Goal: Task Accomplishment & Management: Manage account settings

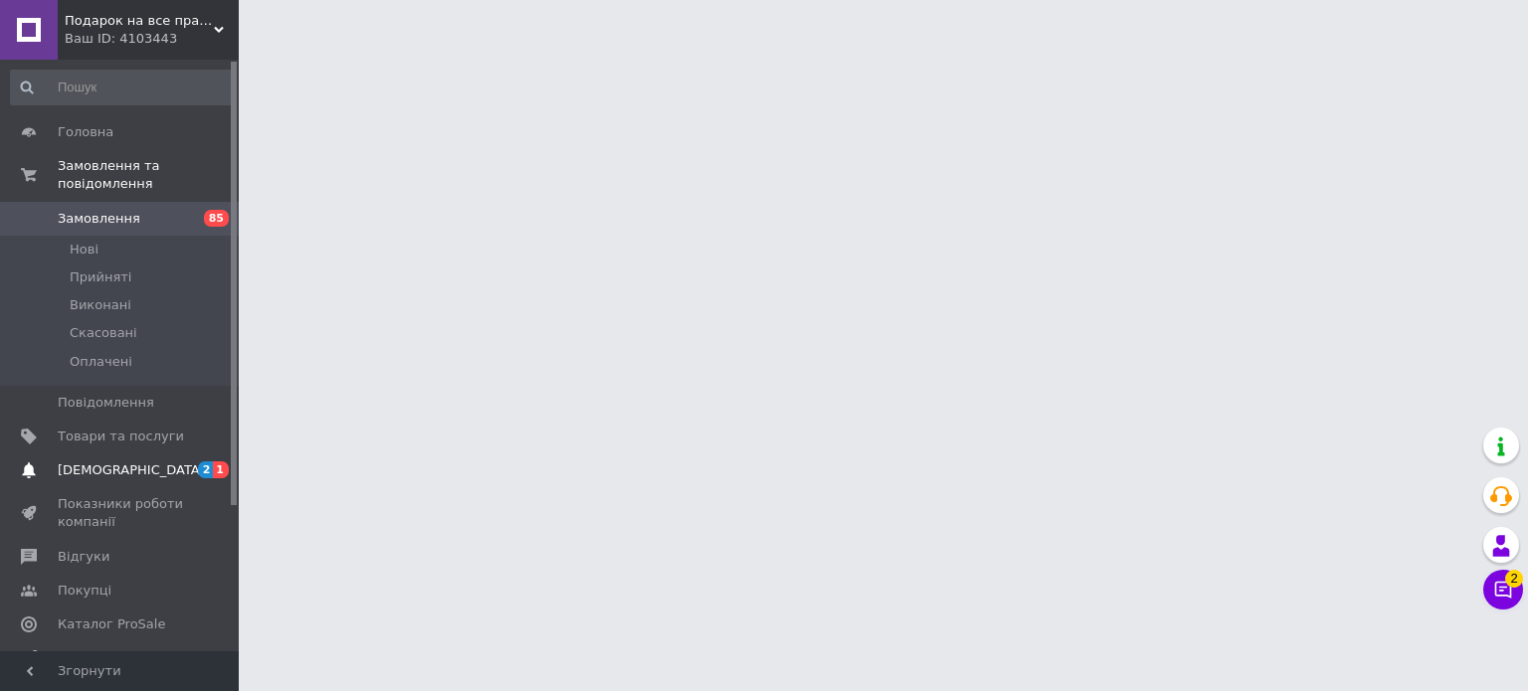
click at [161, 487] on link "Показники роботи компанії" at bounding box center [122, 513] width 245 height 52
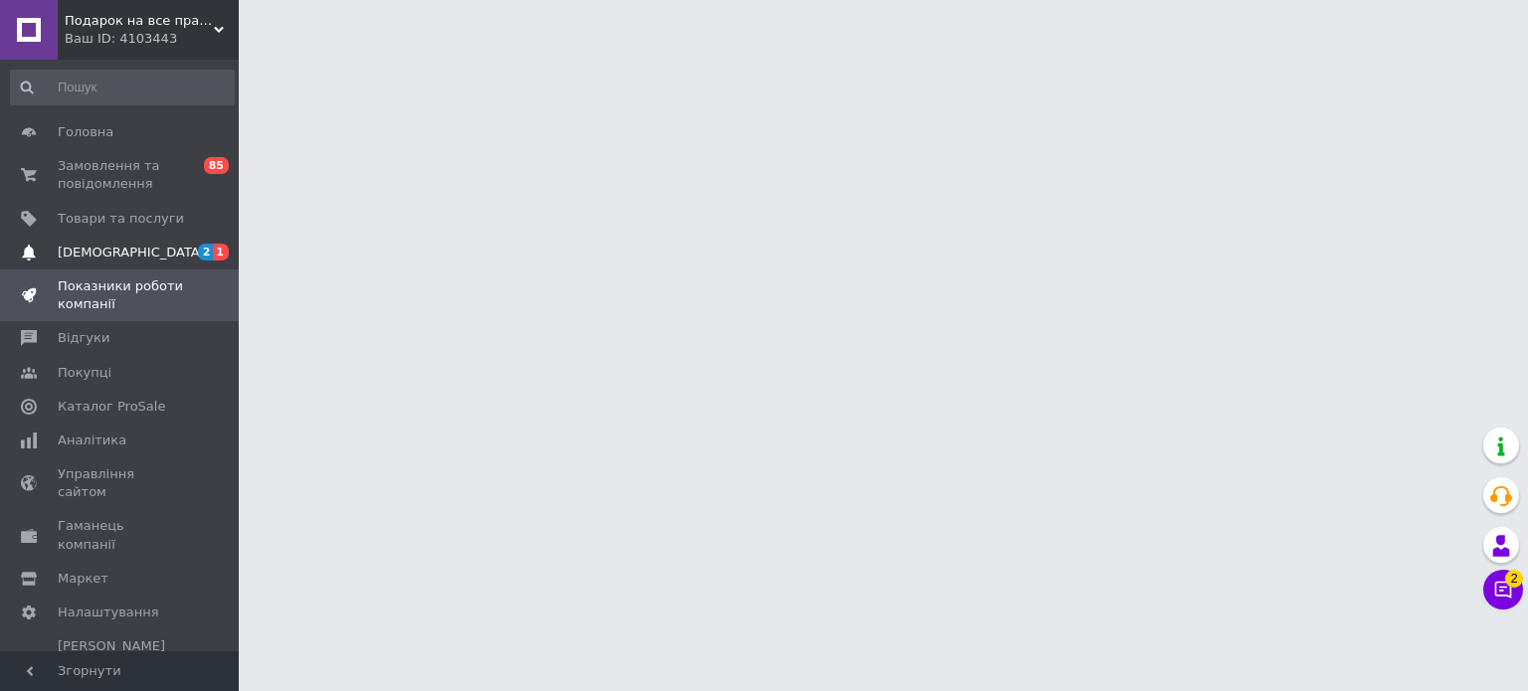
click at [171, 244] on span "[DEMOGRAPHIC_DATA]" at bounding box center [121, 253] width 126 height 18
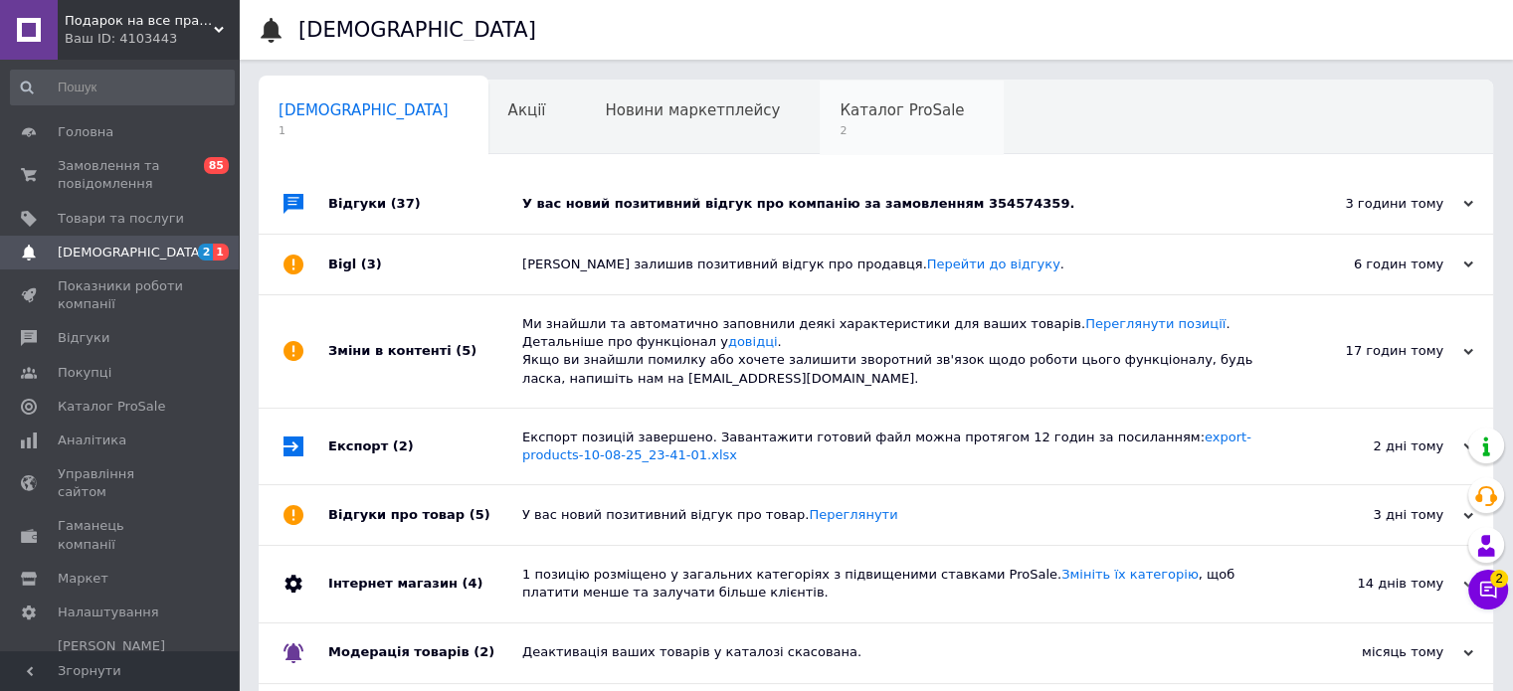
click at [820, 98] on div "Каталог ProSale 2" at bounding box center [912, 119] width 184 height 76
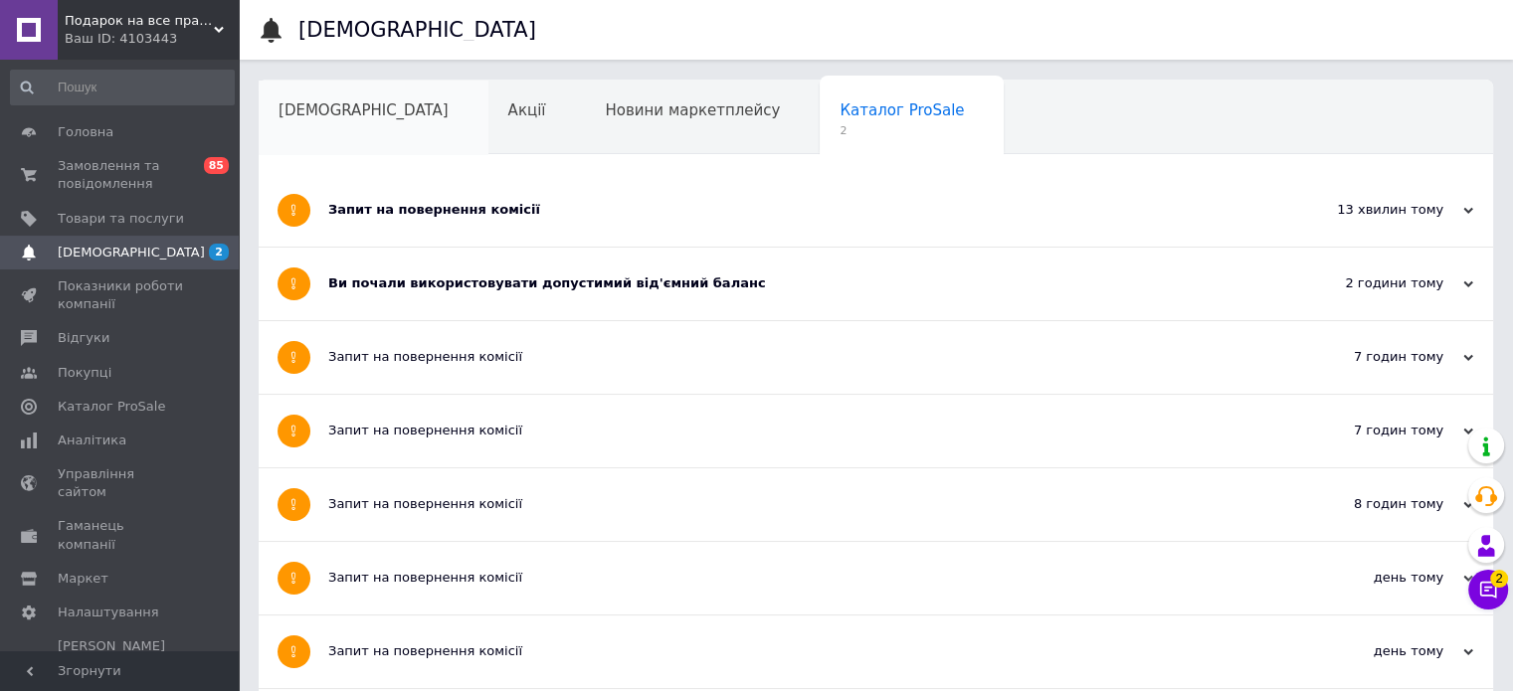
click at [349, 101] on span "[DEMOGRAPHIC_DATA]" at bounding box center [364, 110] width 170 height 18
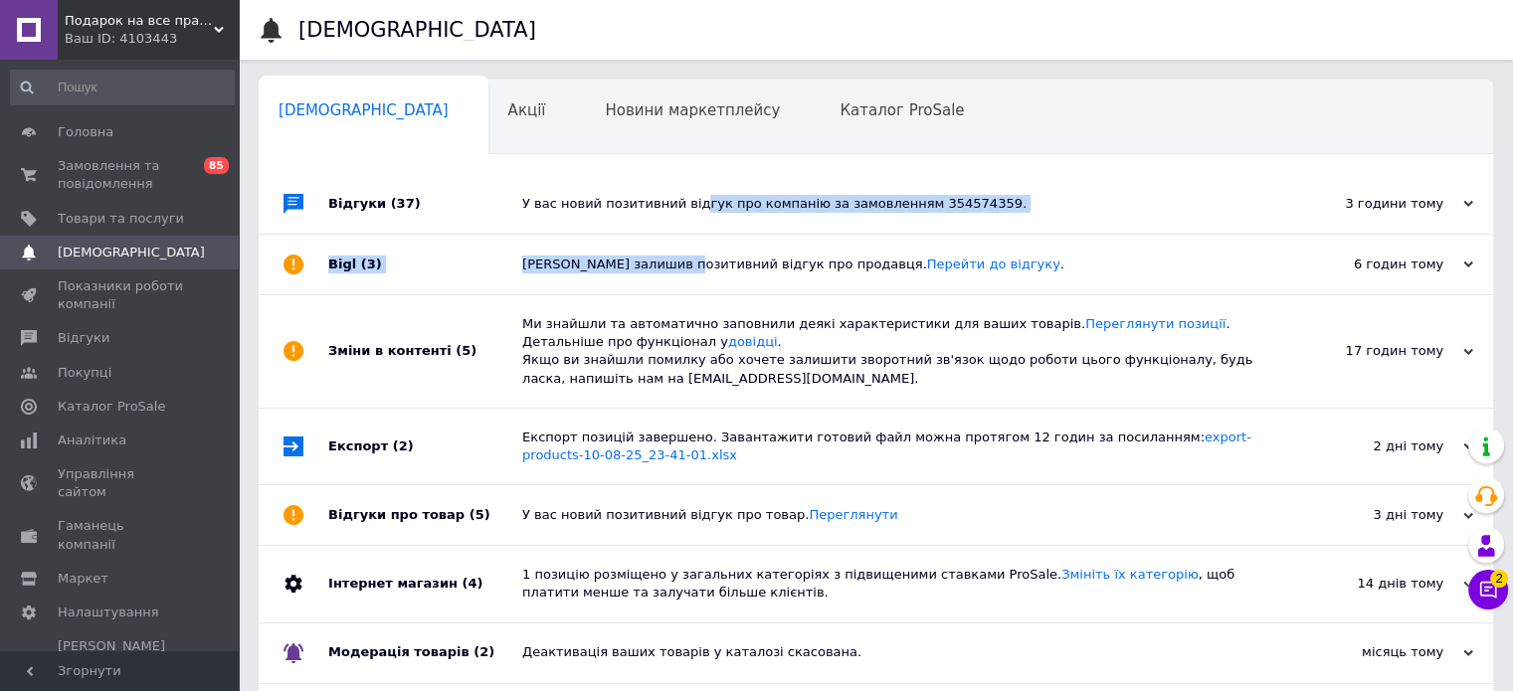
drag, startPoint x: 673, startPoint y: 268, endPoint x: 683, endPoint y: 196, distance: 72.3
click at [684, 196] on div "Відгуки (37) У вас новий позитивний відгук про компанію за замовленням 35457435…" at bounding box center [876, 477] width 1234 height 607
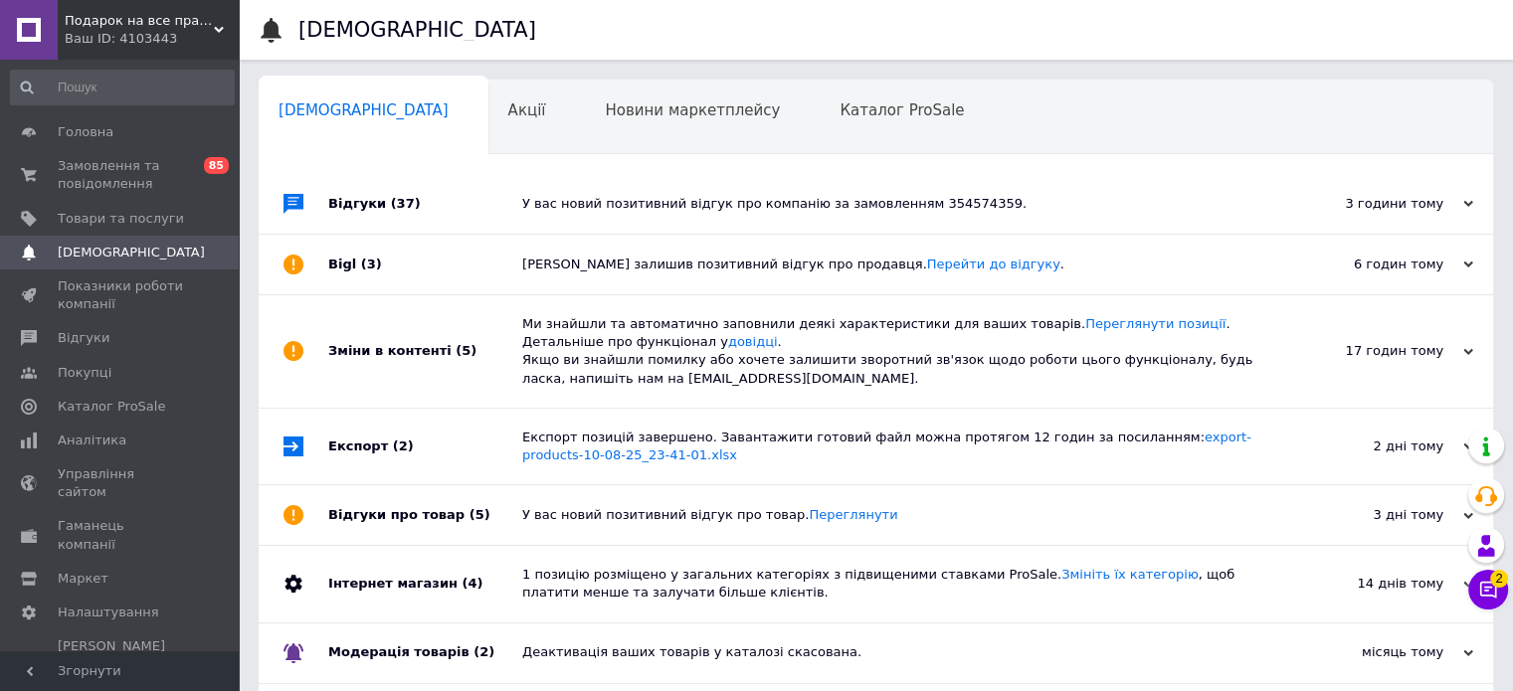
click at [623, 196] on div "У вас новий позитивний відгук про компанію за замовленням 354574359." at bounding box center [898, 204] width 752 height 18
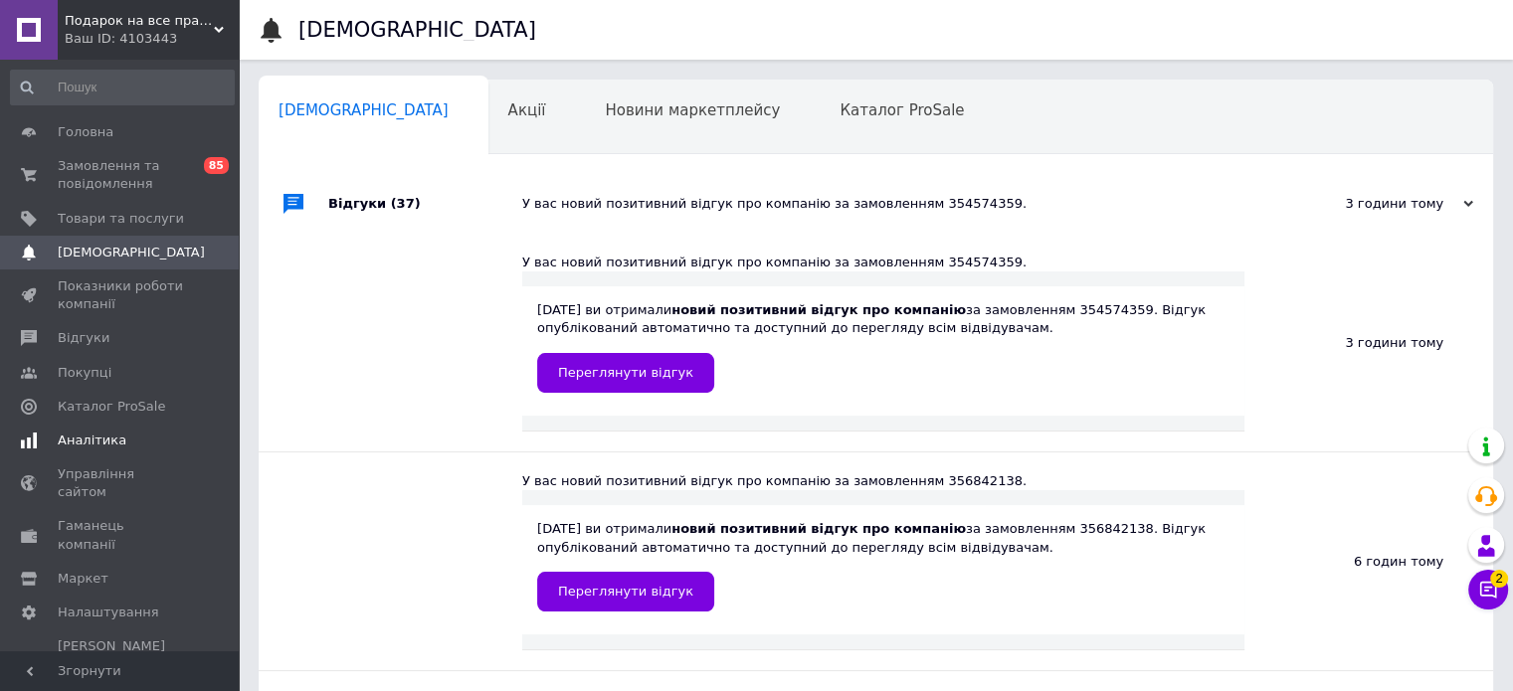
click at [111, 440] on span "Аналітика" at bounding box center [92, 441] width 69 height 18
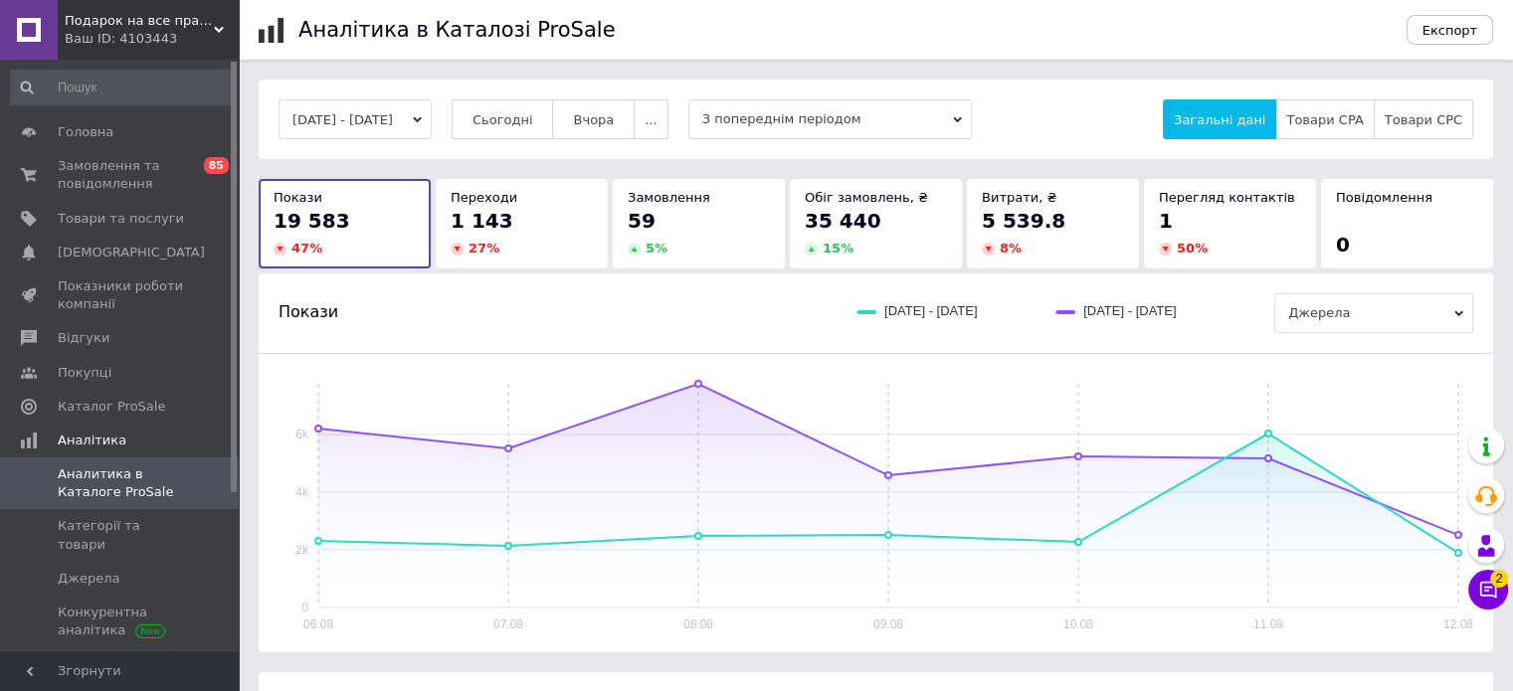
click at [1509, 596] on div "06.08.2025 - 12.08.2025 Сьогодні Вчора ... З попереднім періодом Загальні дані …" at bounding box center [876, 496] width 1274 height 833
click at [1499, 598] on button "Чат з покупцем 2" at bounding box center [1488, 590] width 40 height 40
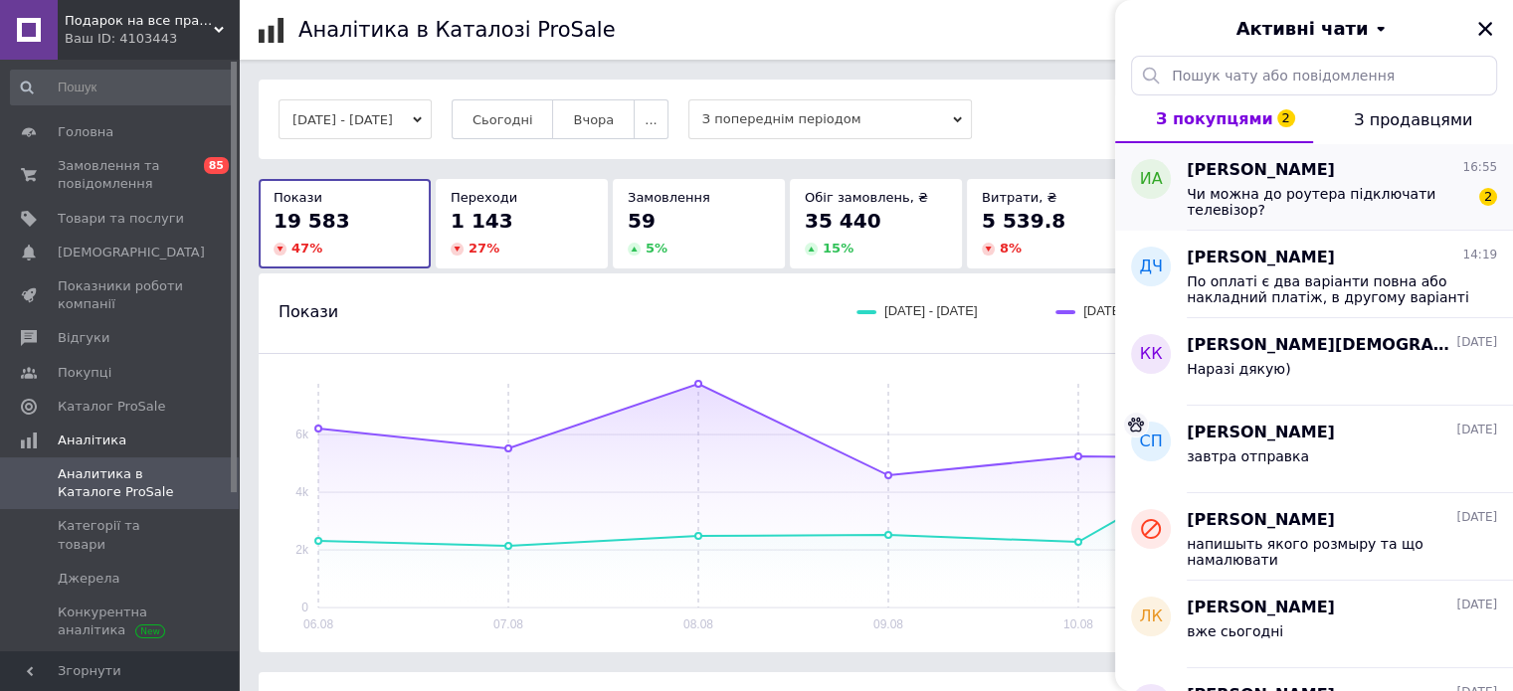
click at [1317, 219] on div "Ирина Адамская 16:55 Чи можна до роутера підключати телевізор? 2" at bounding box center [1350, 187] width 326 height 88
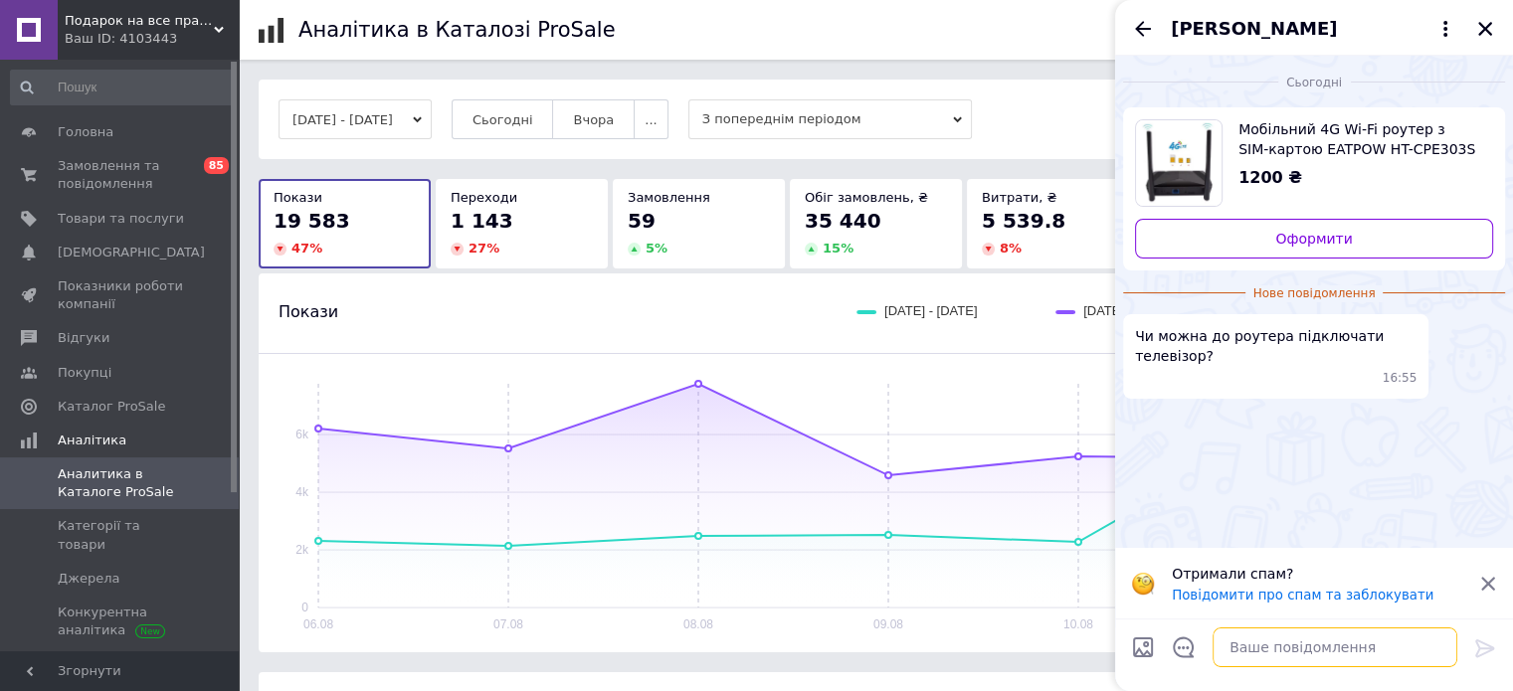
click at [1223, 640] on textarea at bounding box center [1335, 648] width 245 height 40
type textarea "так звісно"
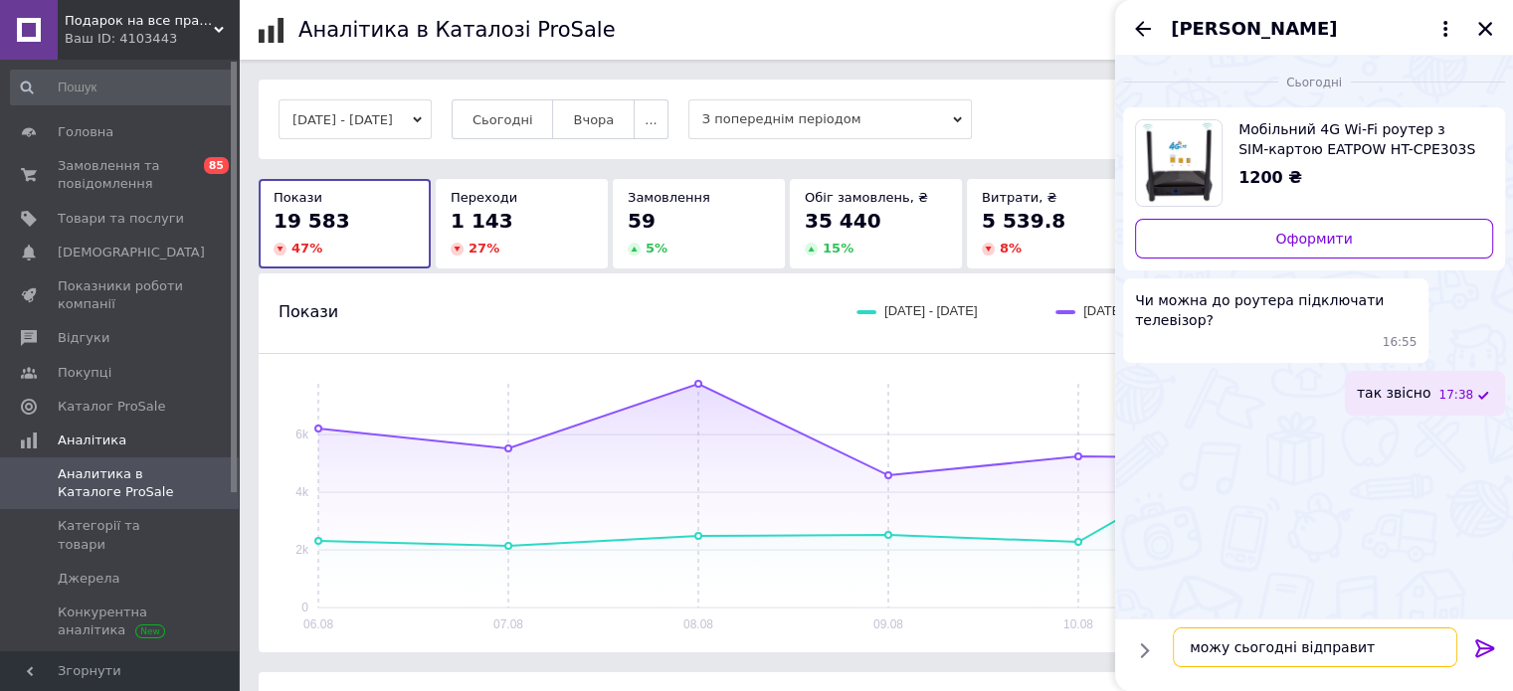
type textarea "можу сьогодні відправити"
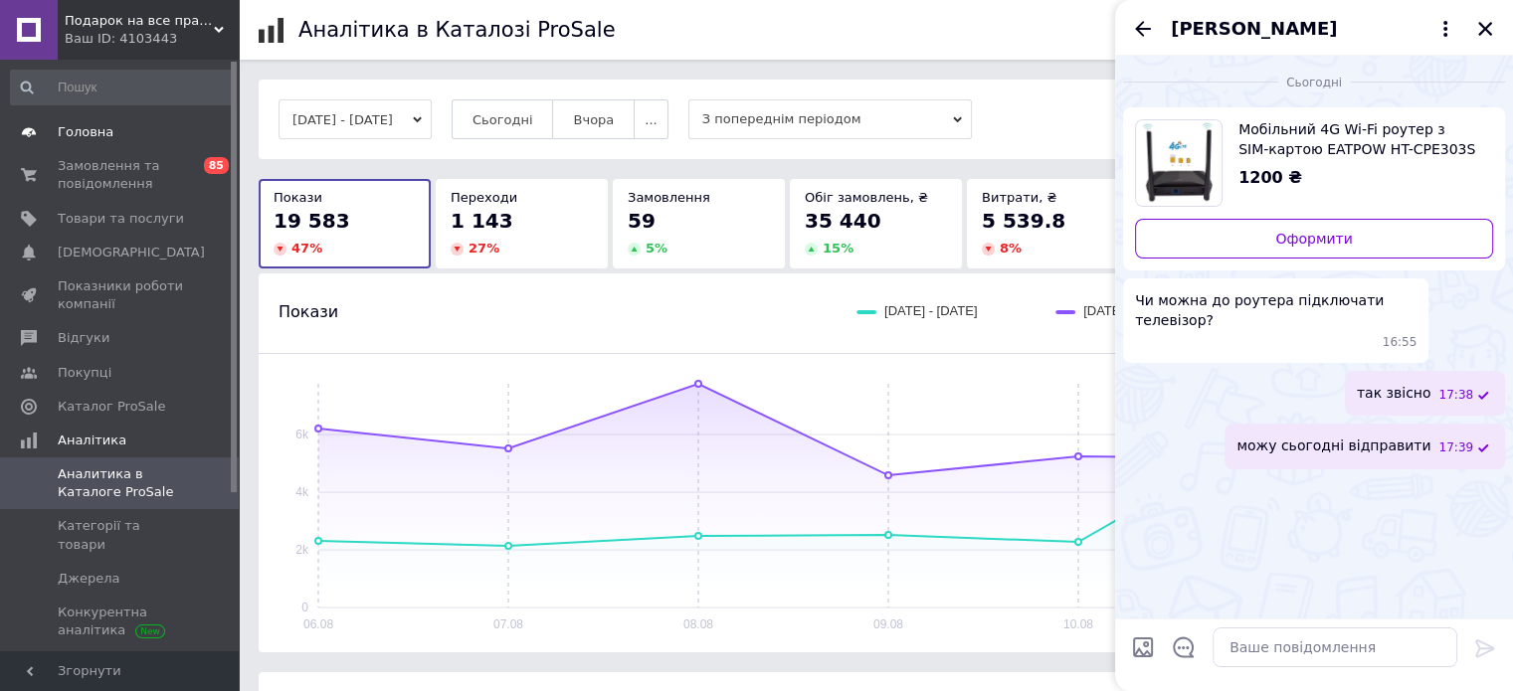
click at [186, 142] on link "Головна" at bounding box center [122, 132] width 245 height 34
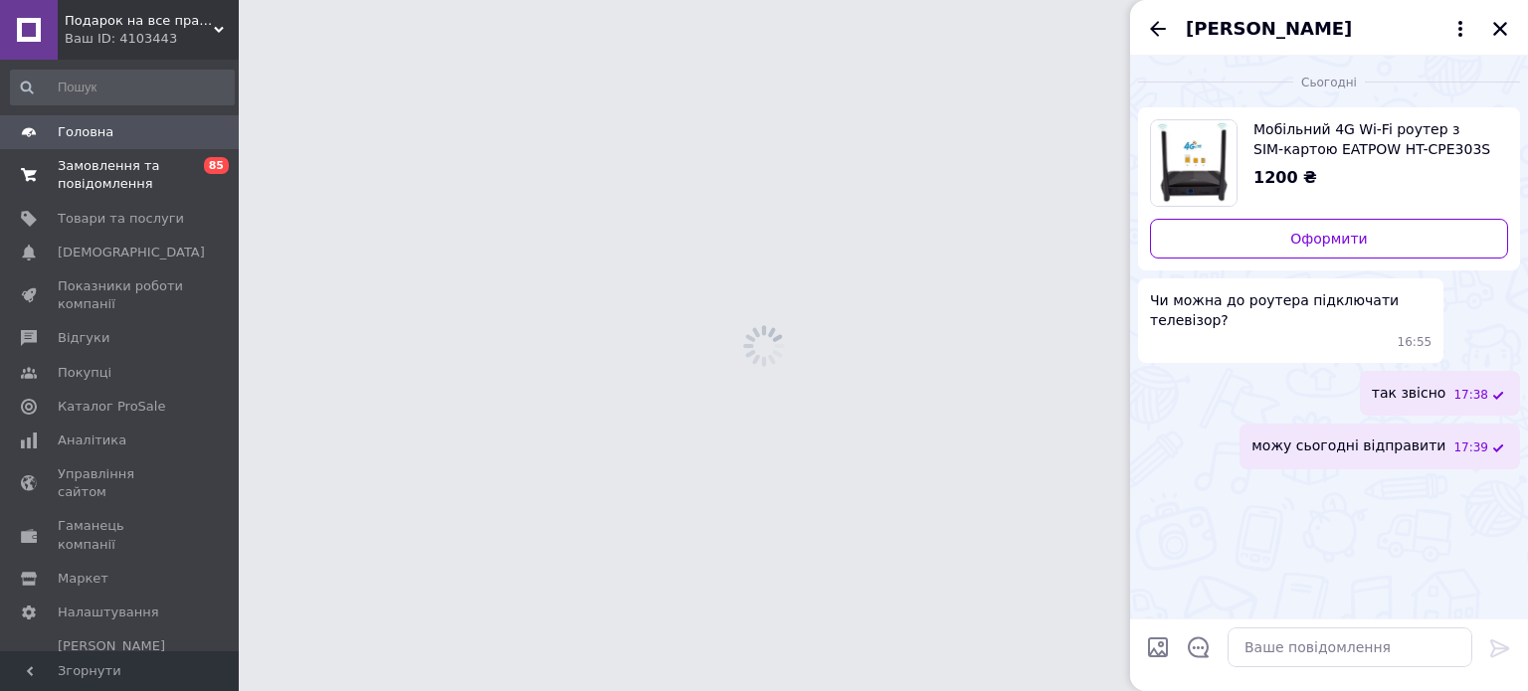
click at [168, 178] on span "Замовлення та повідомлення" at bounding box center [121, 175] width 126 height 36
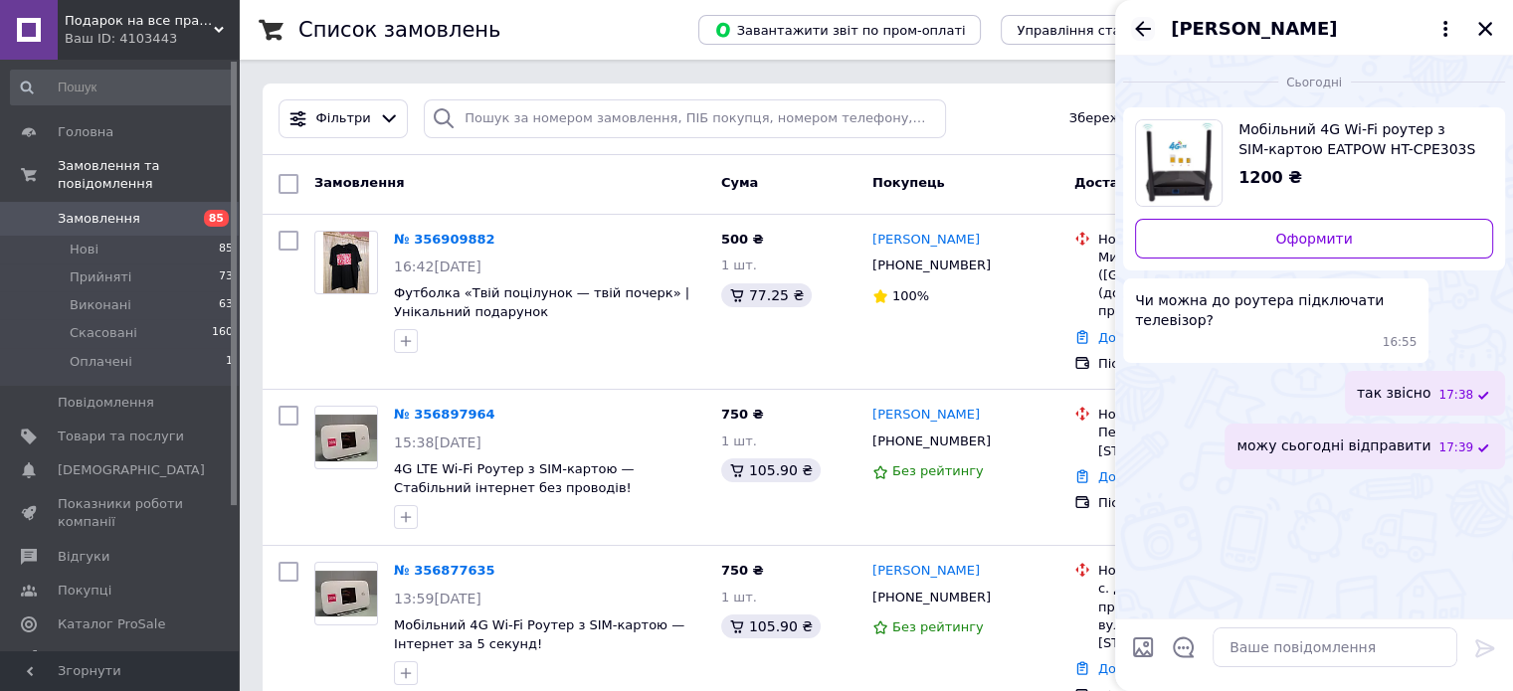
click at [1149, 26] on icon "Назад" at bounding box center [1143, 29] width 24 height 24
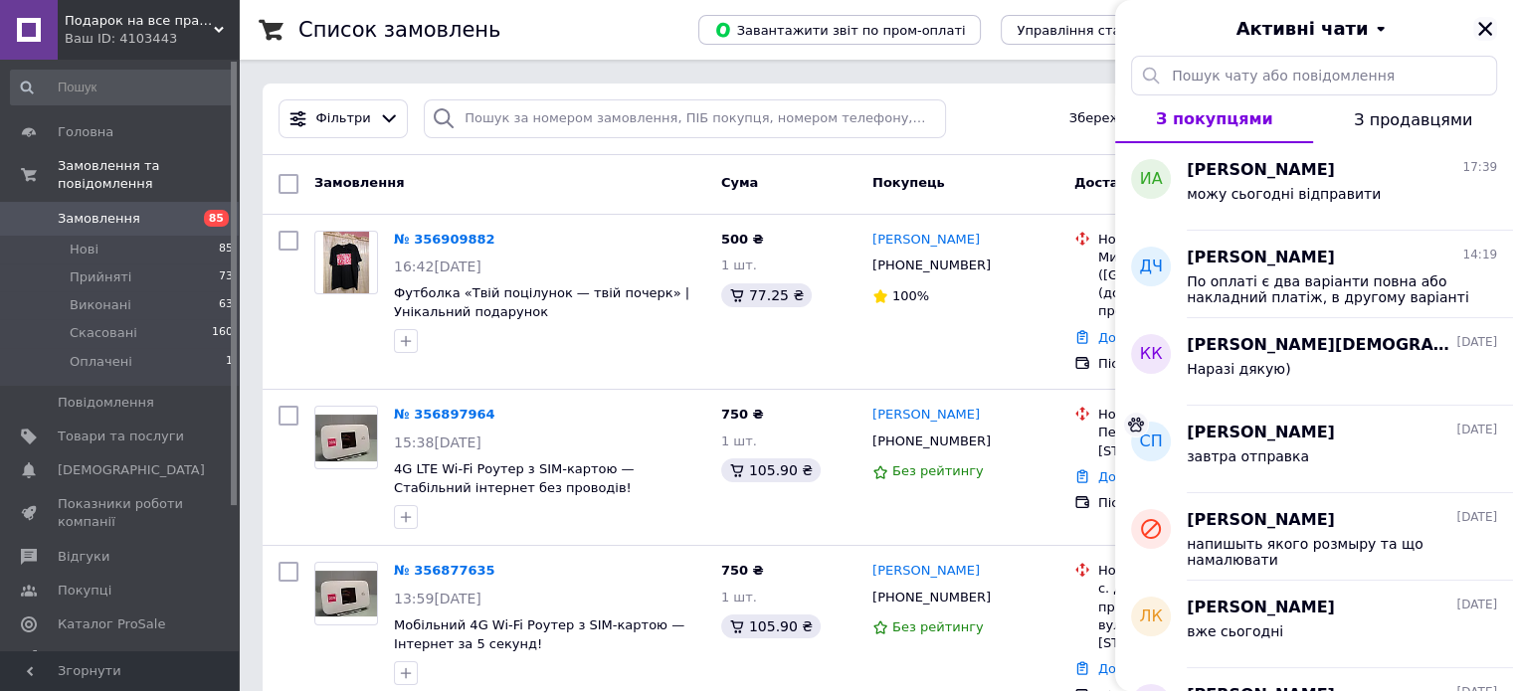
click at [1474, 28] on button "Закрити" at bounding box center [1485, 29] width 24 height 24
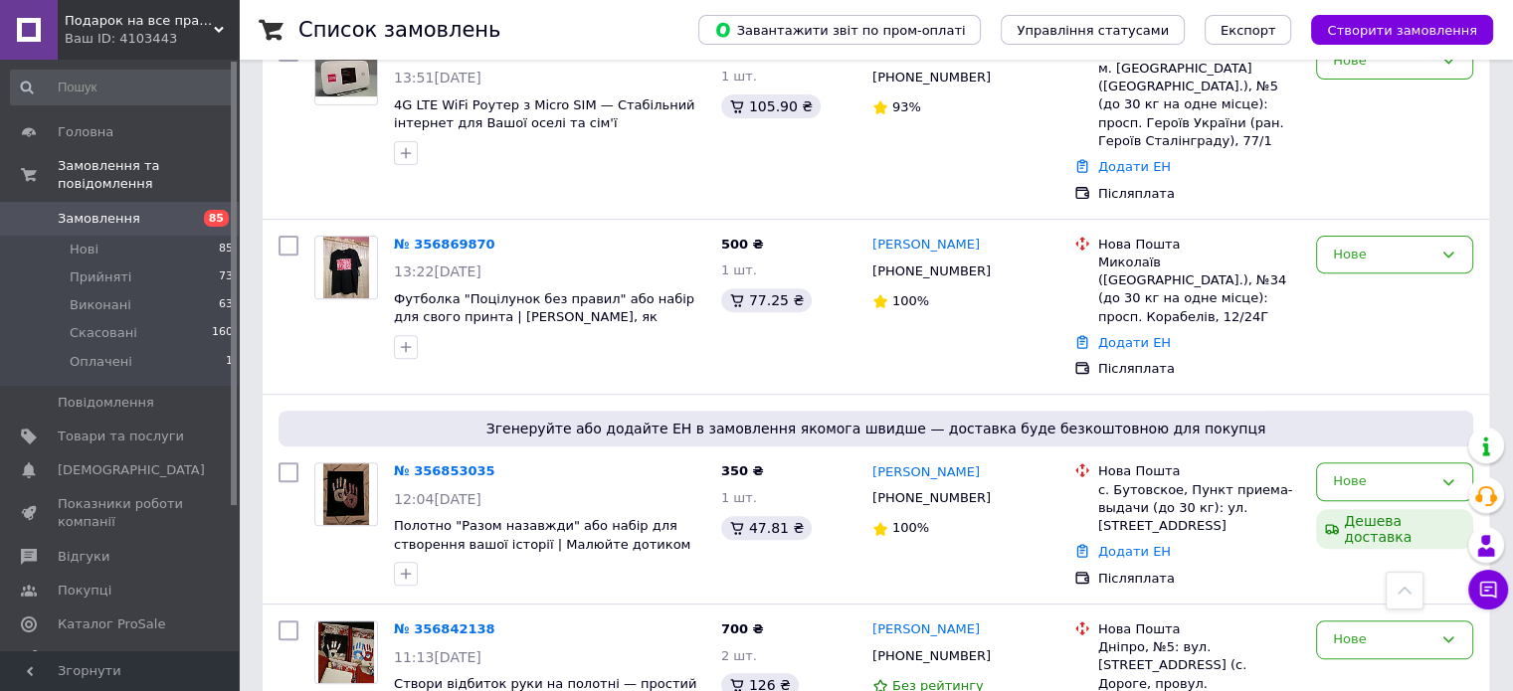
scroll to position [597, 0]
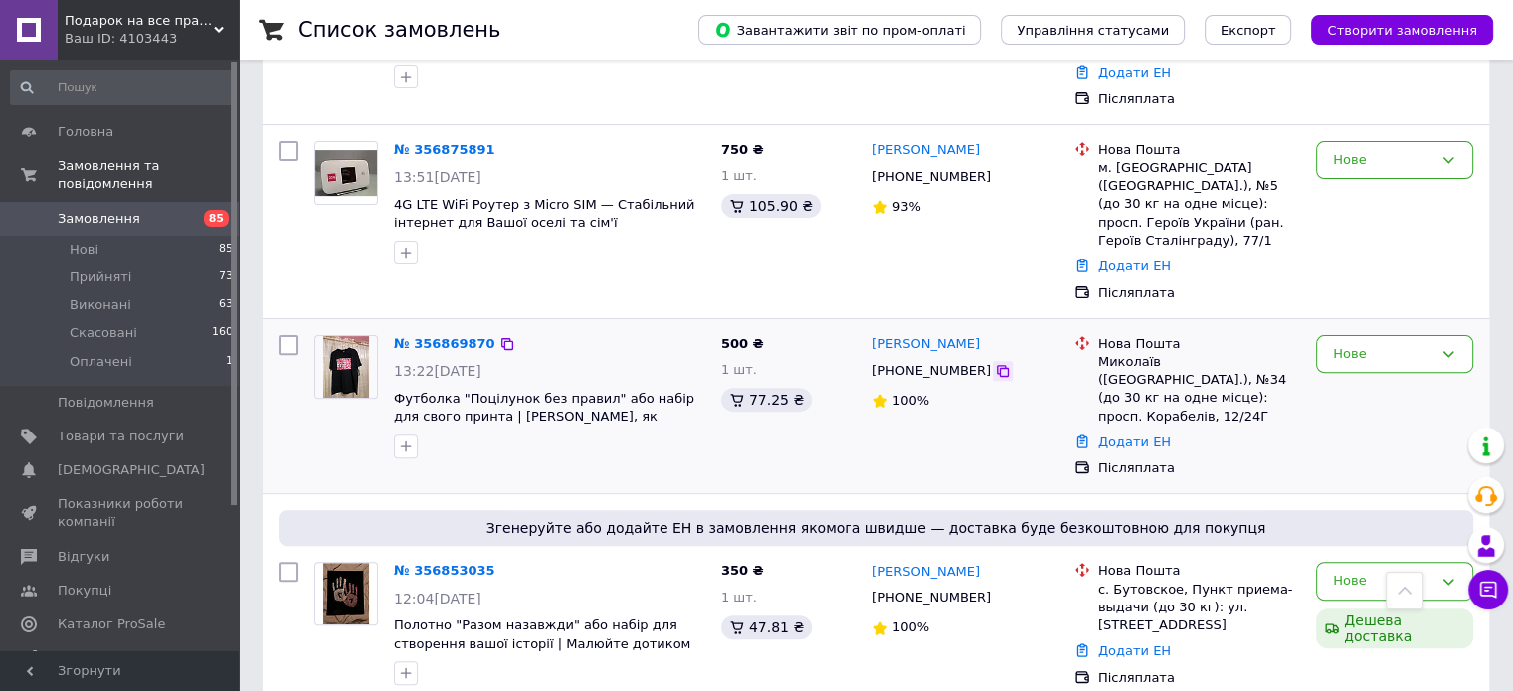
click at [995, 363] on icon at bounding box center [1003, 371] width 16 height 16
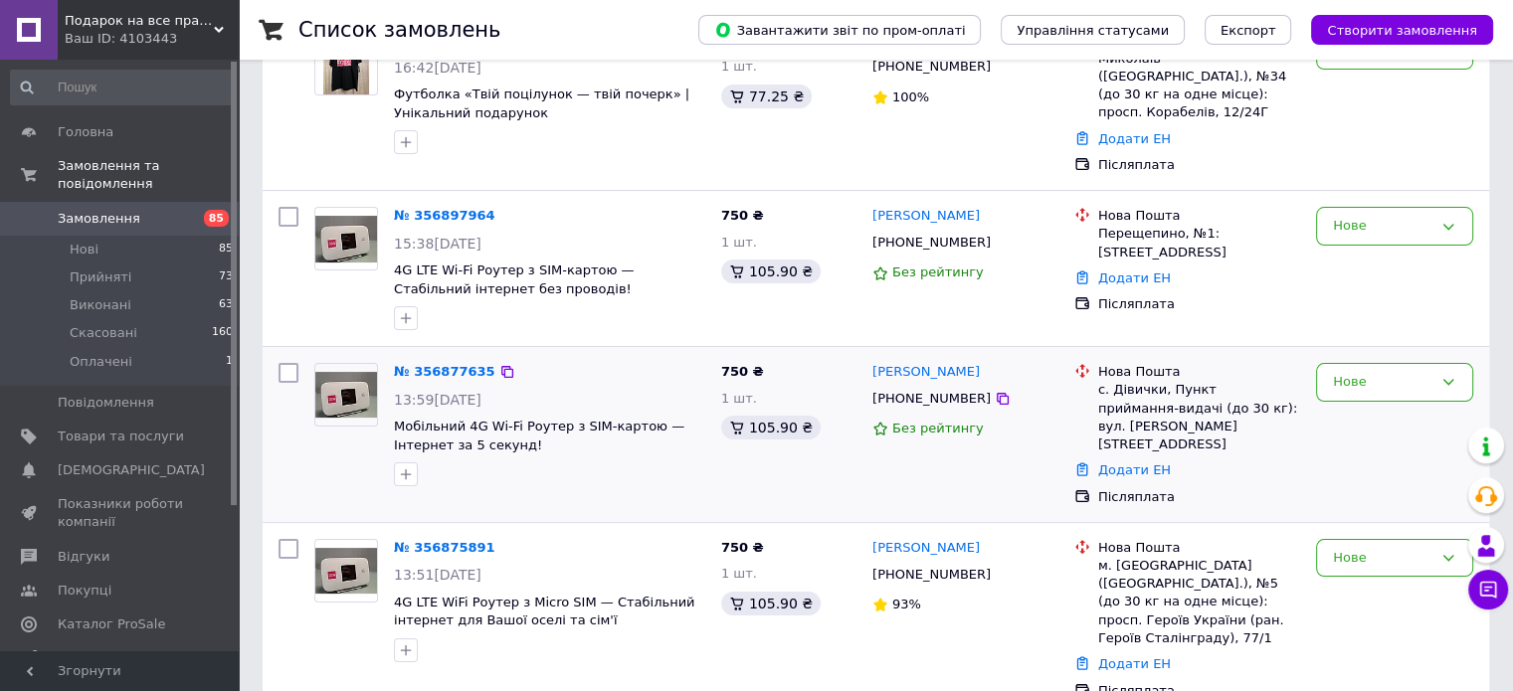
scroll to position [0, 0]
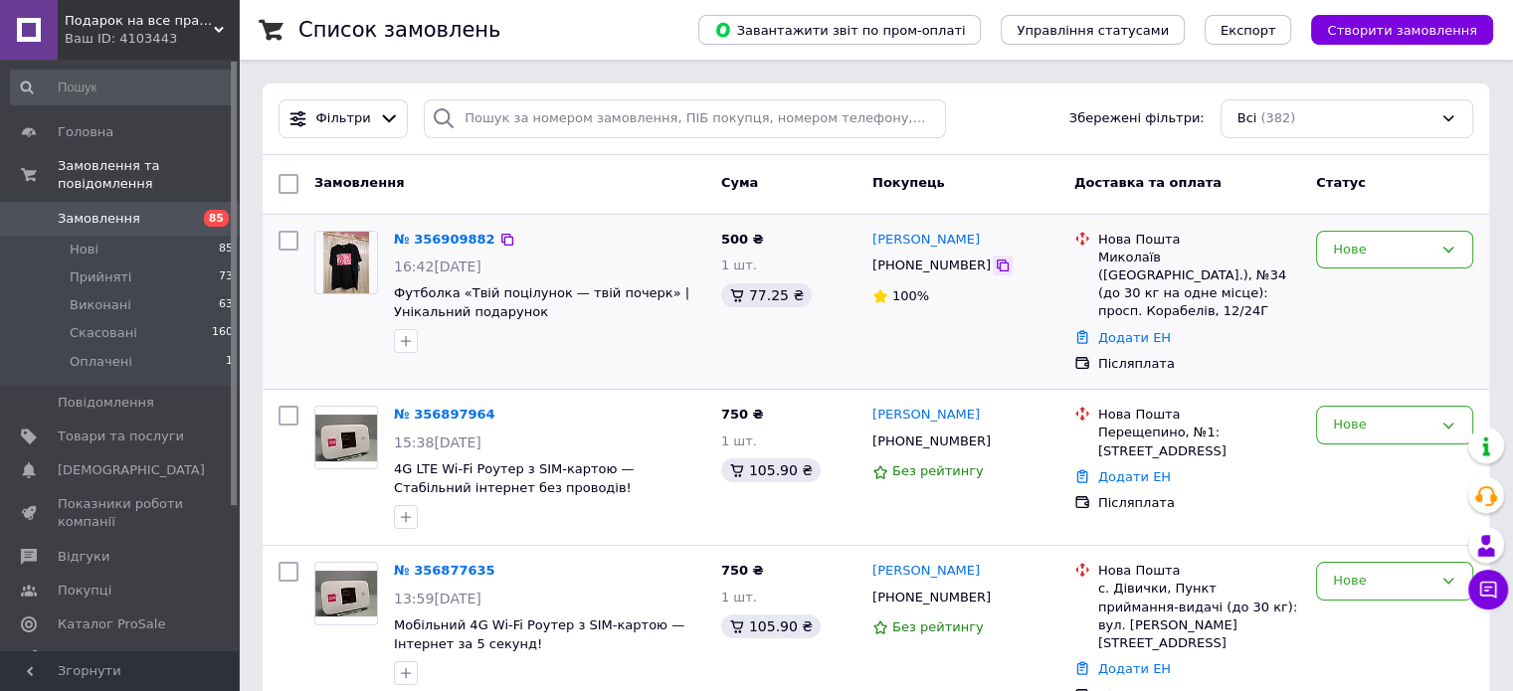
click at [995, 274] on icon at bounding box center [1003, 266] width 16 height 16
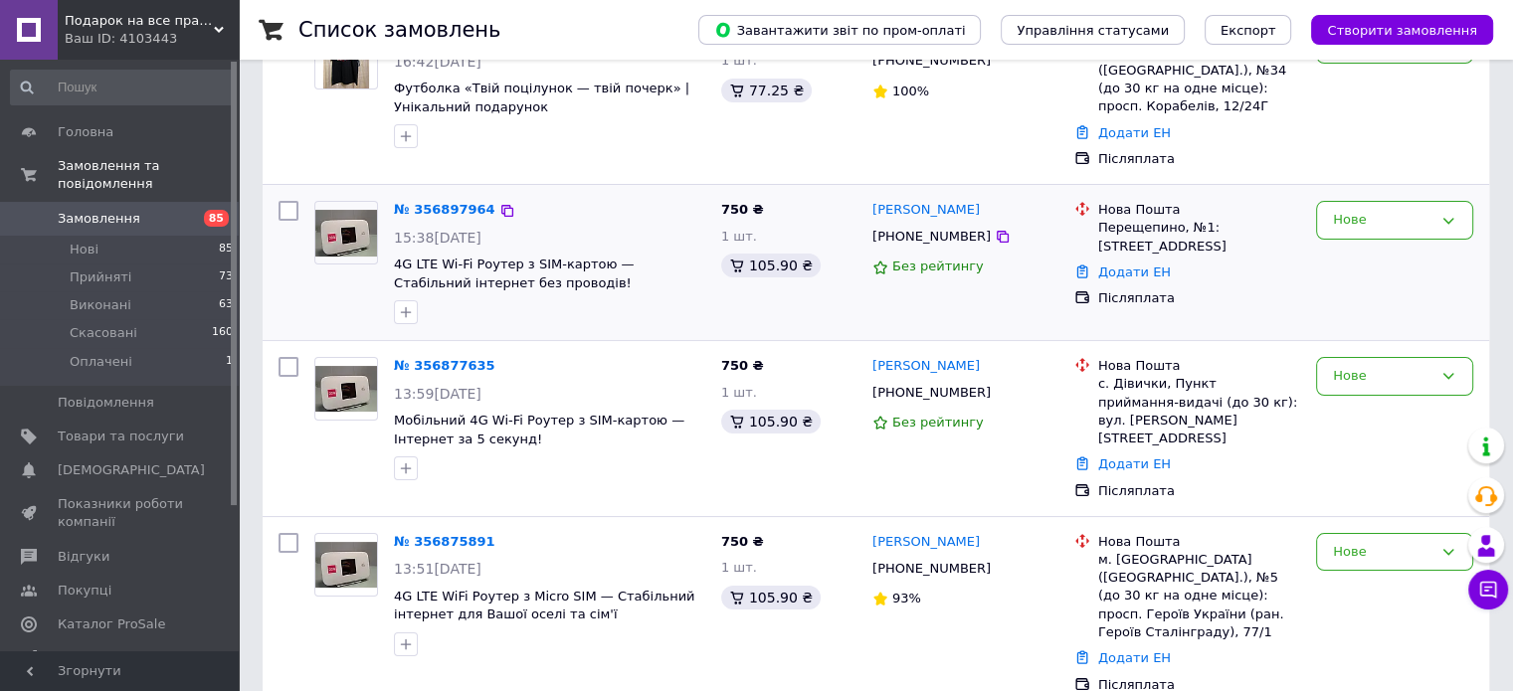
scroll to position [206, 0]
drag, startPoint x: 794, startPoint y: 540, endPoint x: 853, endPoint y: 567, distance: 65.4
click at [792, 528] on div "750 ₴ 1 шт. 105.90 ₴" at bounding box center [788, 612] width 151 height 177
click at [995, 384] on icon at bounding box center [1003, 392] width 16 height 16
click at [995, 228] on icon at bounding box center [1003, 236] width 16 height 16
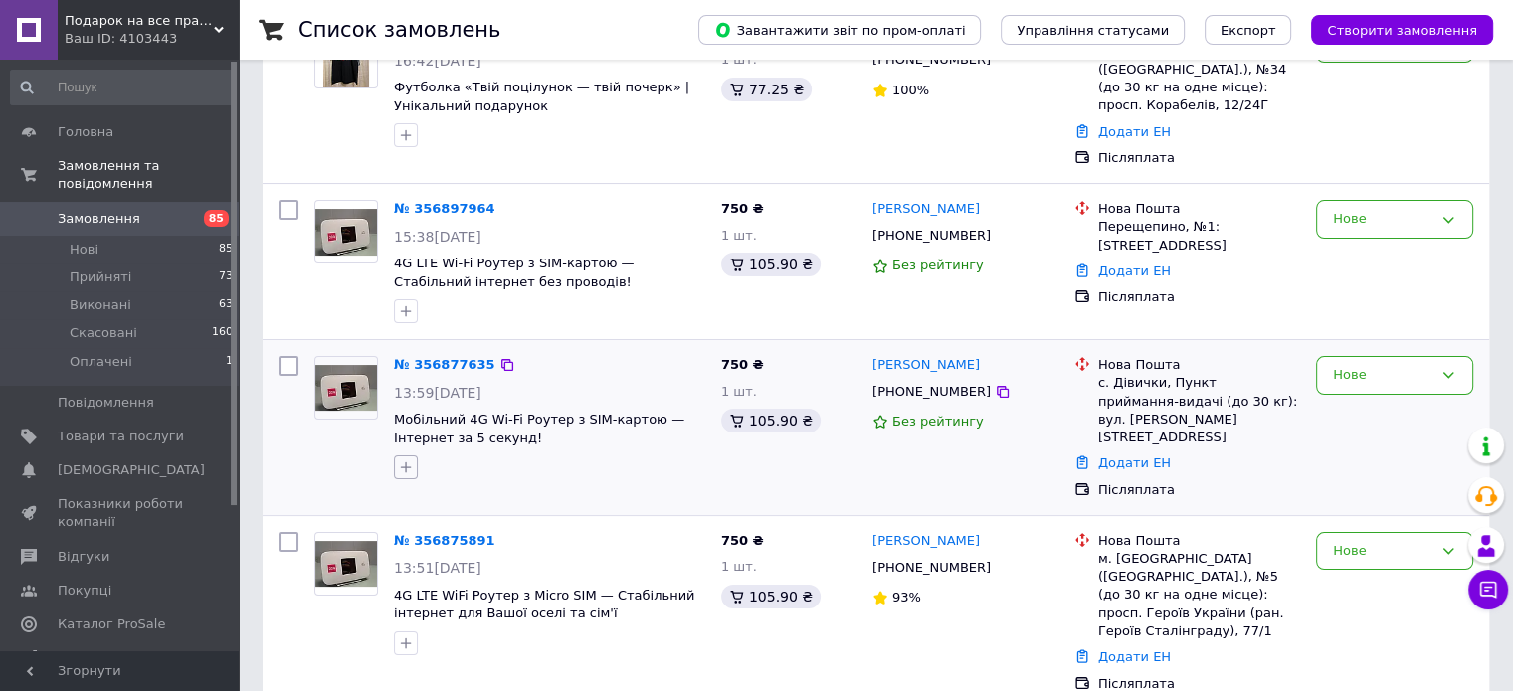
scroll to position [0, 0]
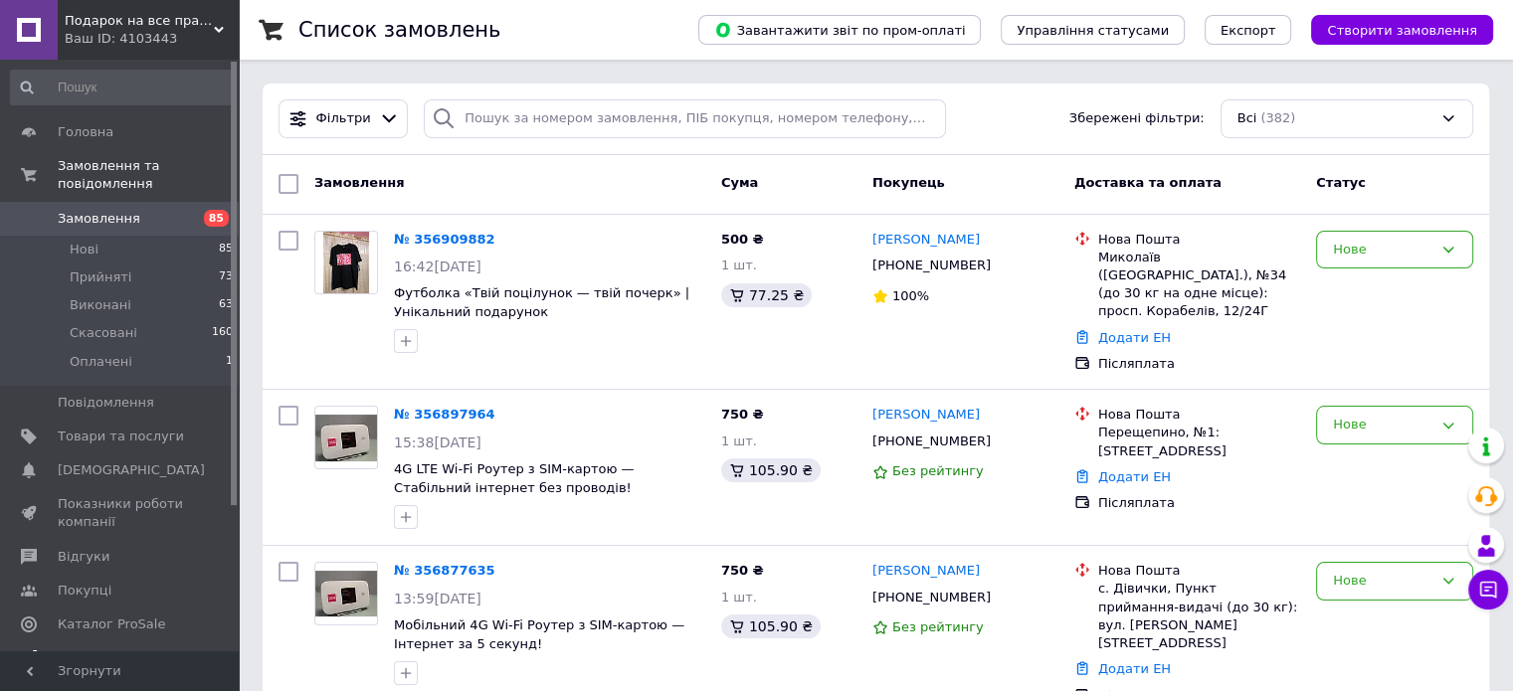
click at [145, 650] on span "Аналітика" at bounding box center [121, 659] width 126 height 18
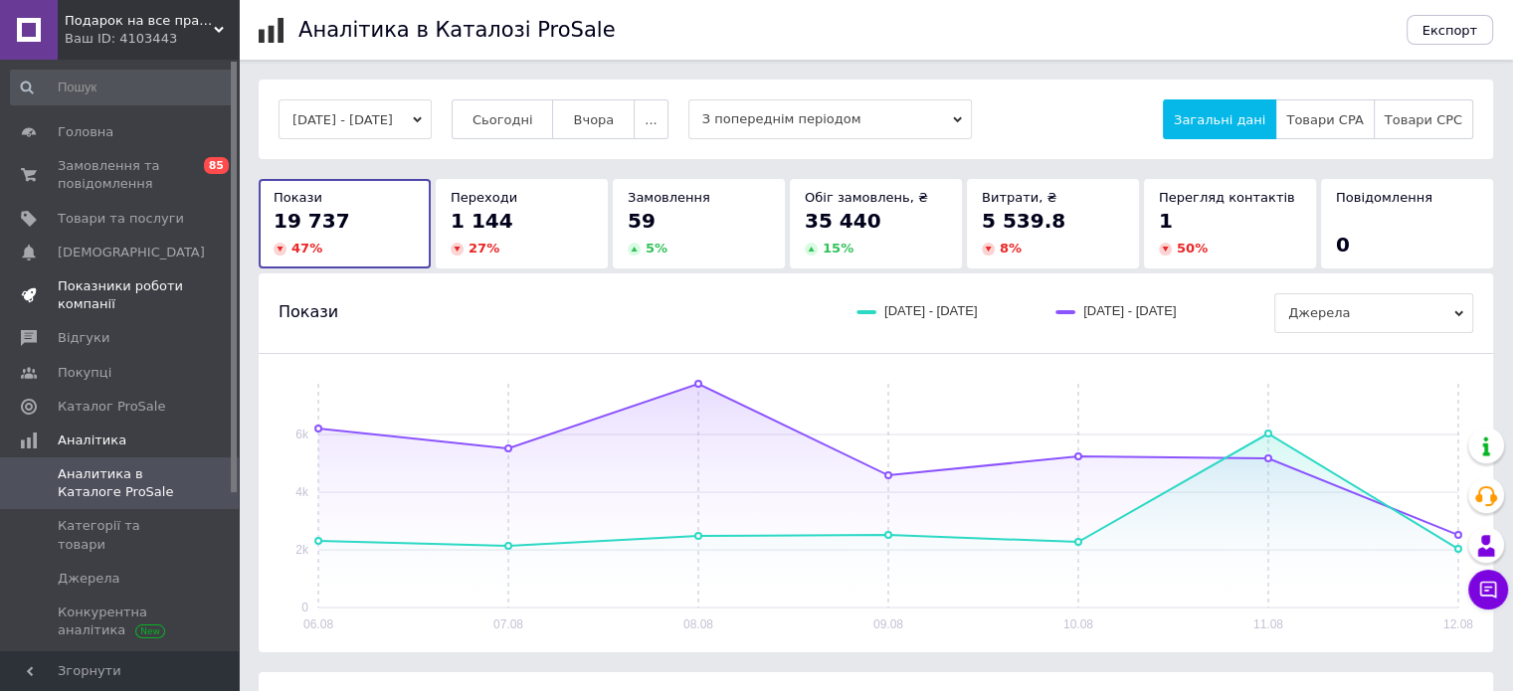
click at [134, 298] on span "Показники роботи компанії" at bounding box center [121, 296] width 126 height 36
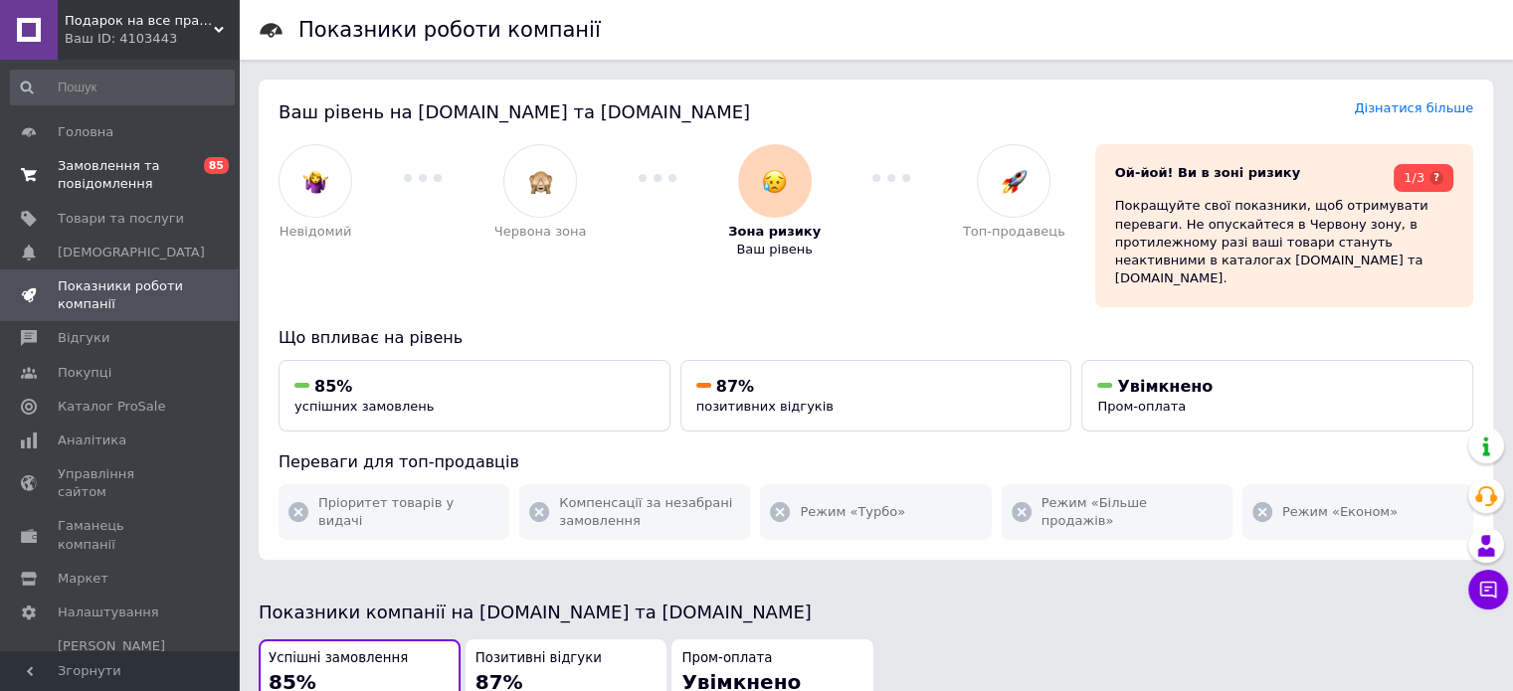
click at [150, 182] on span "Замовлення та повідомлення" at bounding box center [121, 175] width 126 height 36
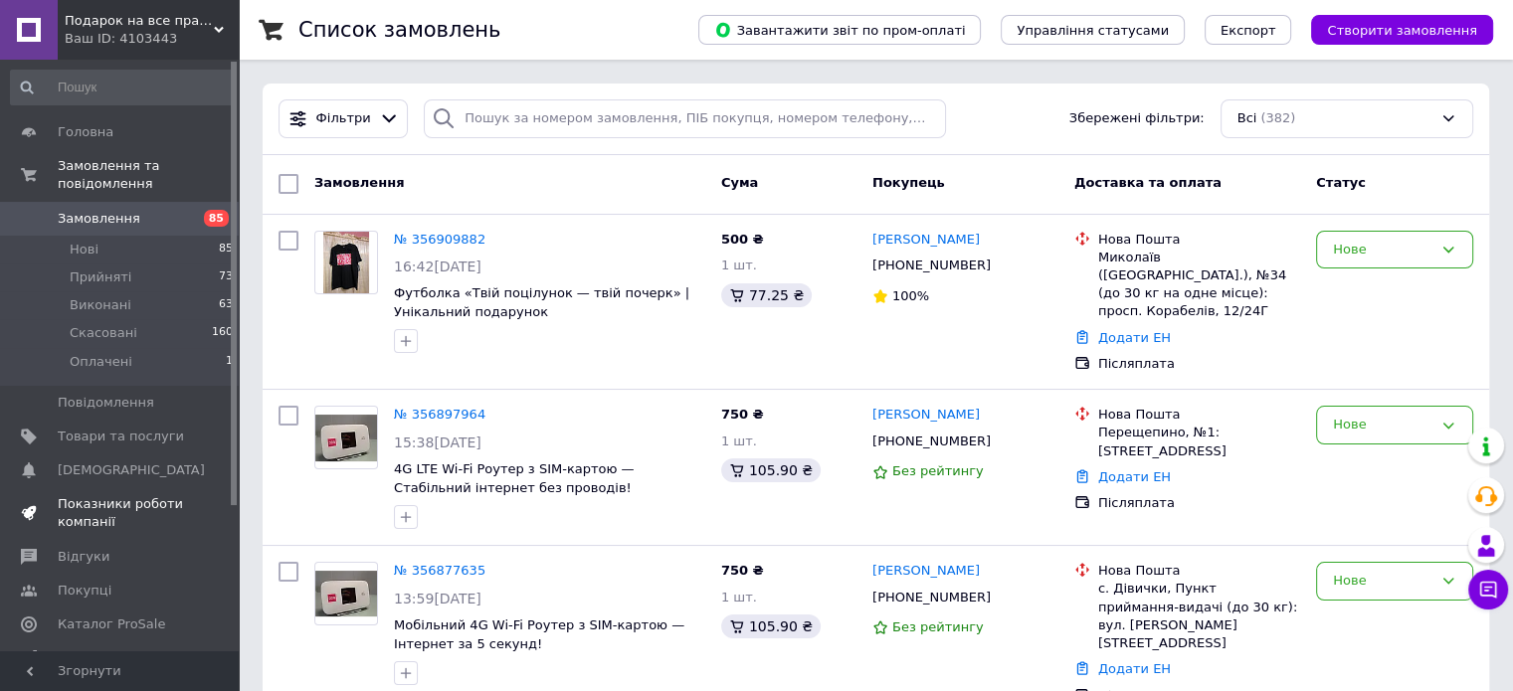
click at [148, 495] on span "Показники роботи компанії" at bounding box center [121, 513] width 126 height 36
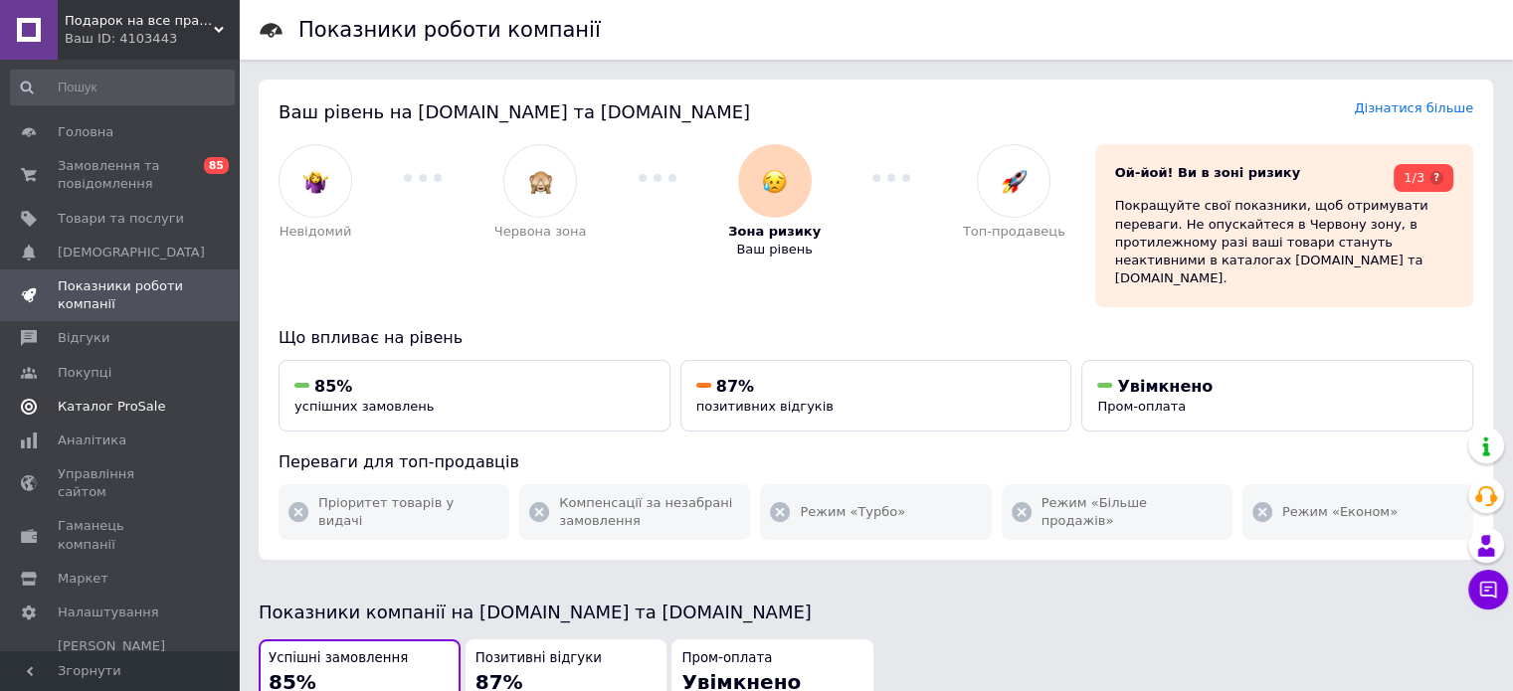
click at [96, 412] on span "Каталог ProSale" at bounding box center [111, 407] width 107 height 18
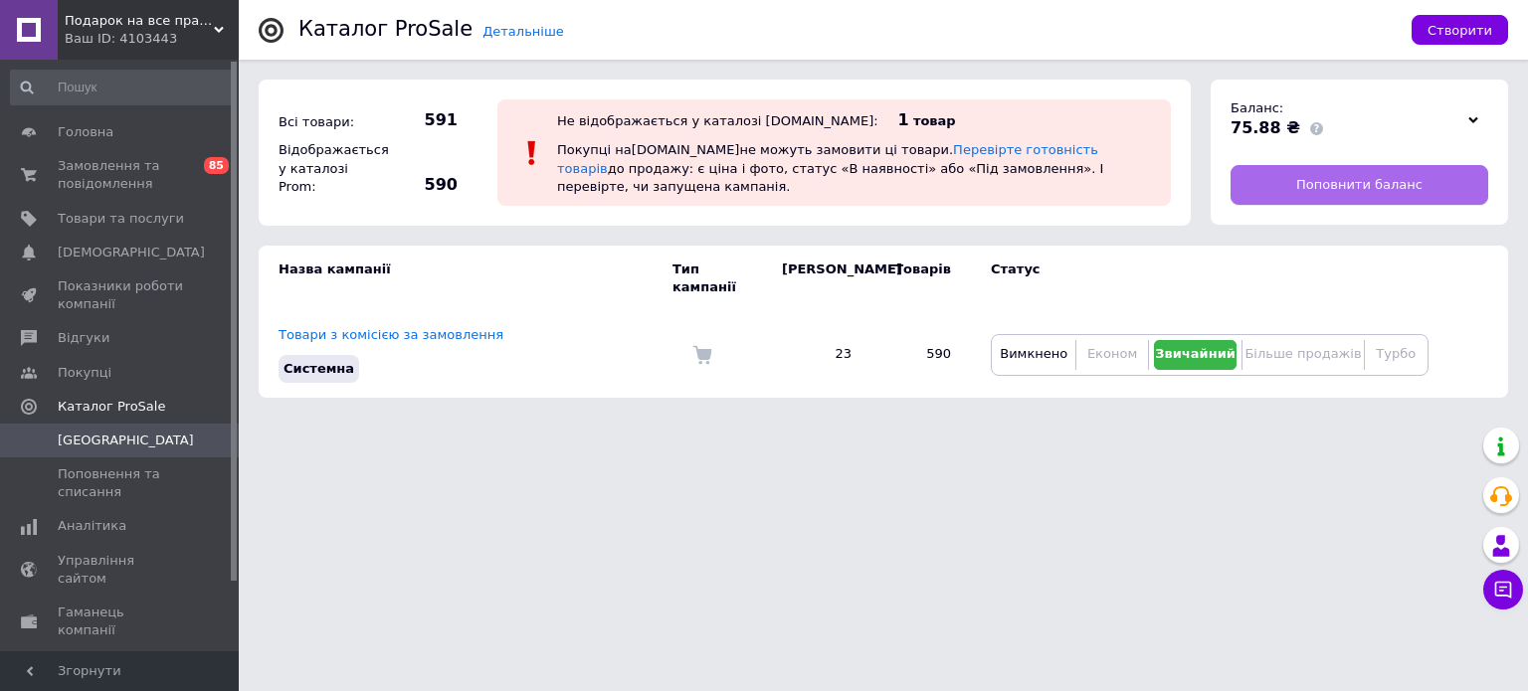
click at [1341, 190] on span "Поповнити баланс" at bounding box center [1359, 185] width 126 height 18
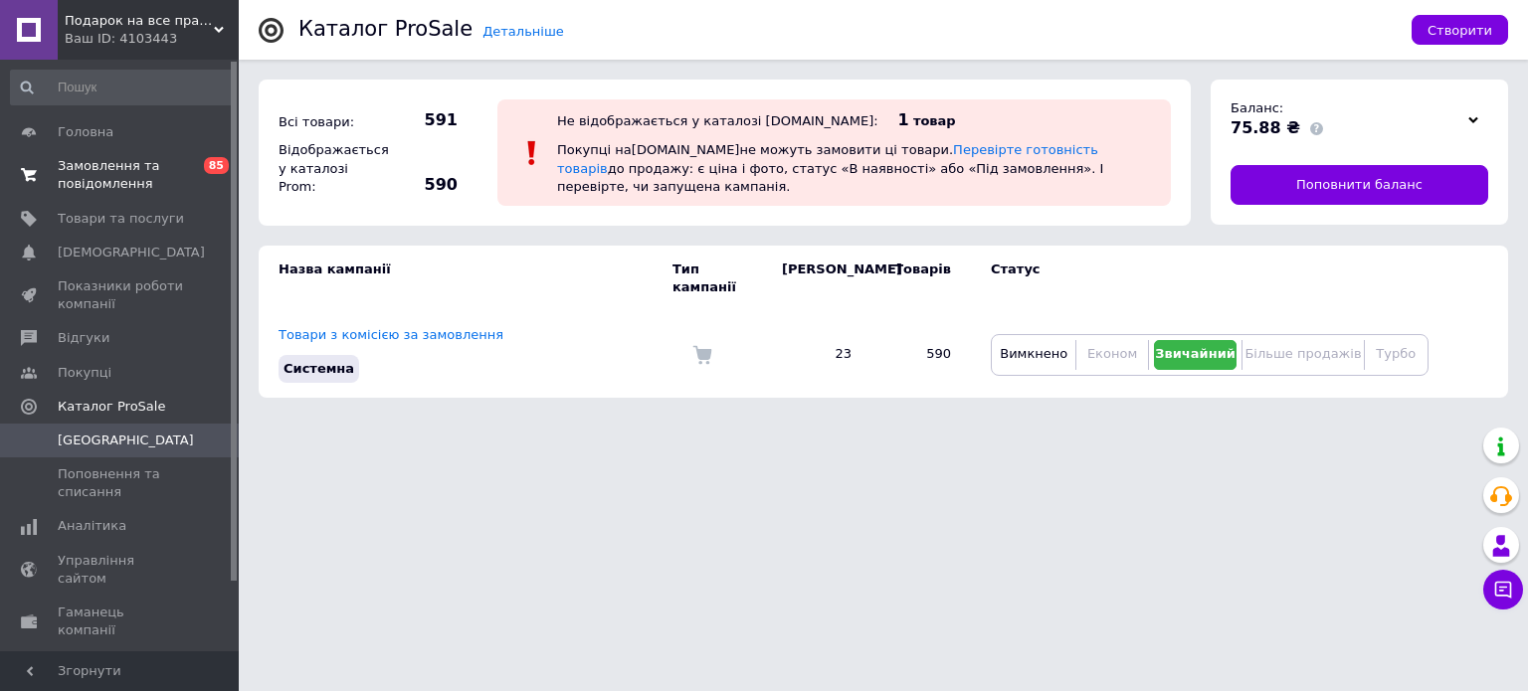
click at [175, 184] on span "Замовлення та повідомлення" at bounding box center [121, 175] width 126 height 36
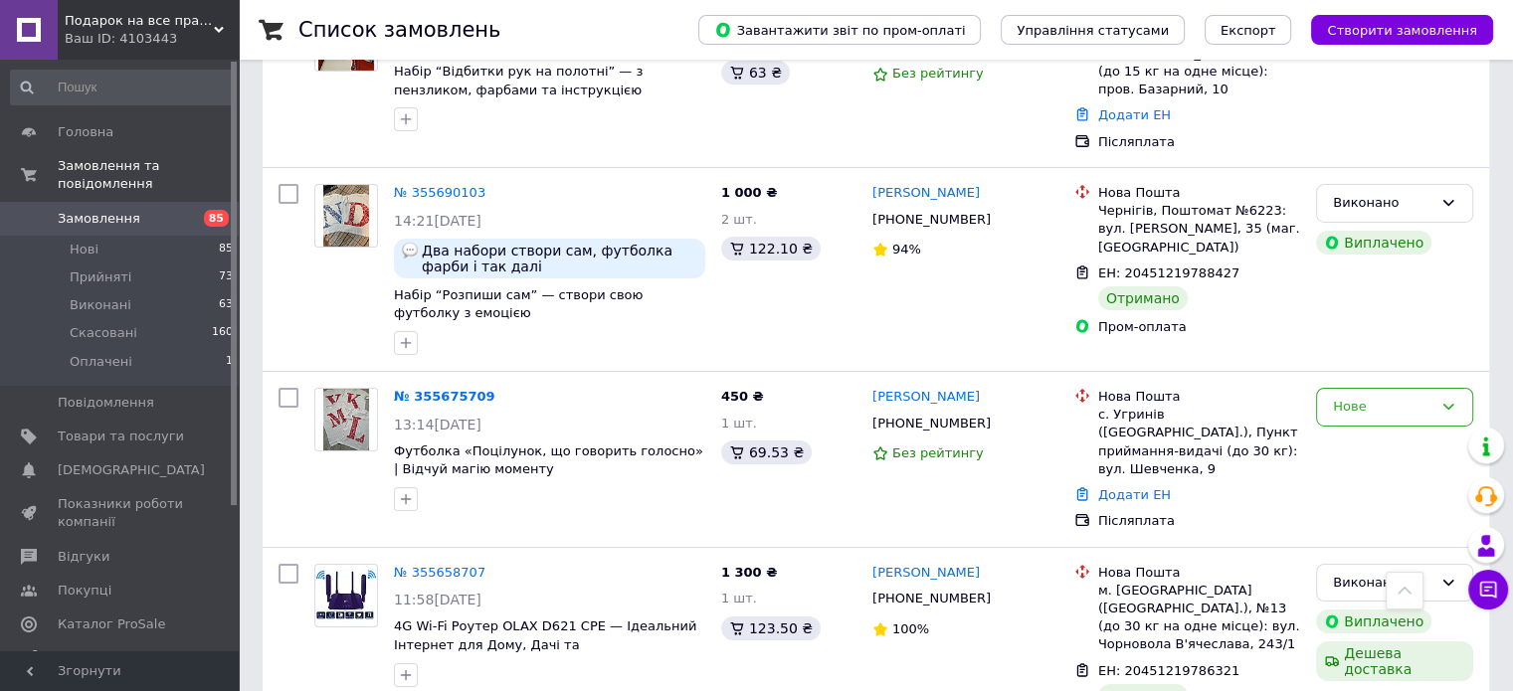
scroll to position [16081, 0]
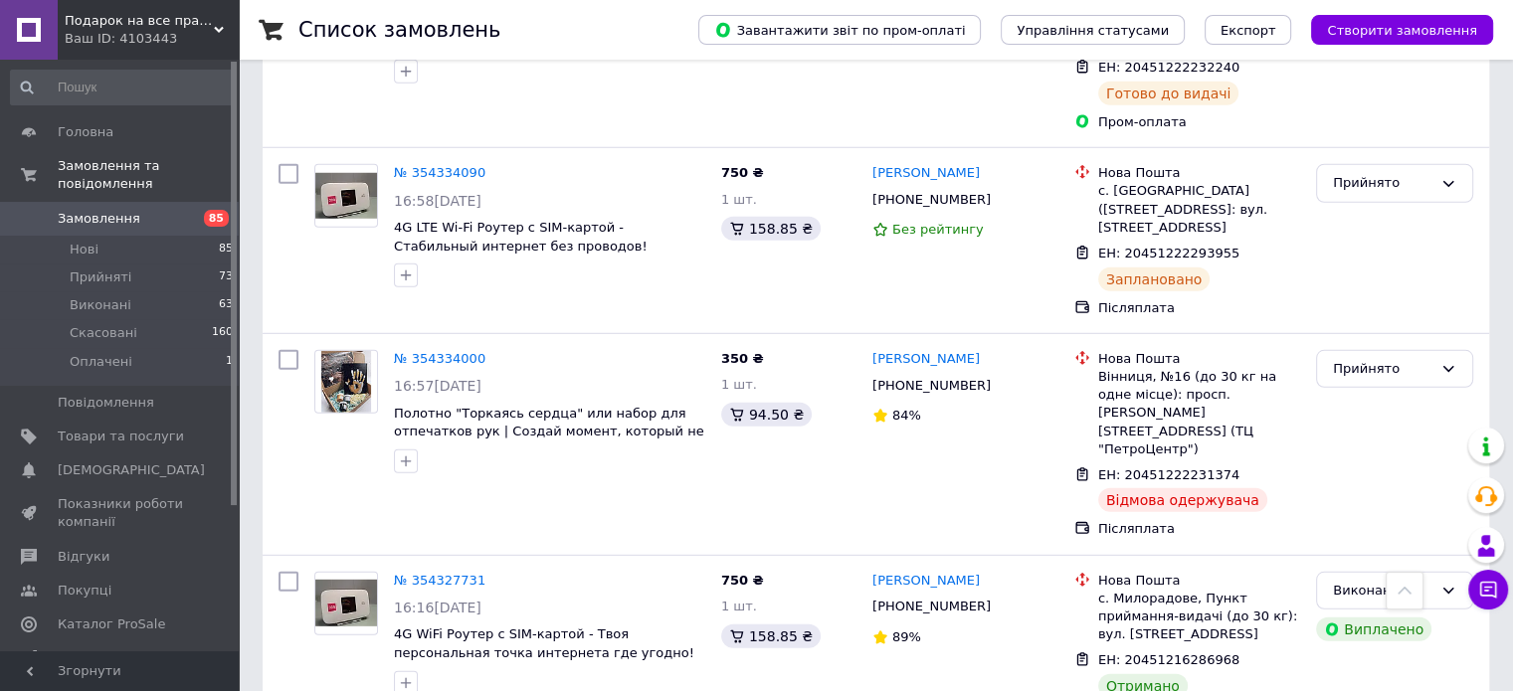
scroll to position [13315, 0]
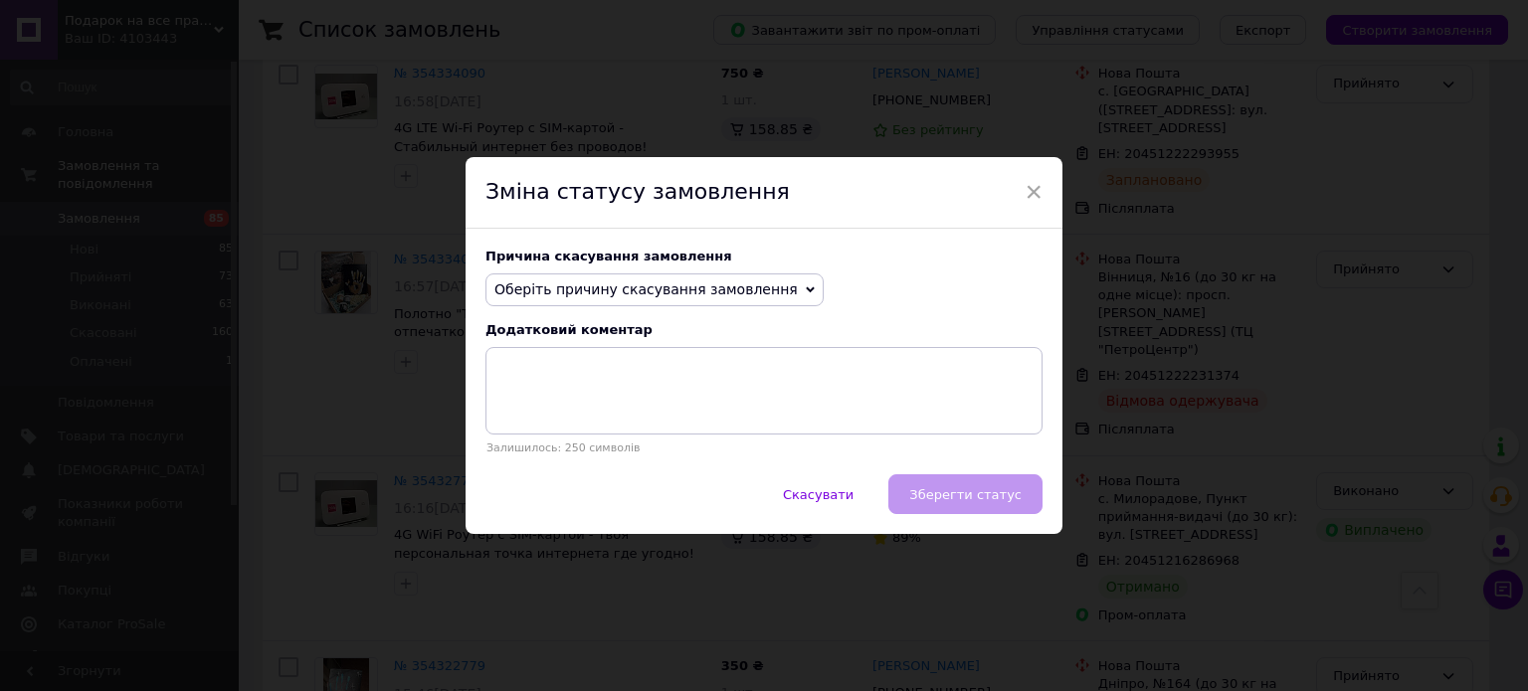
click at [760, 280] on span "Оберіть причину скасування замовлення" at bounding box center [654, 291] width 338 height 34
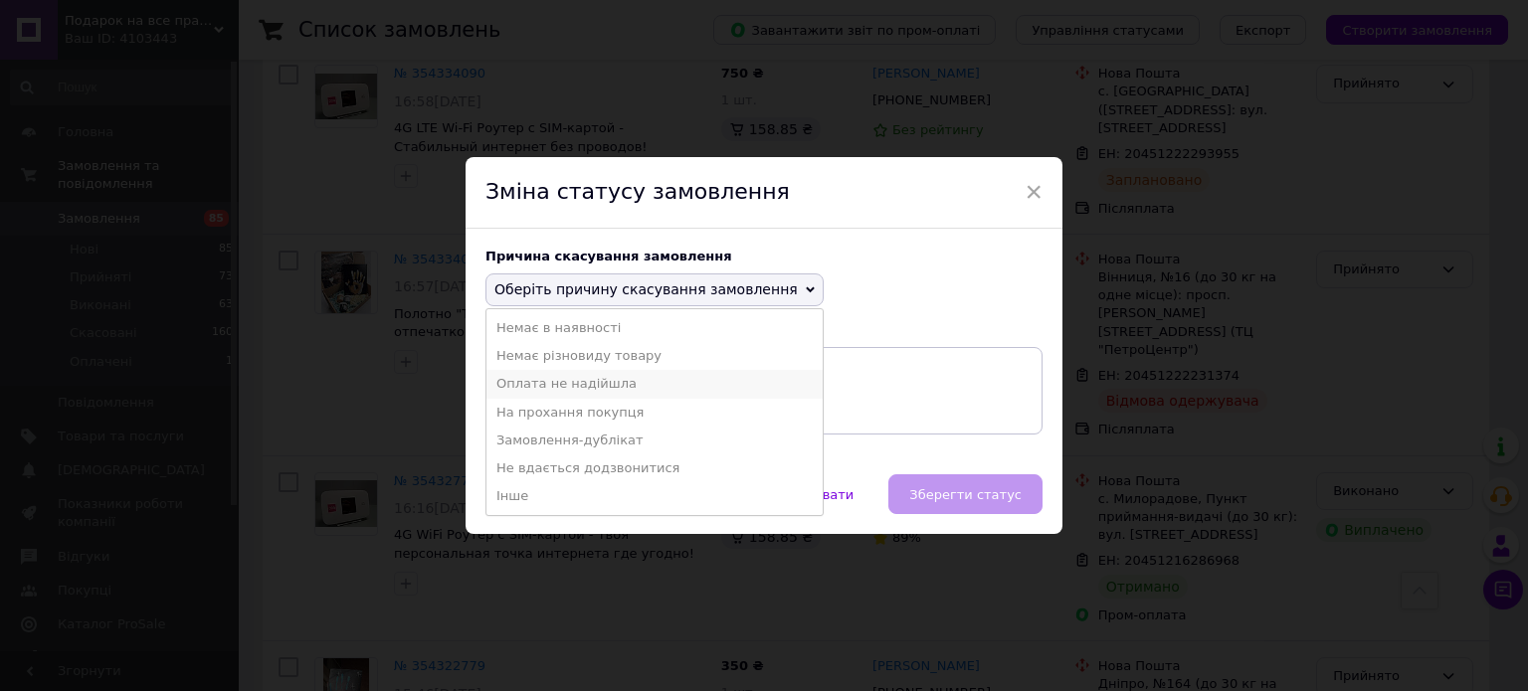
click at [579, 381] on li "Оплата не надійшла" at bounding box center [654, 384] width 336 height 28
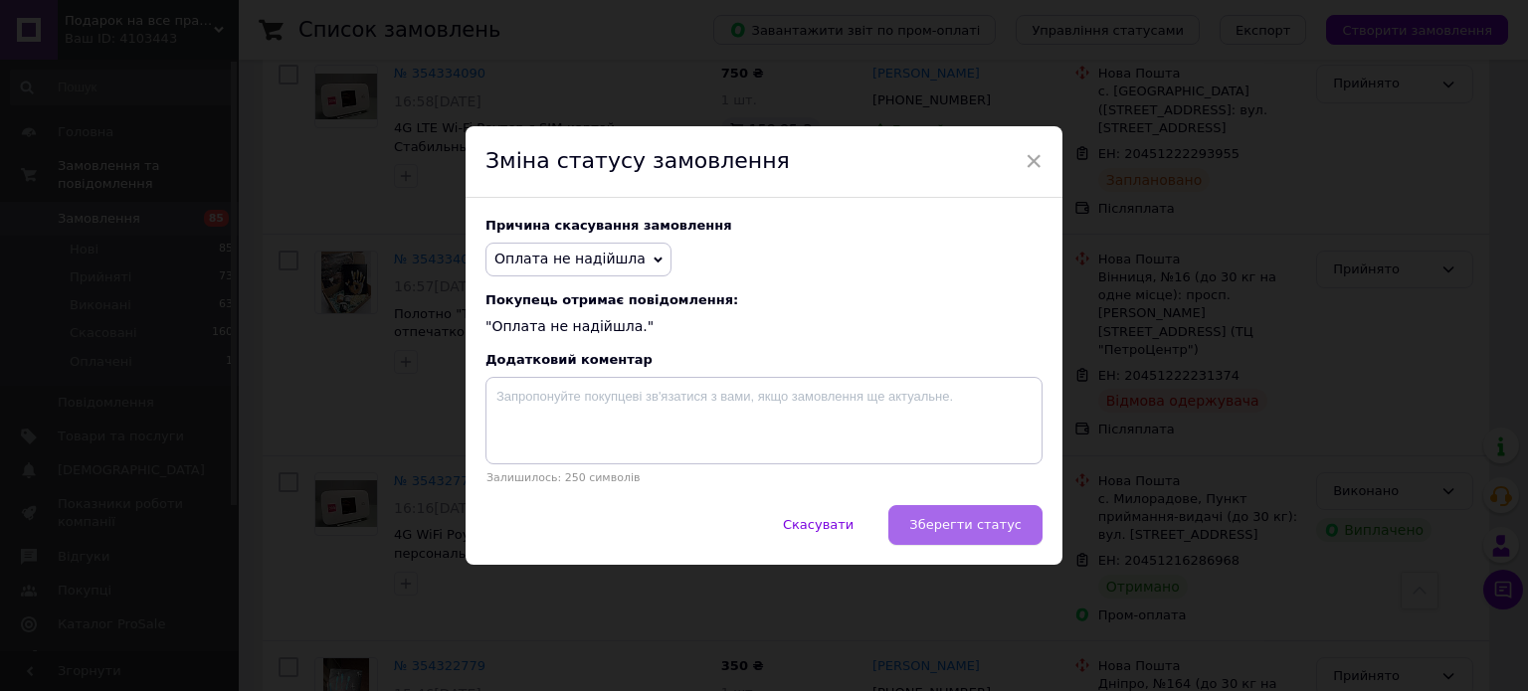
click at [996, 525] on span "Зберегти статус" at bounding box center [965, 524] width 112 height 15
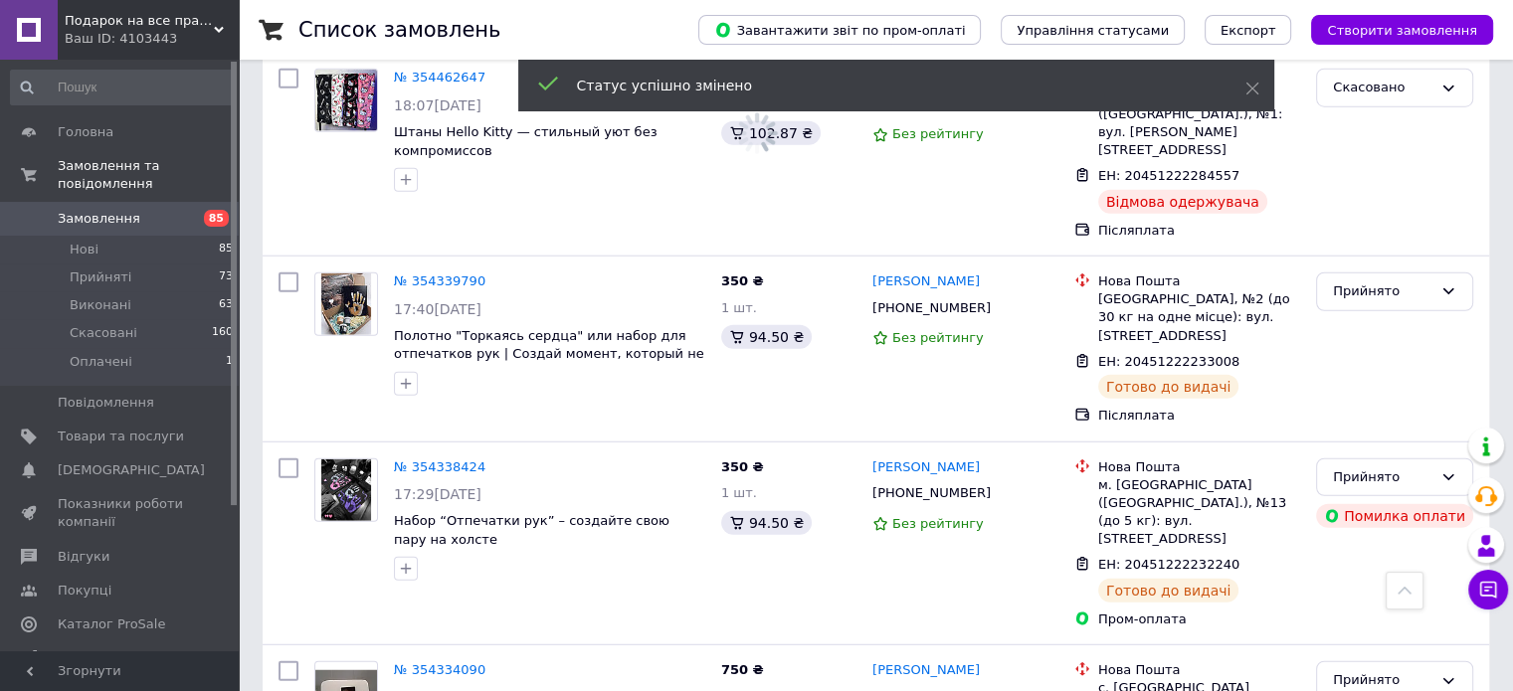
scroll to position [12619, 0]
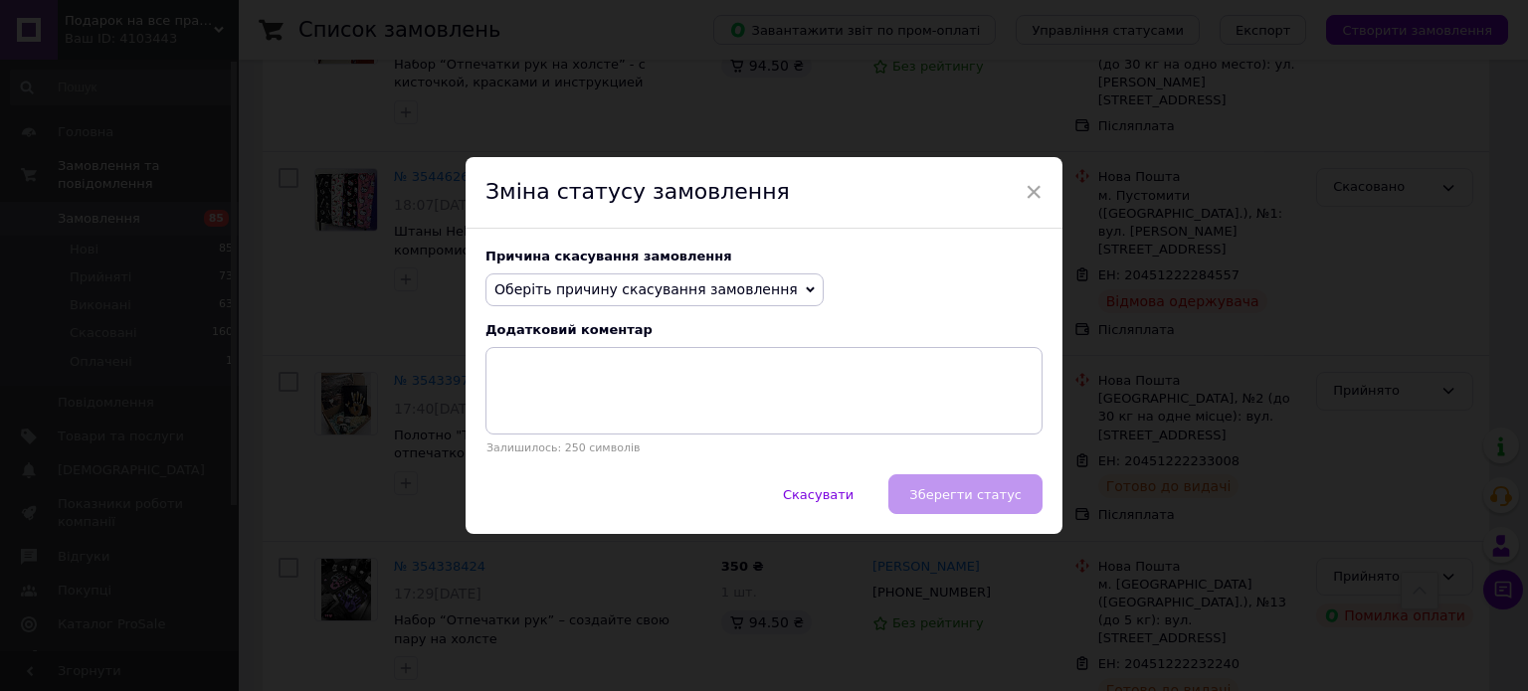
click at [664, 282] on span "Оберіть причину скасування замовлення" at bounding box center [645, 289] width 303 height 16
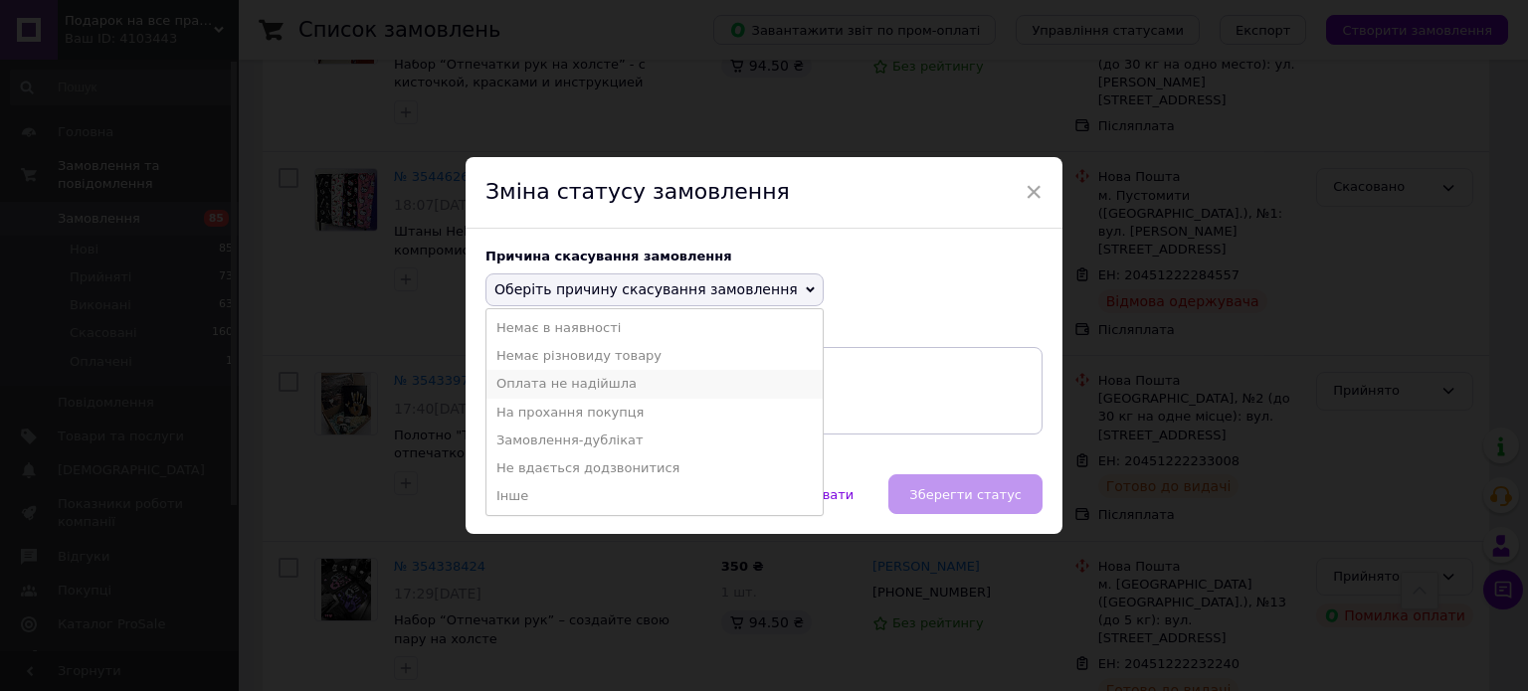
click at [584, 386] on li "Оплата не надійшла" at bounding box center [654, 384] width 336 height 28
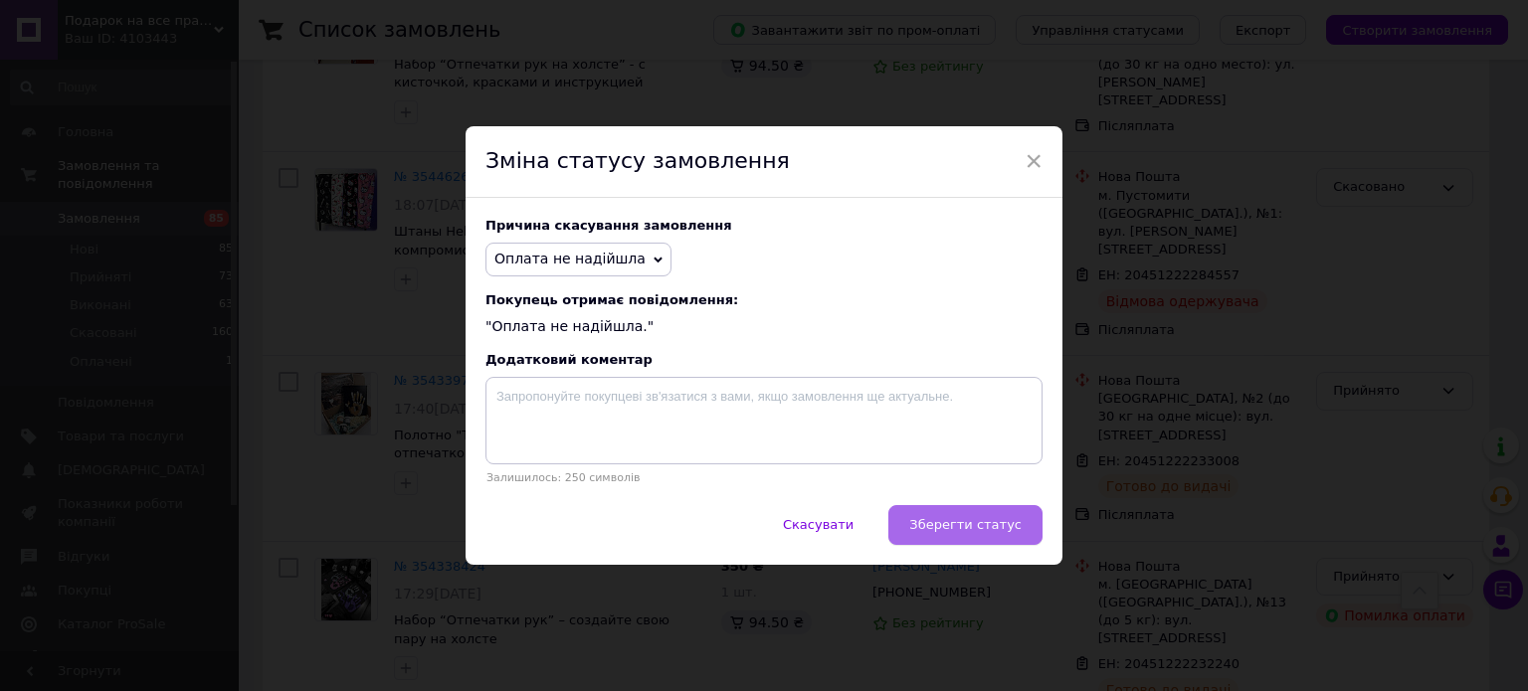
click at [970, 529] on span "Зберегти статус" at bounding box center [965, 524] width 112 height 15
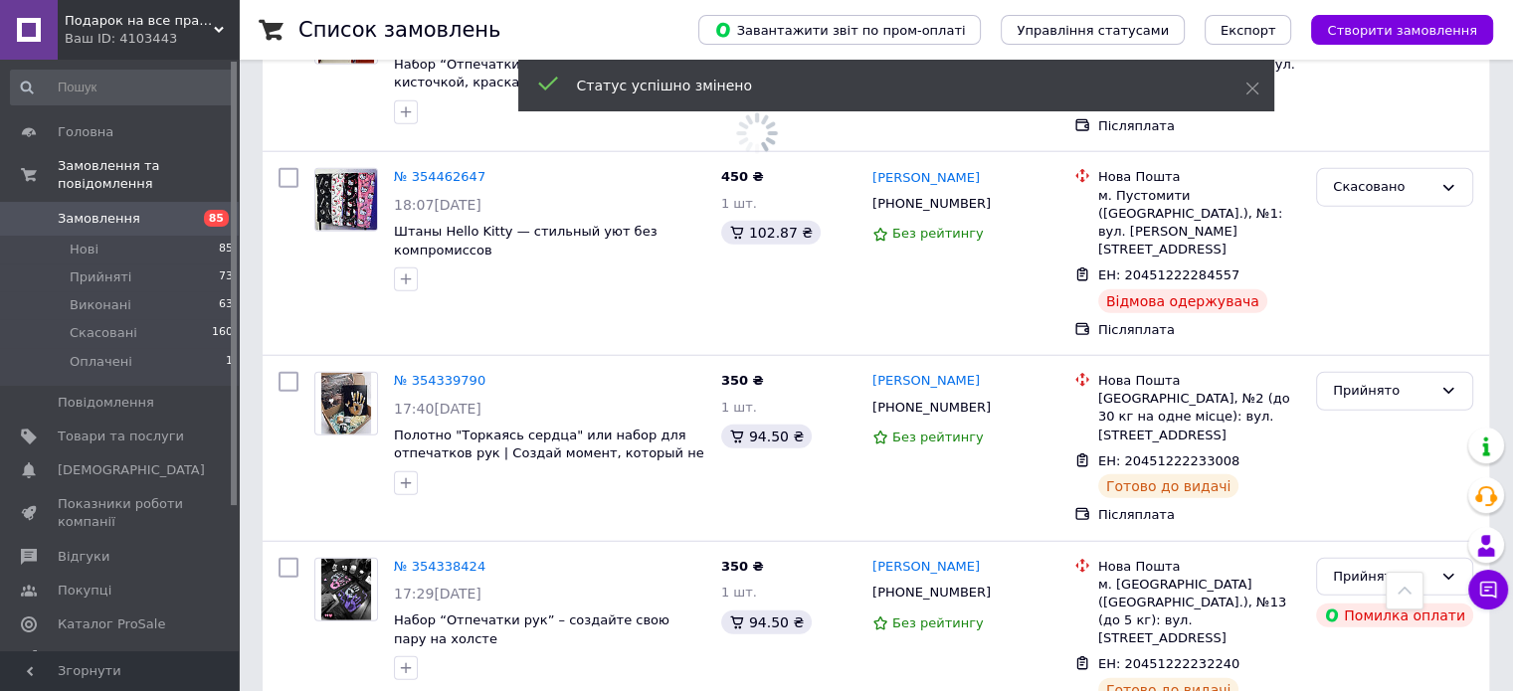
scroll to position [12320, 0]
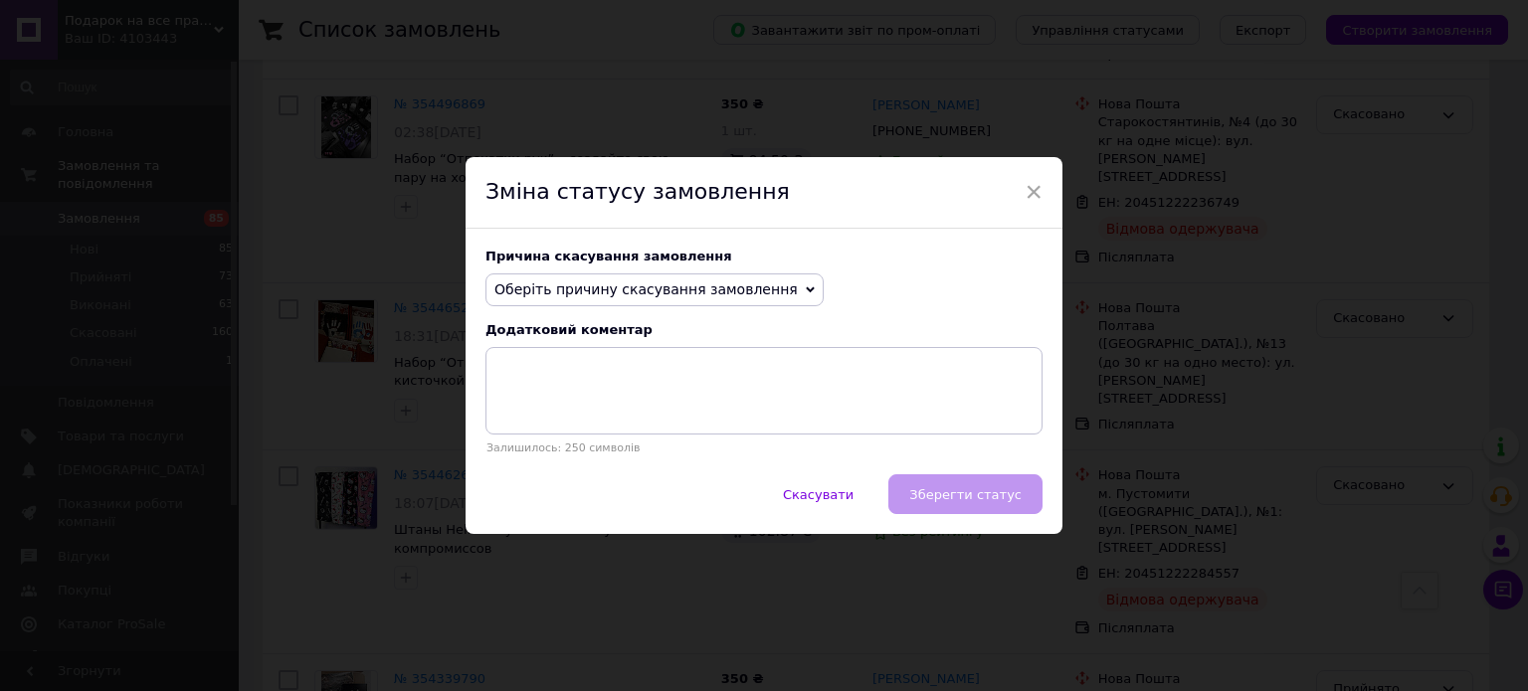
click at [728, 297] on span "Оберіть причину скасування замовлення" at bounding box center [645, 289] width 303 height 16
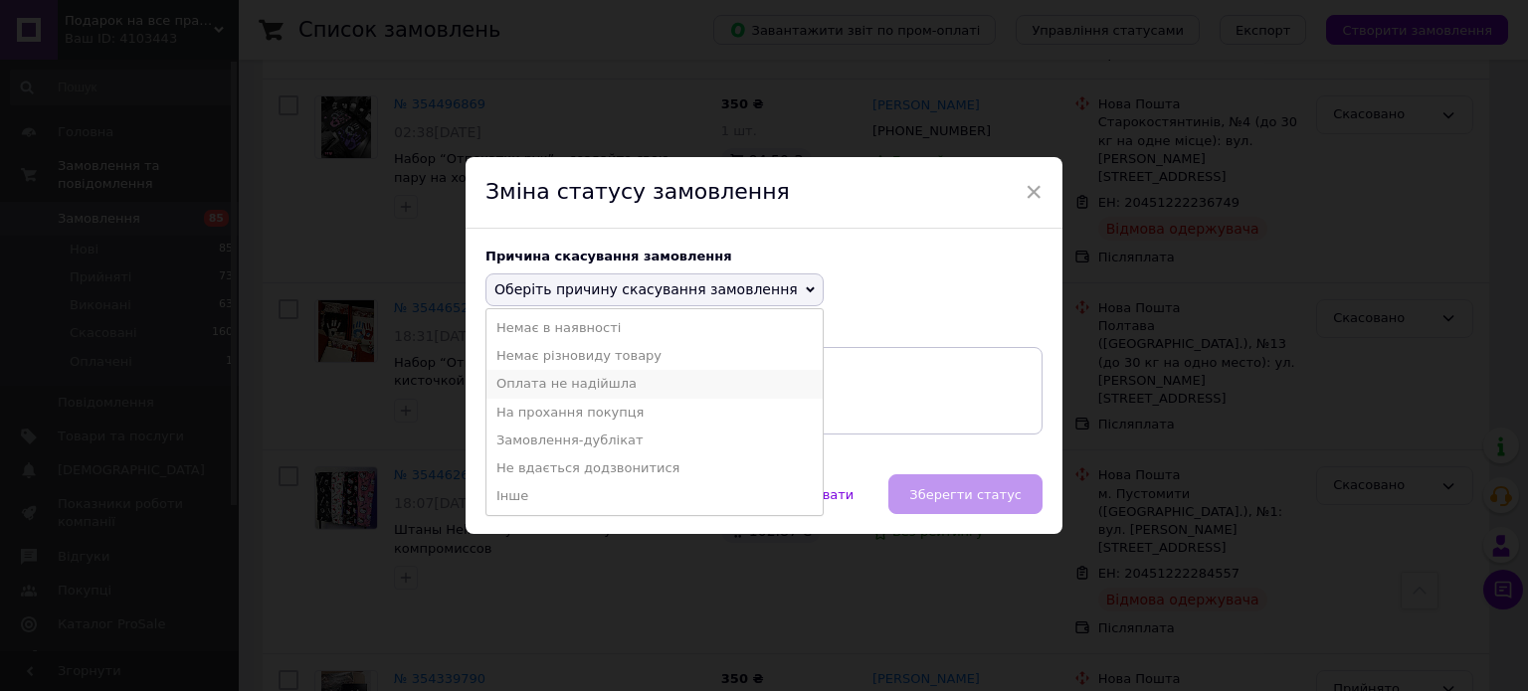
click at [652, 393] on li "Оплата не надійшла" at bounding box center [654, 384] width 336 height 28
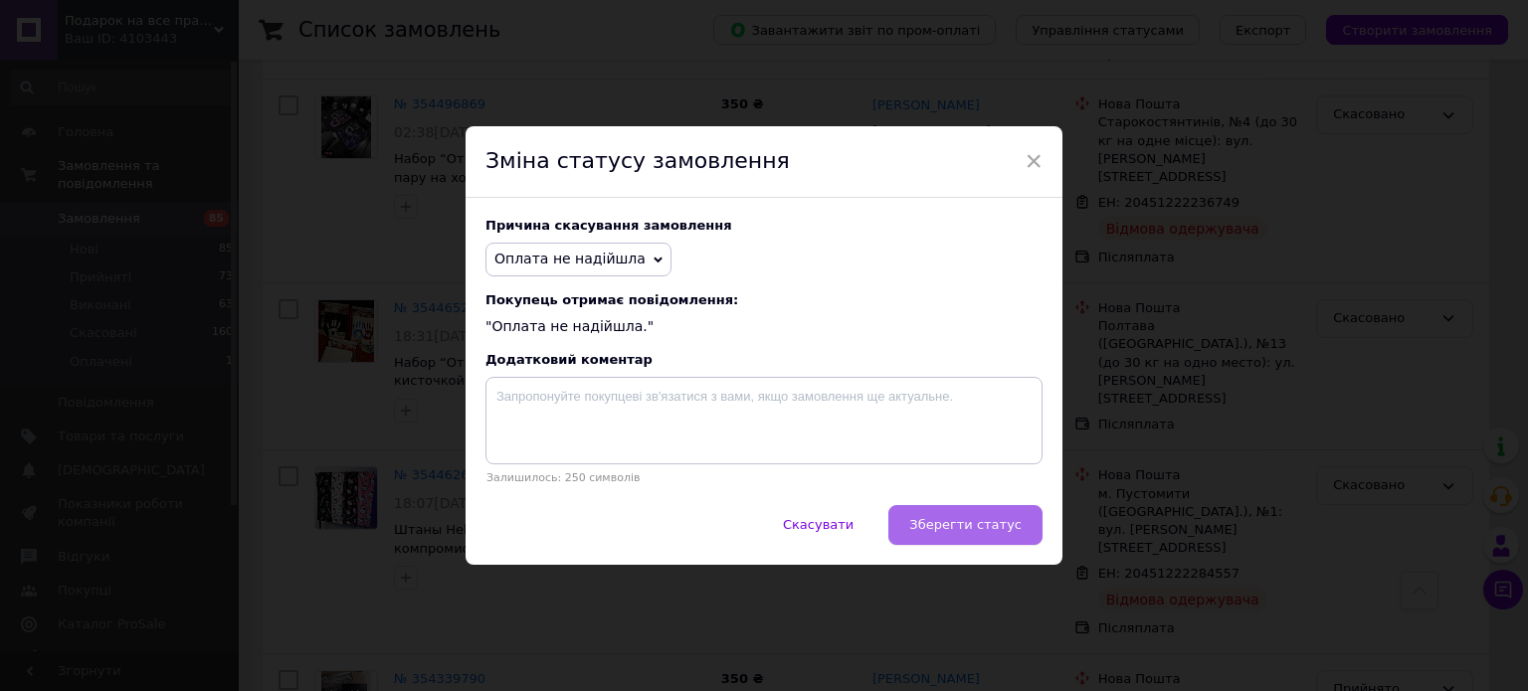
click at [963, 516] on button "Зберегти статус" at bounding box center [965, 525] width 154 height 40
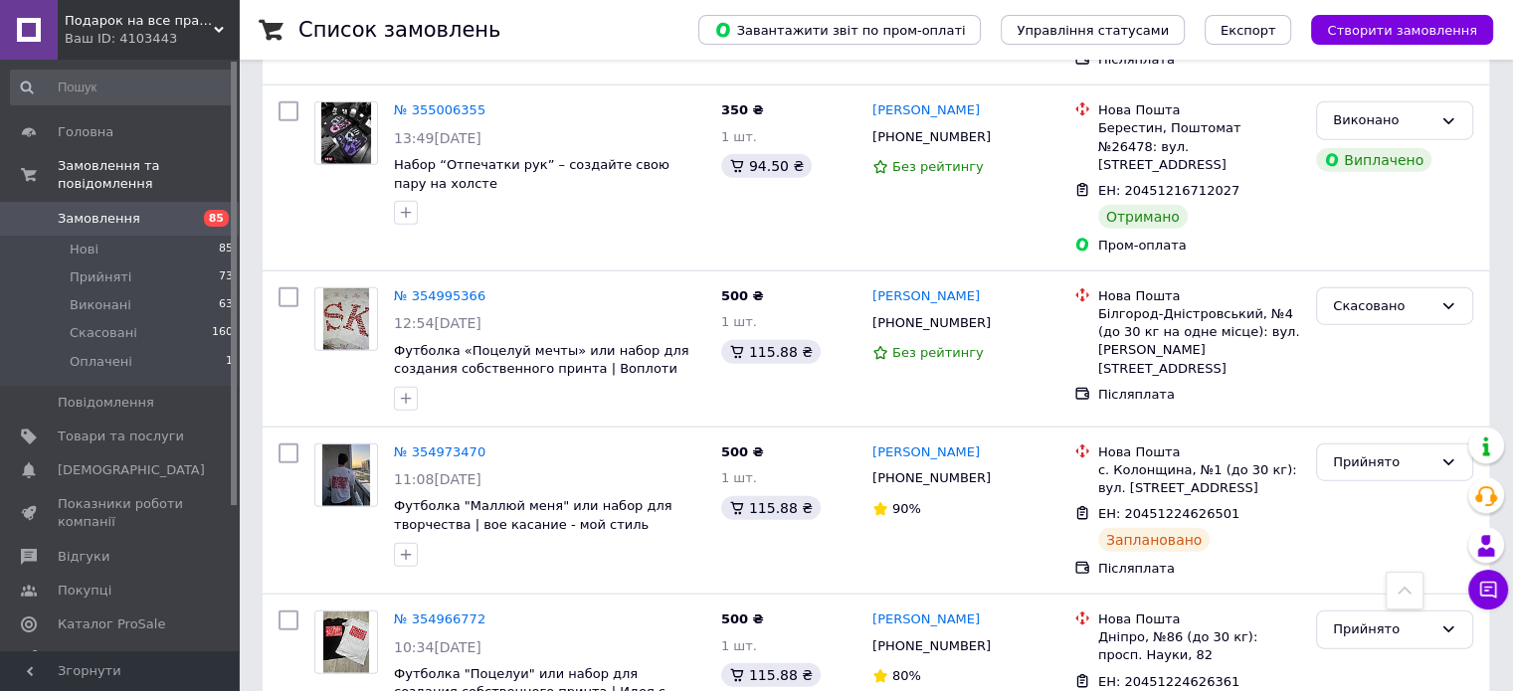
scroll to position [17194, 0]
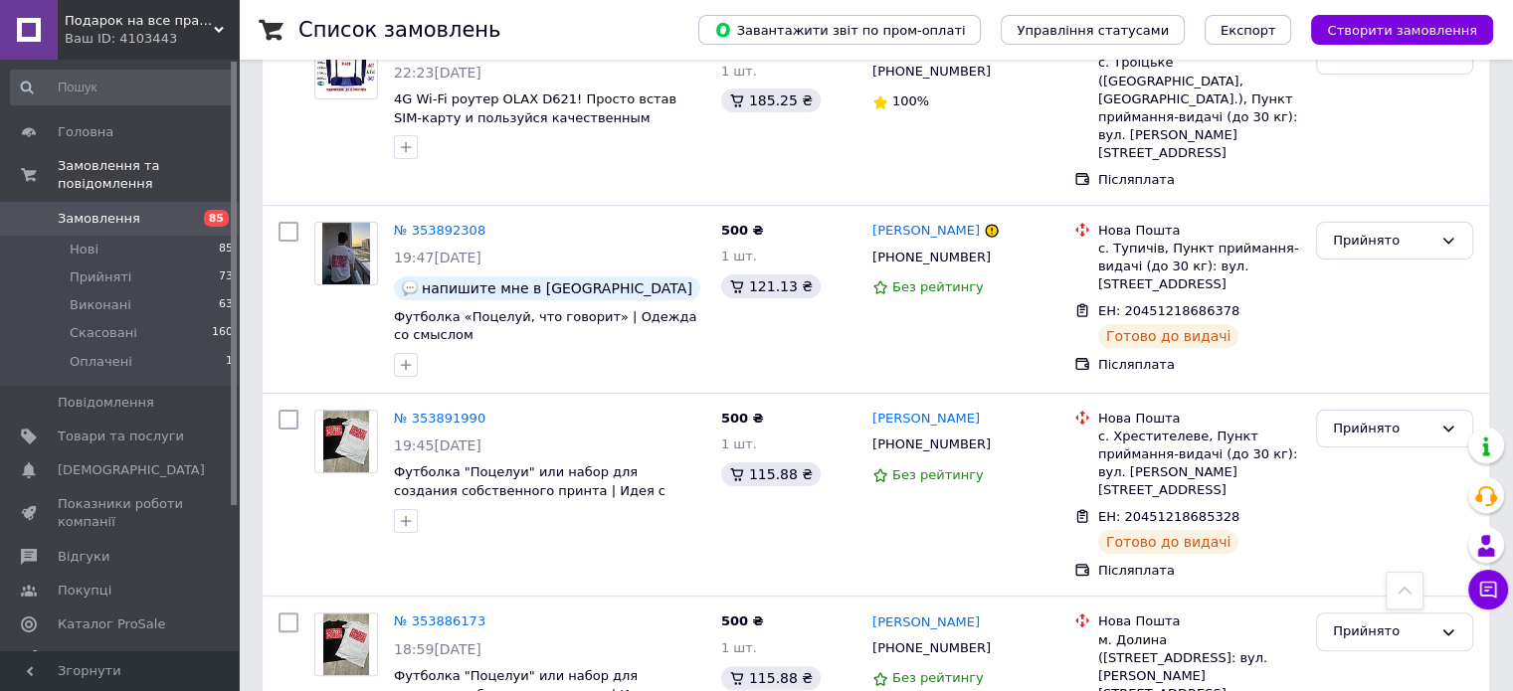
scroll to position [696, 0]
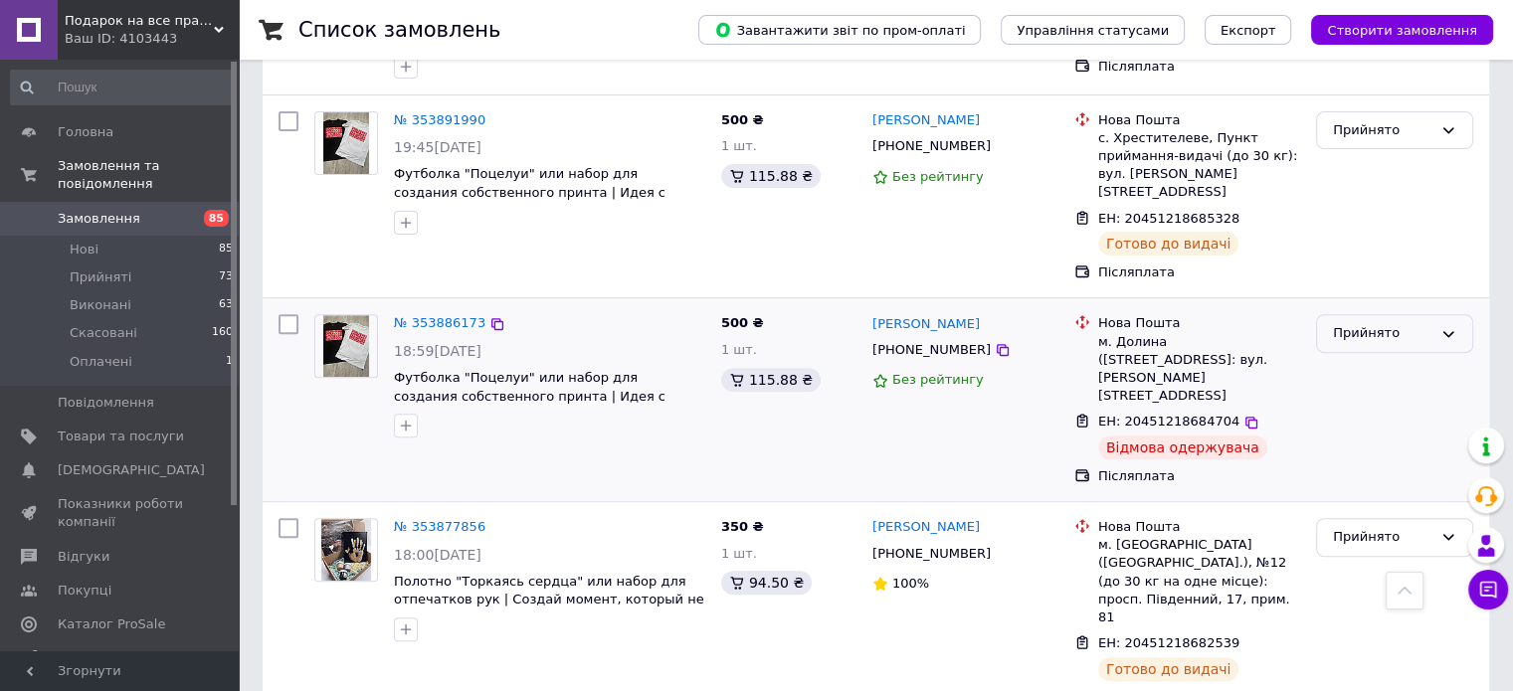
drag, startPoint x: 1417, startPoint y: 272, endPoint x: 1436, endPoint y: 285, distance: 23.5
click at [1420, 314] on div "Прийнято" at bounding box center [1394, 333] width 157 height 39
click at [1390, 394] on li "Скасовано" at bounding box center [1394, 412] width 155 height 37
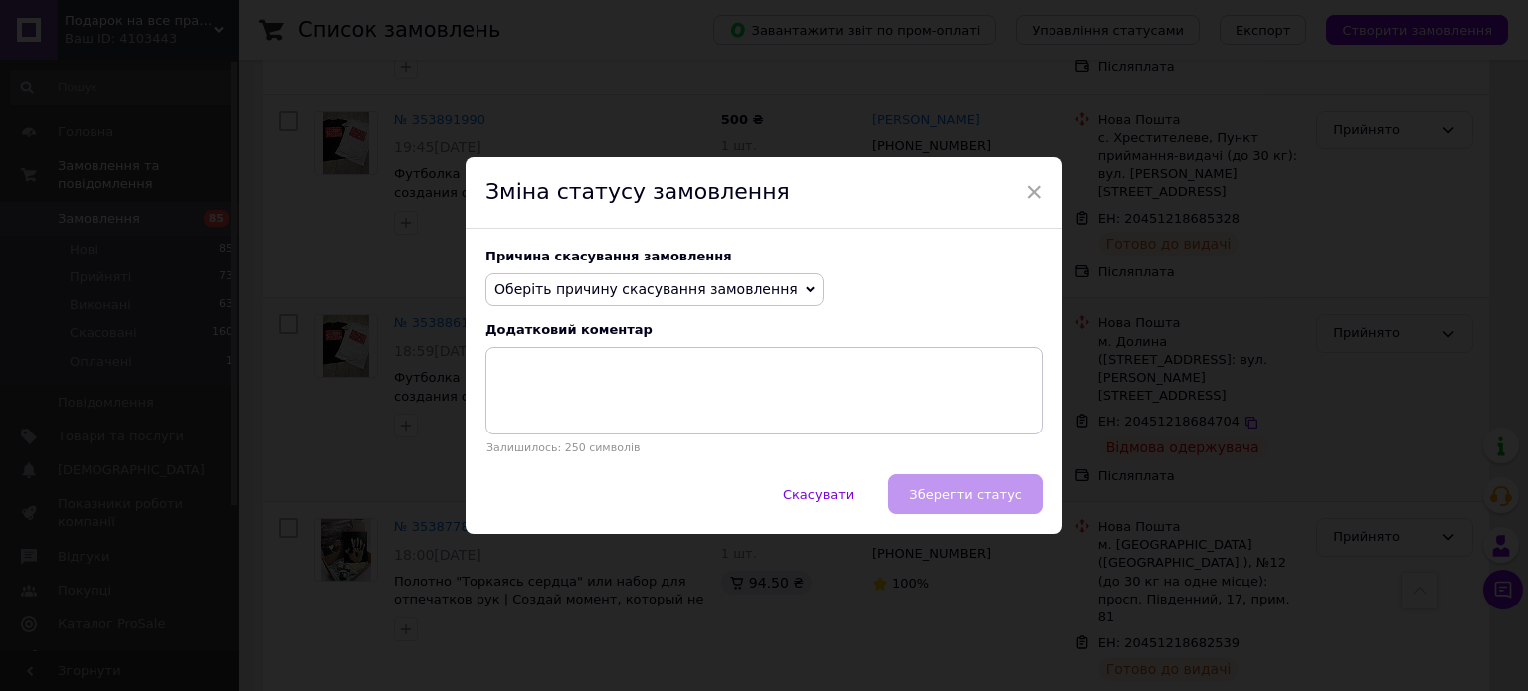
click at [670, 292] on span "Оберіть причину скасування замовлення" at bounding box center [645, 289] width 303 height 16
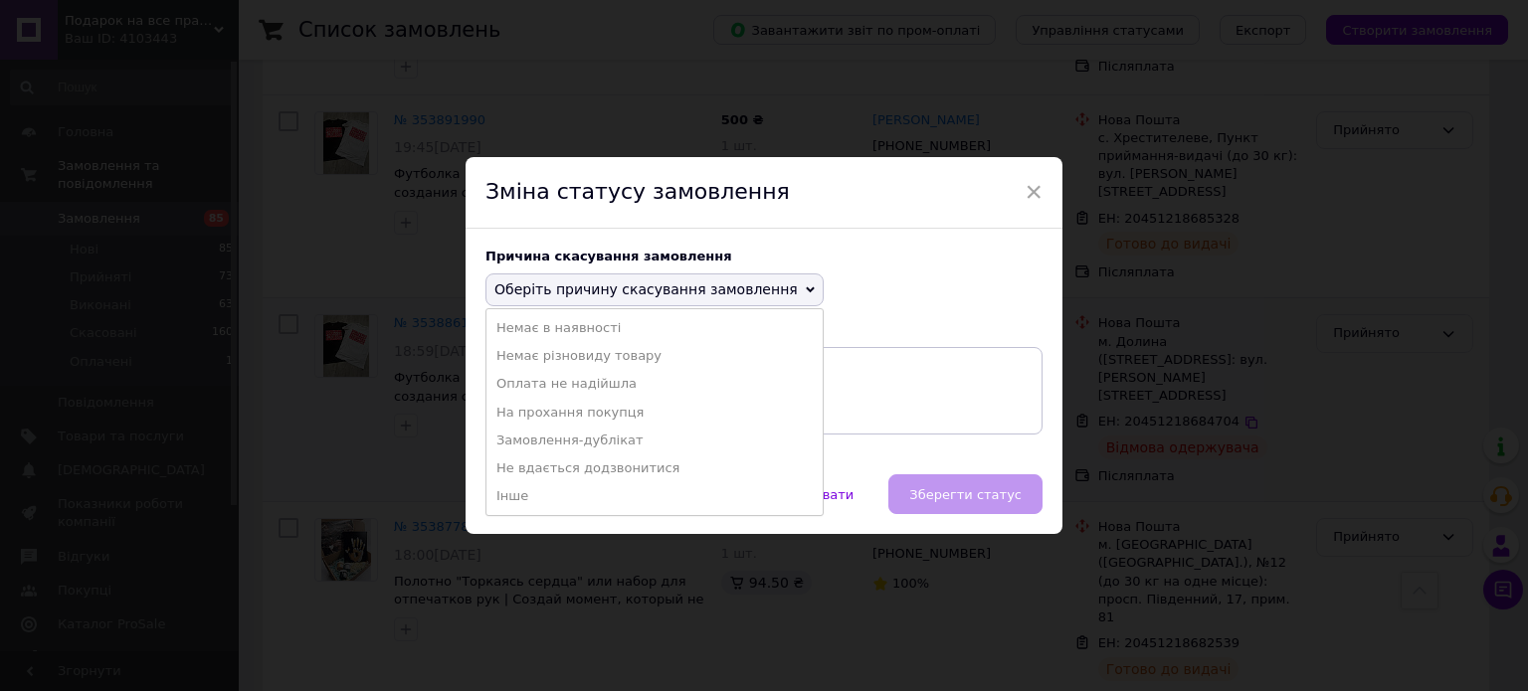
click at [582, 389] on li "Оплата не надійшла" at bounding box center [654, 384] width 336 height 28
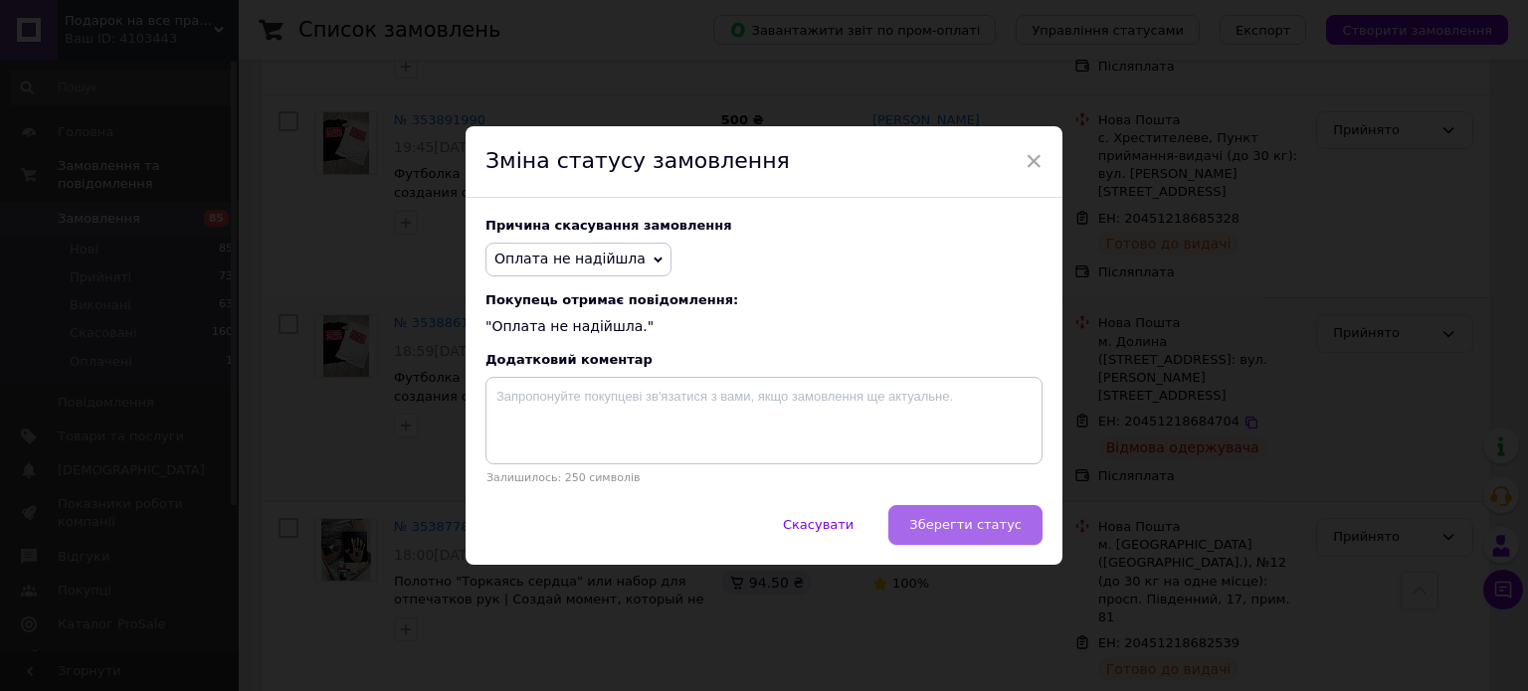
click at [969, 515] on button "Зберегти статус" at bounding box center [965, 525] width 154 height 40
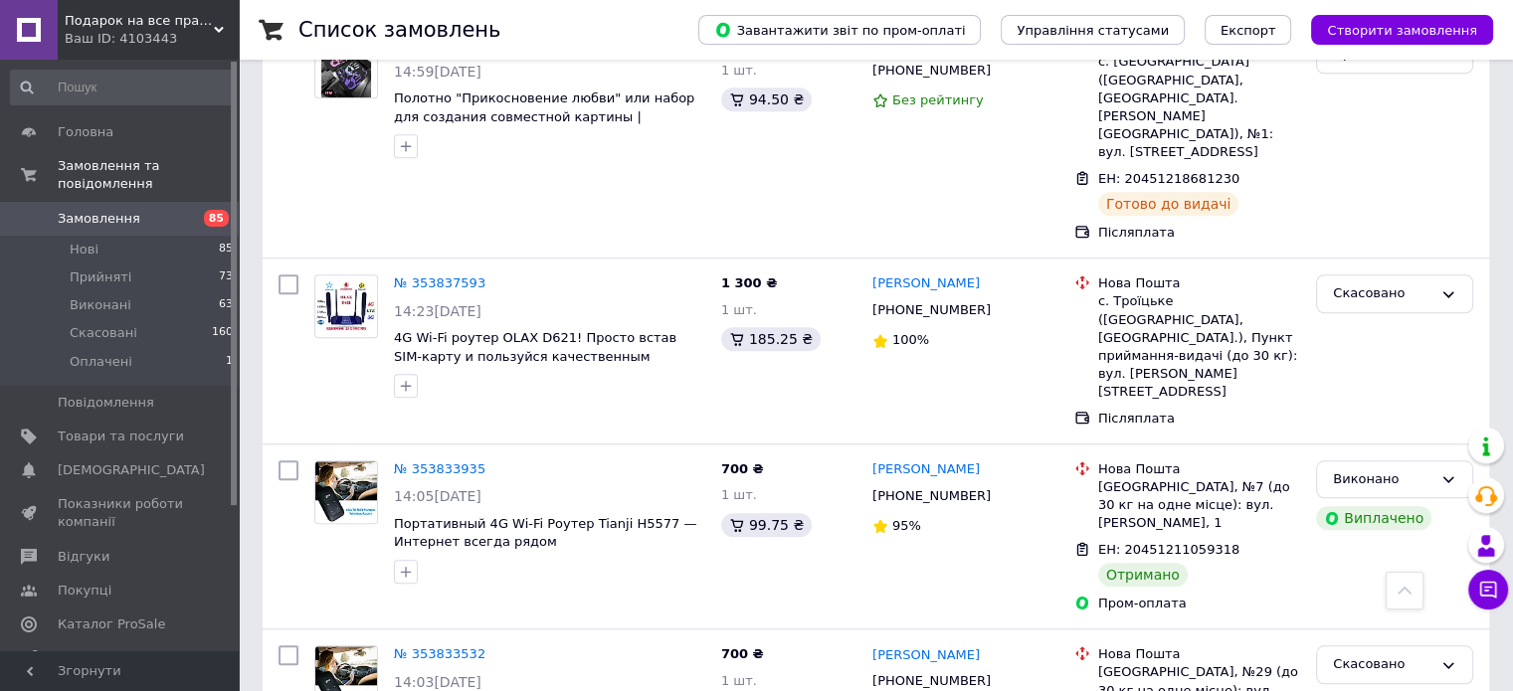
scroll to position [2188, 0]
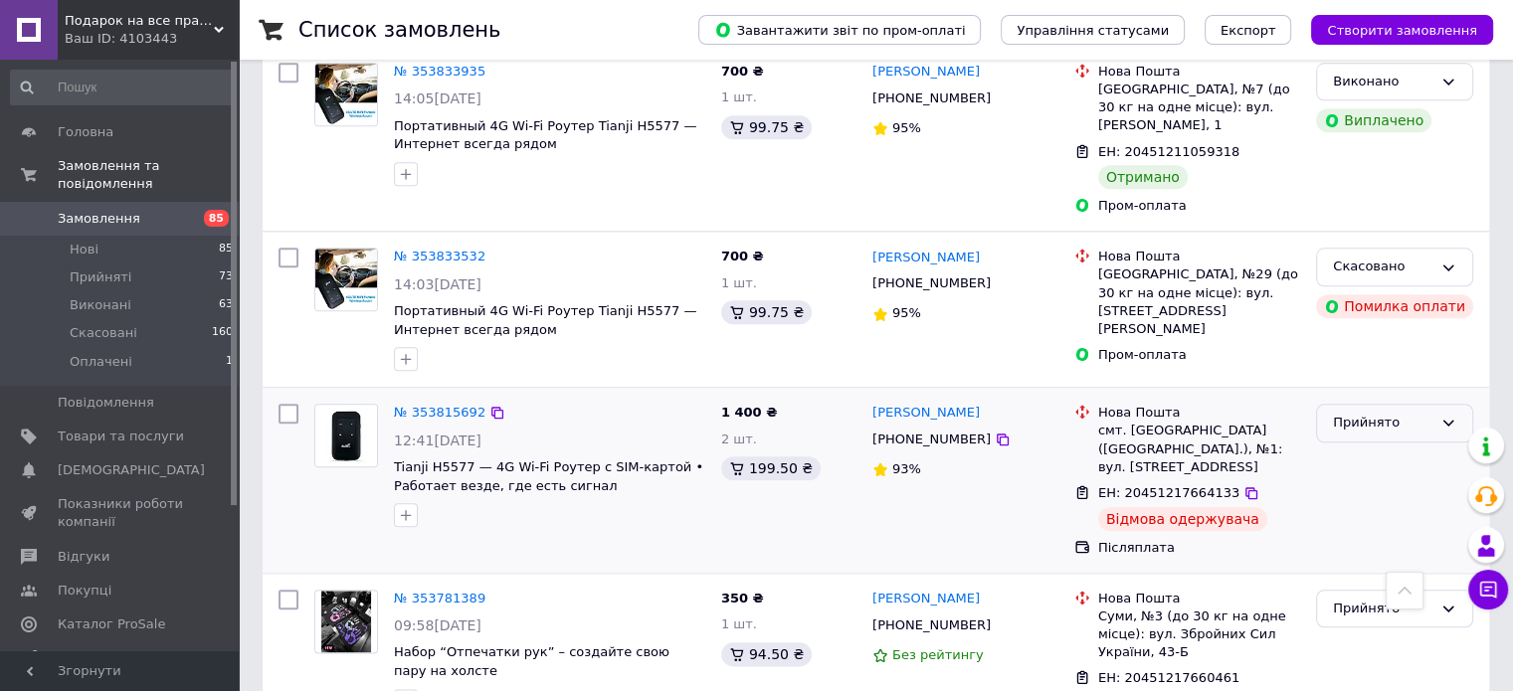
click at [1445, 404] on div "Прийнято" at bounding box center [1394, 423] width 157 height 39
click at [1373, 482] on li "Скасовано" at bounding box center [1394, 500] width 155 height 37
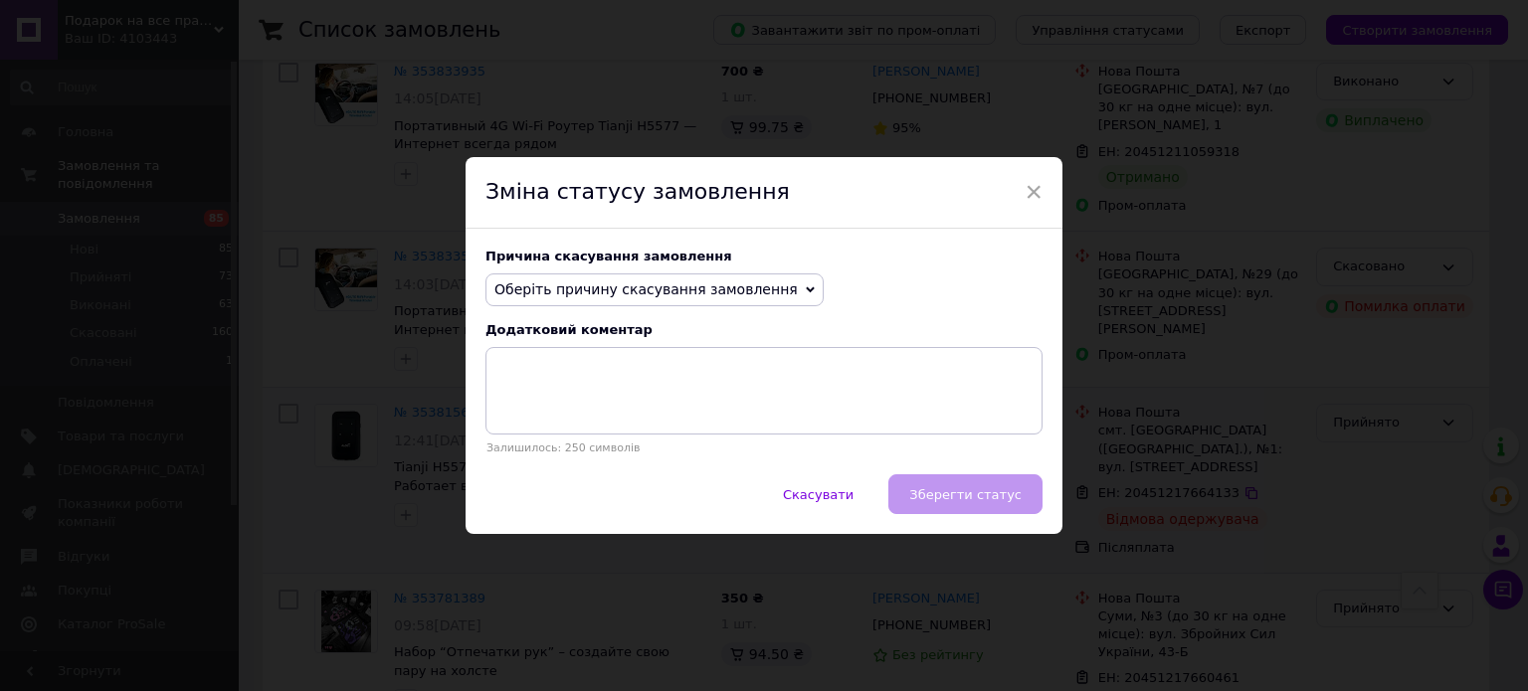
click at [752, 299] on span "Оберіть причину скасування замовлення" at bounding box center [654, 291] width 338 height 34
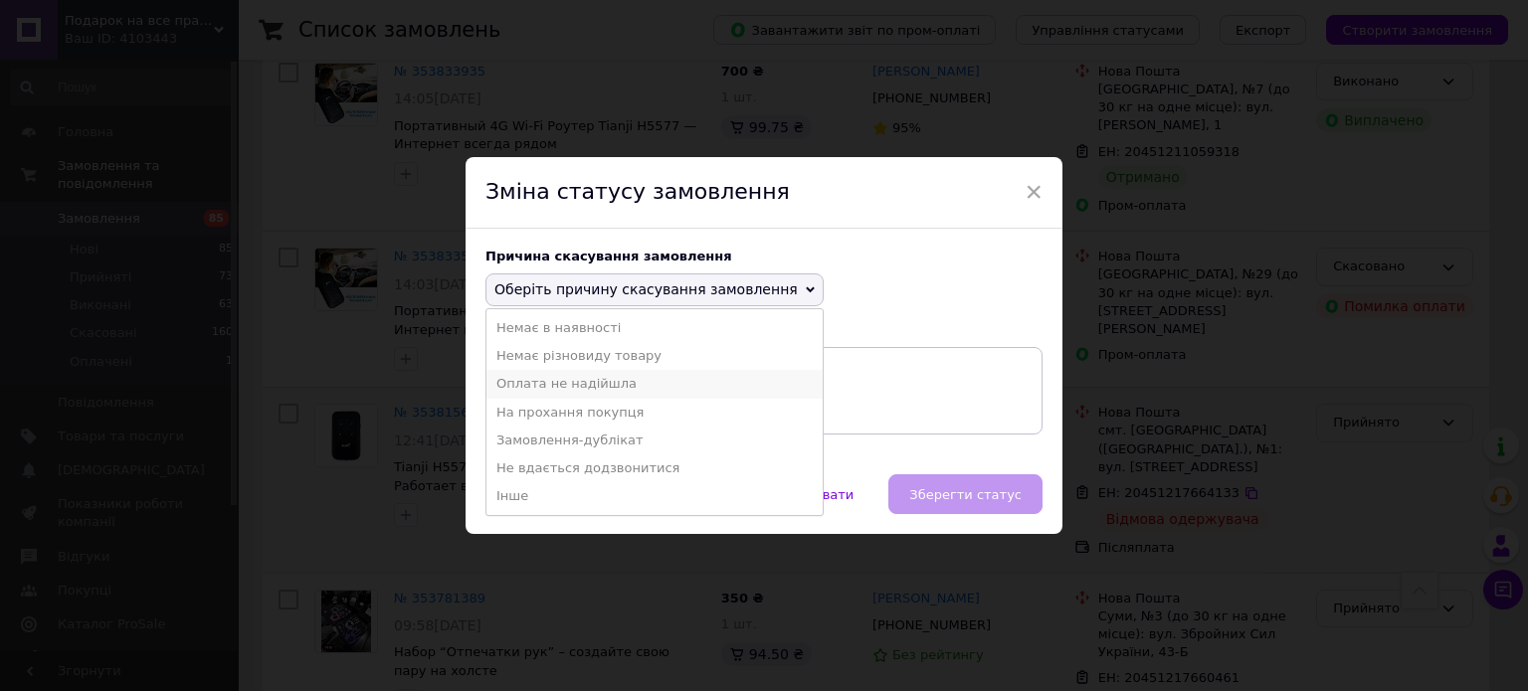
click at [663, 388] on li "Оплата не надійшла" at bounding box center [654, 384] width 336 height 28
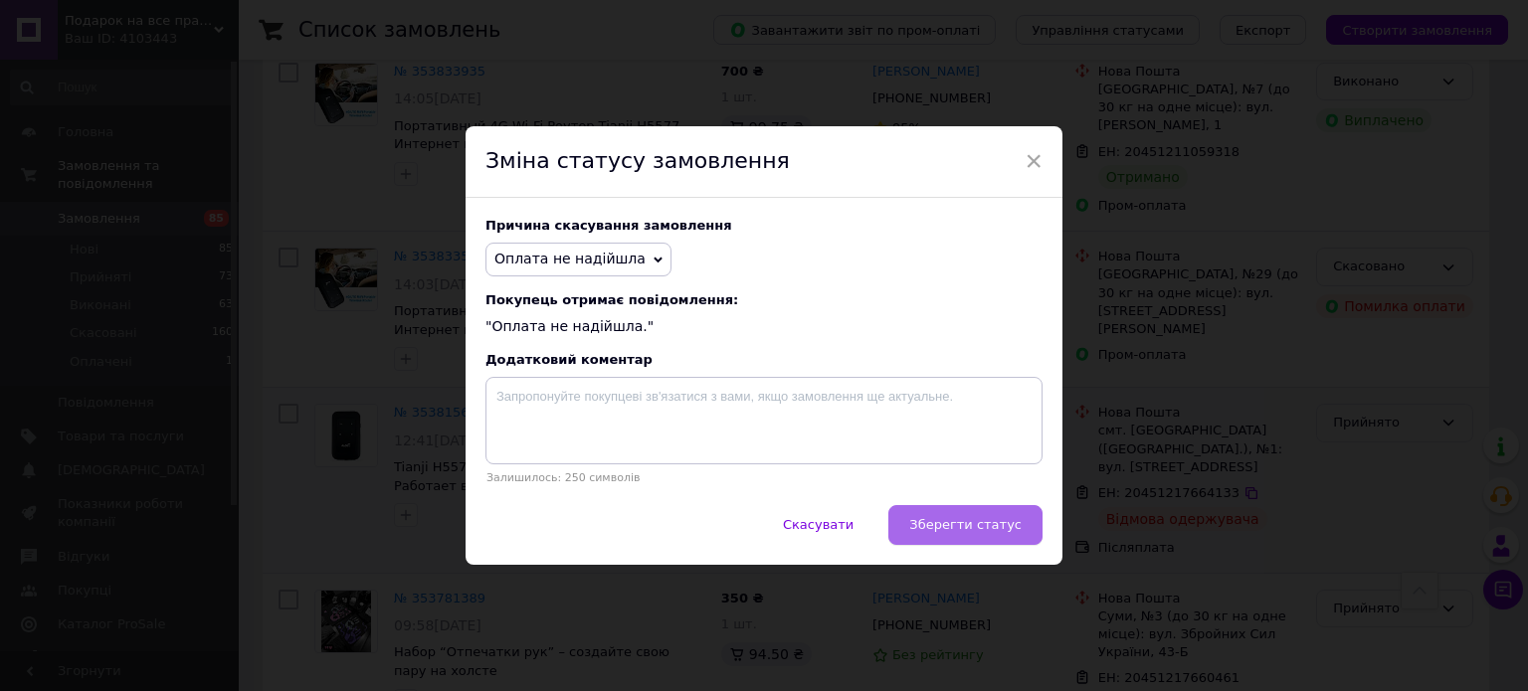
click at [1030, 542] on button "Зберегти статус" at bounding box center [965, 525] width 154 height 40
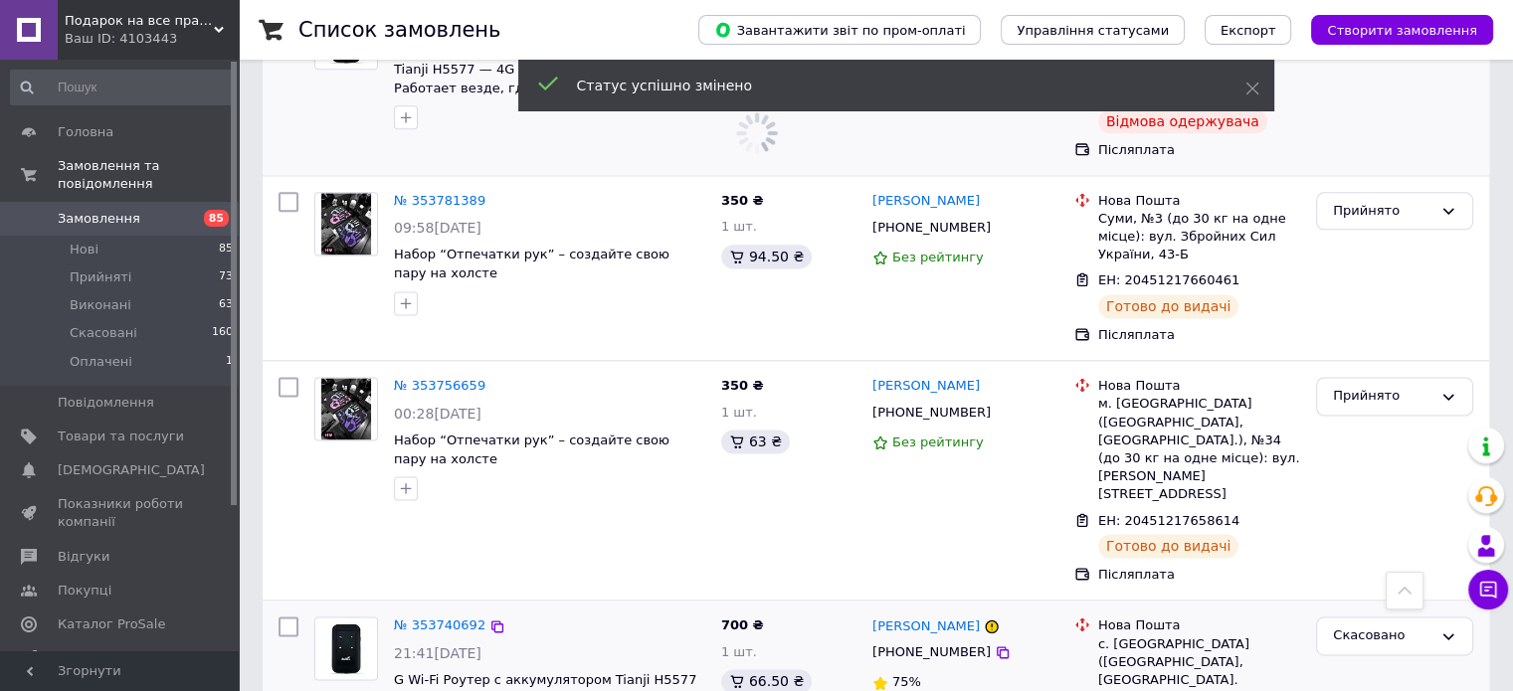
scroll to position [2785, 0]
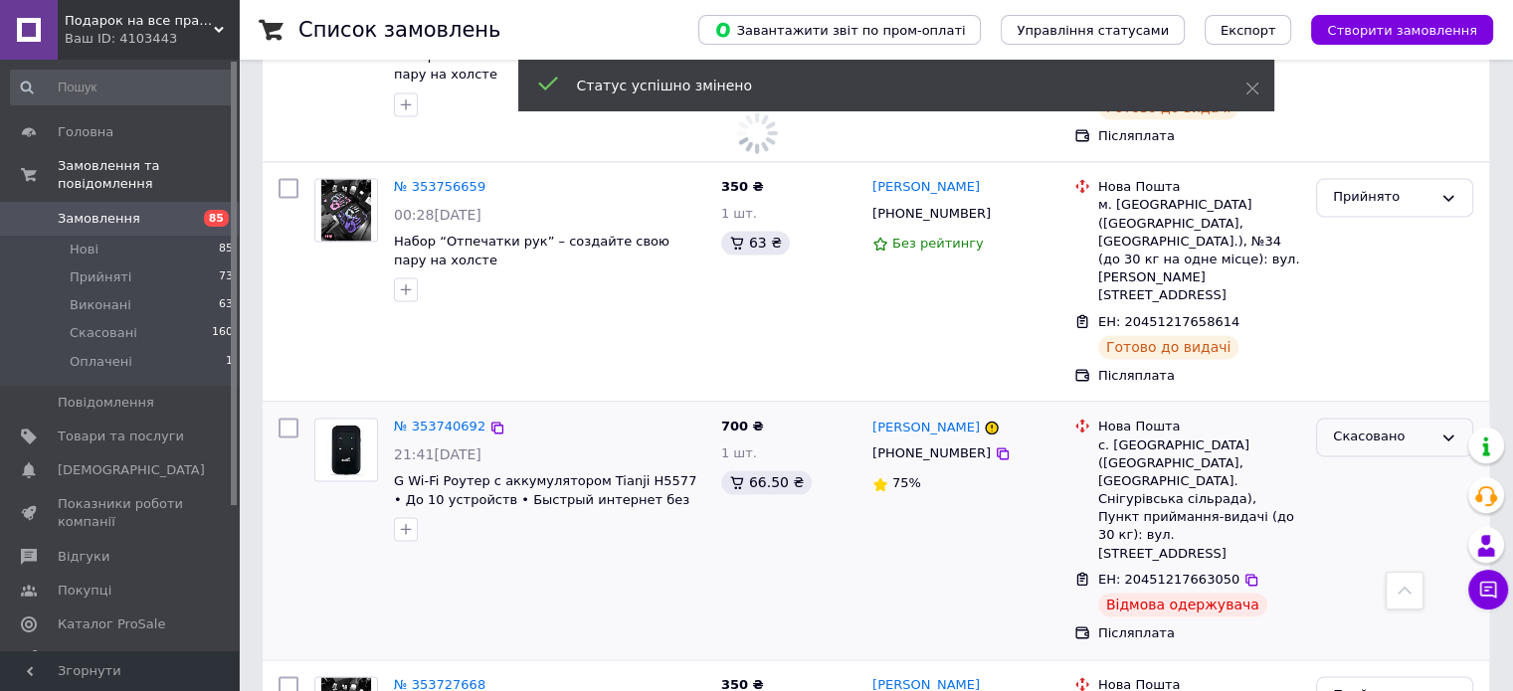
drag, startPoint x: 1401, startPoint y: 213, endPoint x: 1384, endPoint y: 223, distance: 19.6
click at [1393, 427] on div "Скасовано" at bounding box center [1382, 437] width 99 height 21
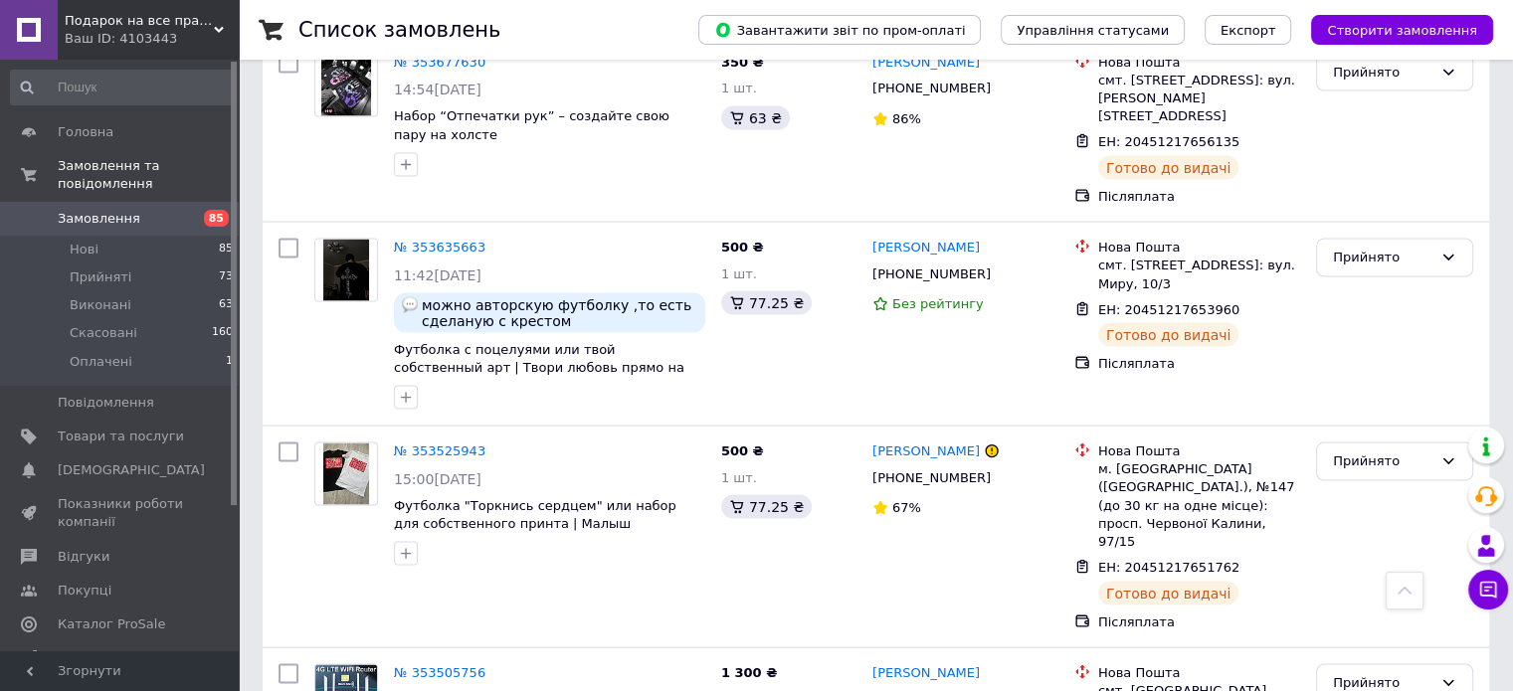
scroll to position [4178, 0]
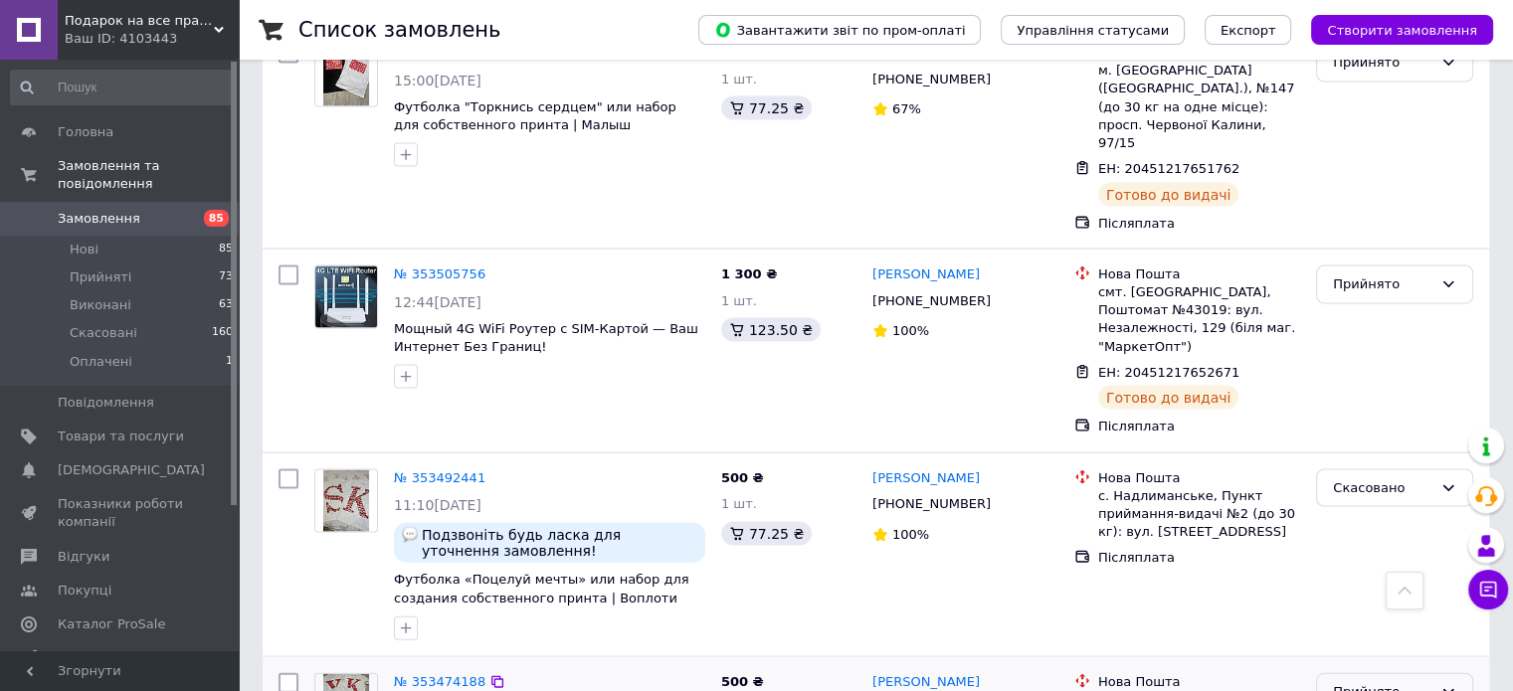
click at [1371, 673] on div "Прийнято" at bounding box center [1394, 692] width 157 height 39
click at [1358, 682] on div "Прийнято" at bounding box center [1382, 692] width 99 height 21
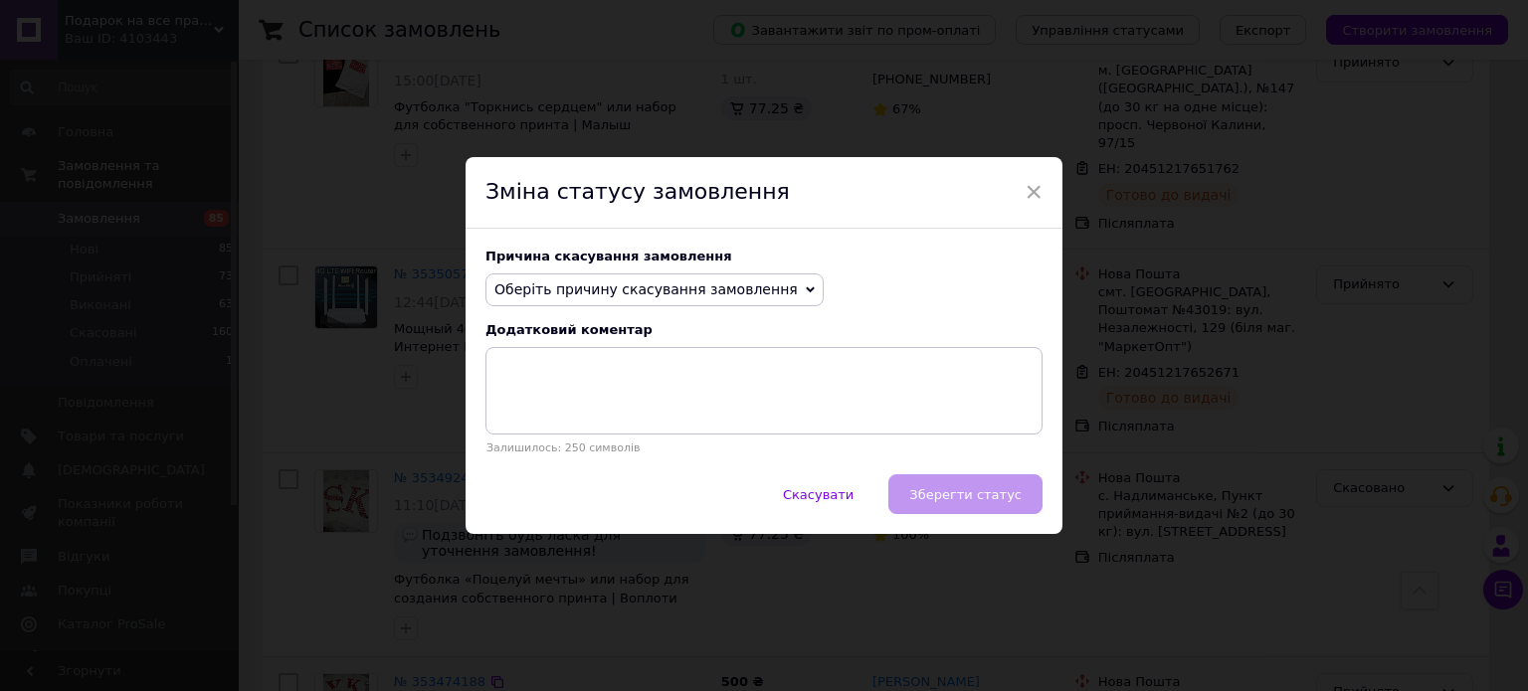
click at [1354, 406] on div "× Зміна статусу замовлення Причина скасування замовлення Оберіть причину скасув…" at bounding box center [764, 345] width 1528 height 691
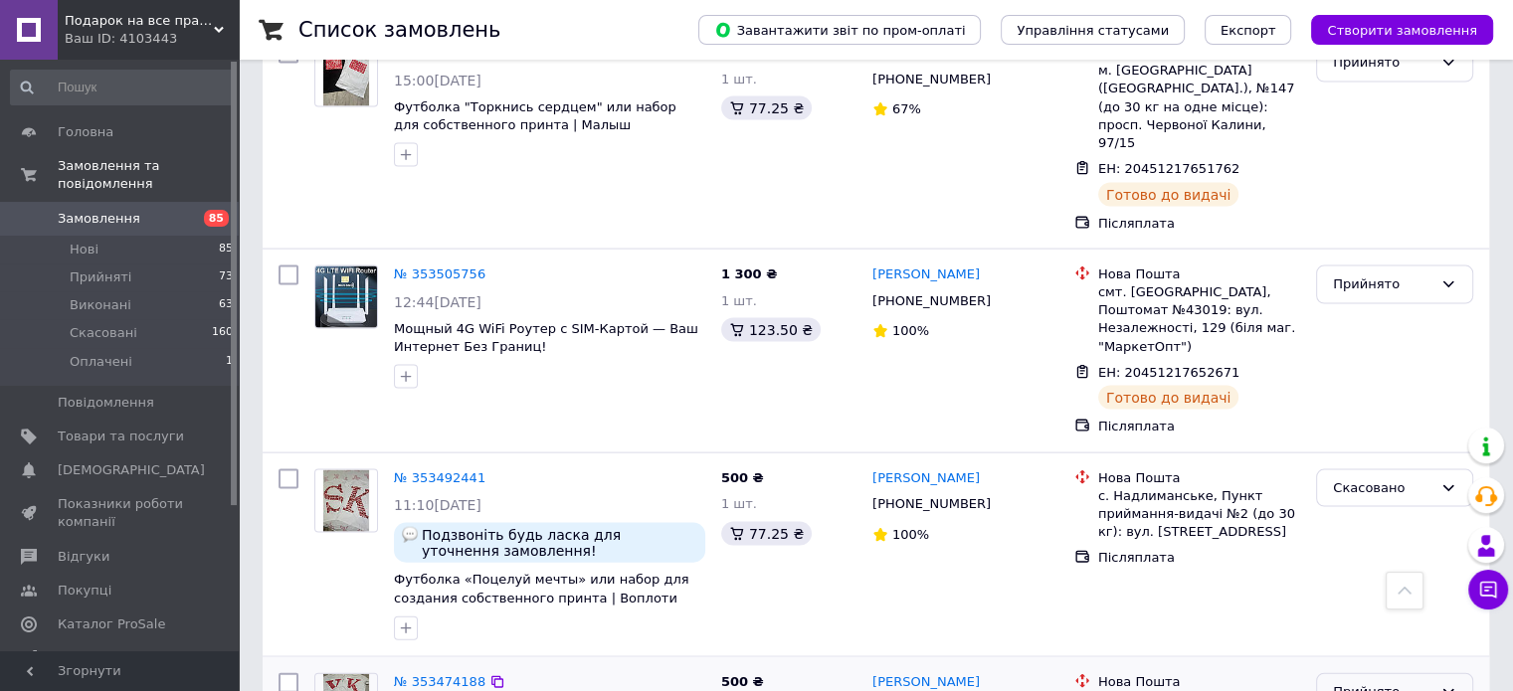
click at [1396, 682] on div "Прийнято" at bounding box center [1382, 692] width 99 height 21
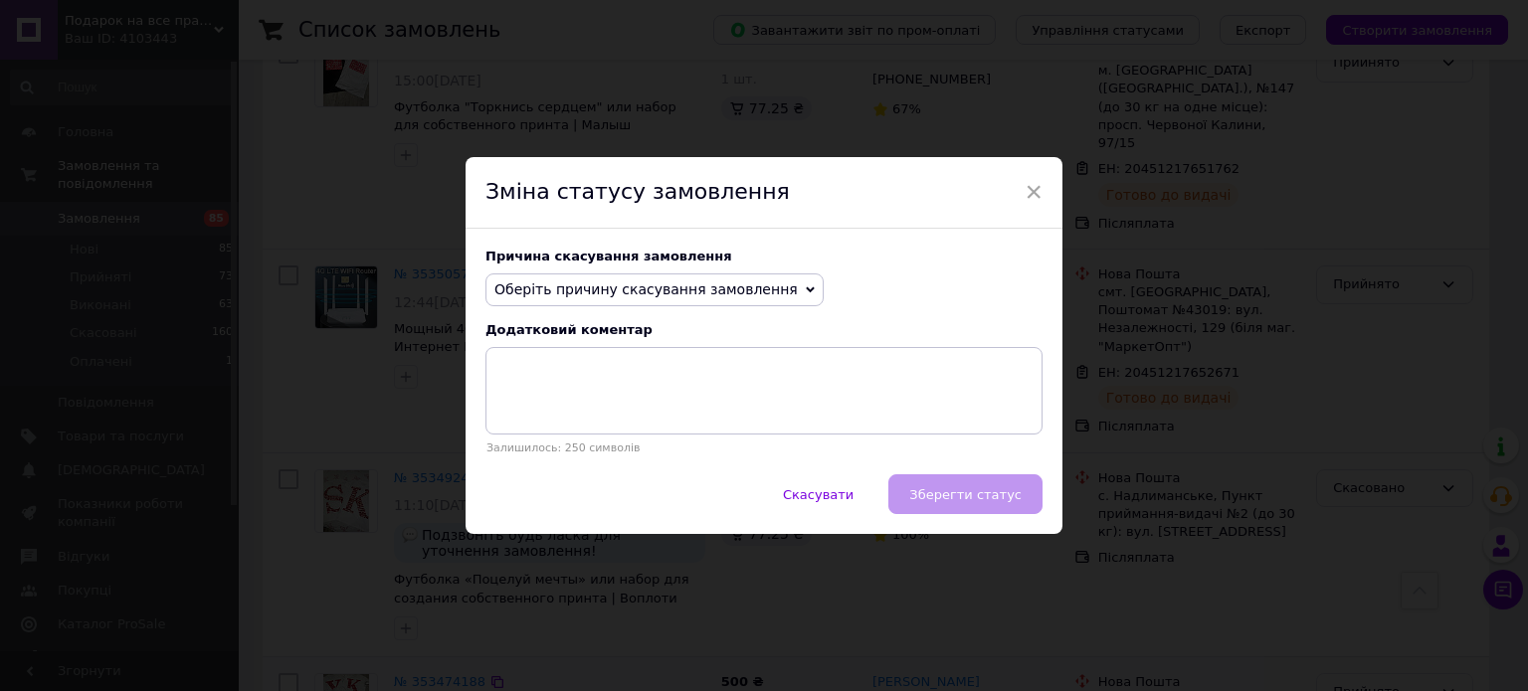
click at [751, 297] on span "Оберіть причину скасування замовлення" at bounding box center [645, 289] width 303 height 16
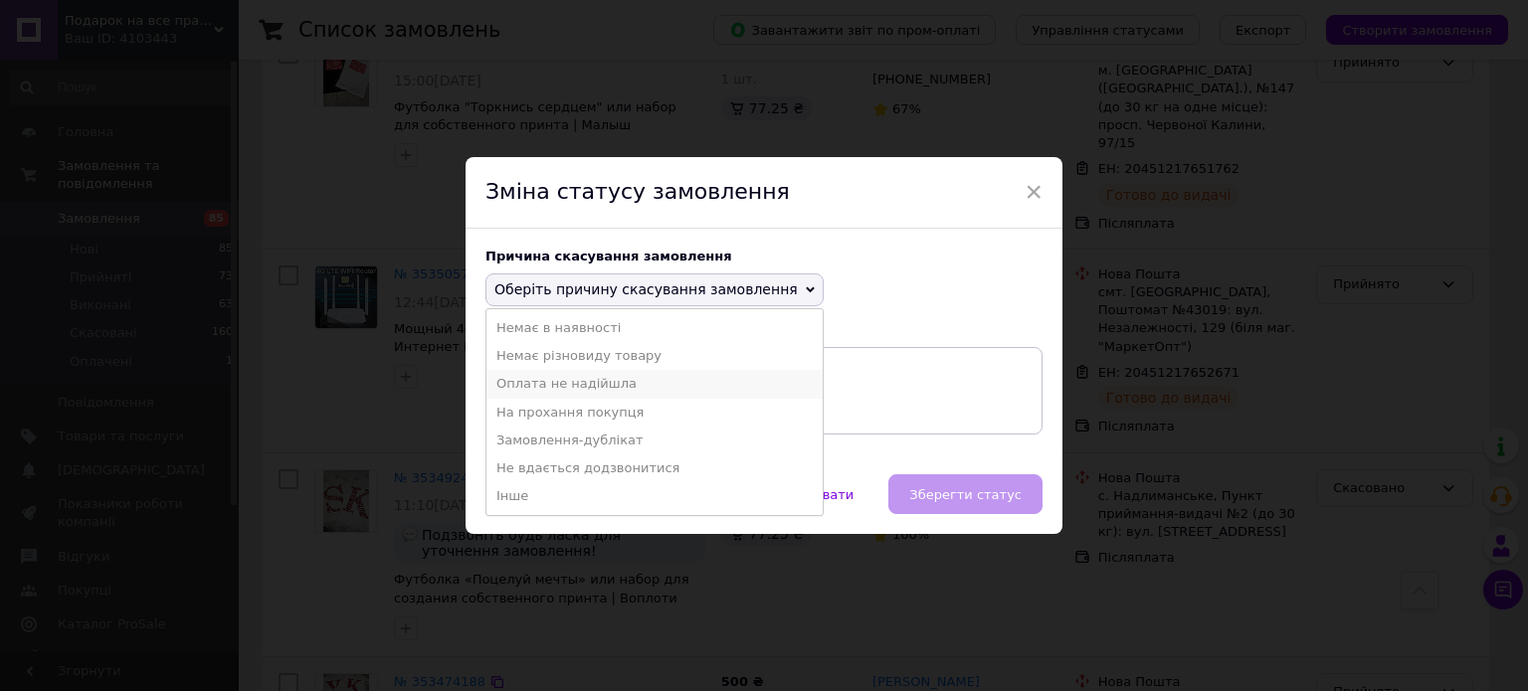
click at [604, 393] on li "Оплата не надійшла" at bounding box center [654, 384] width 336 height 28
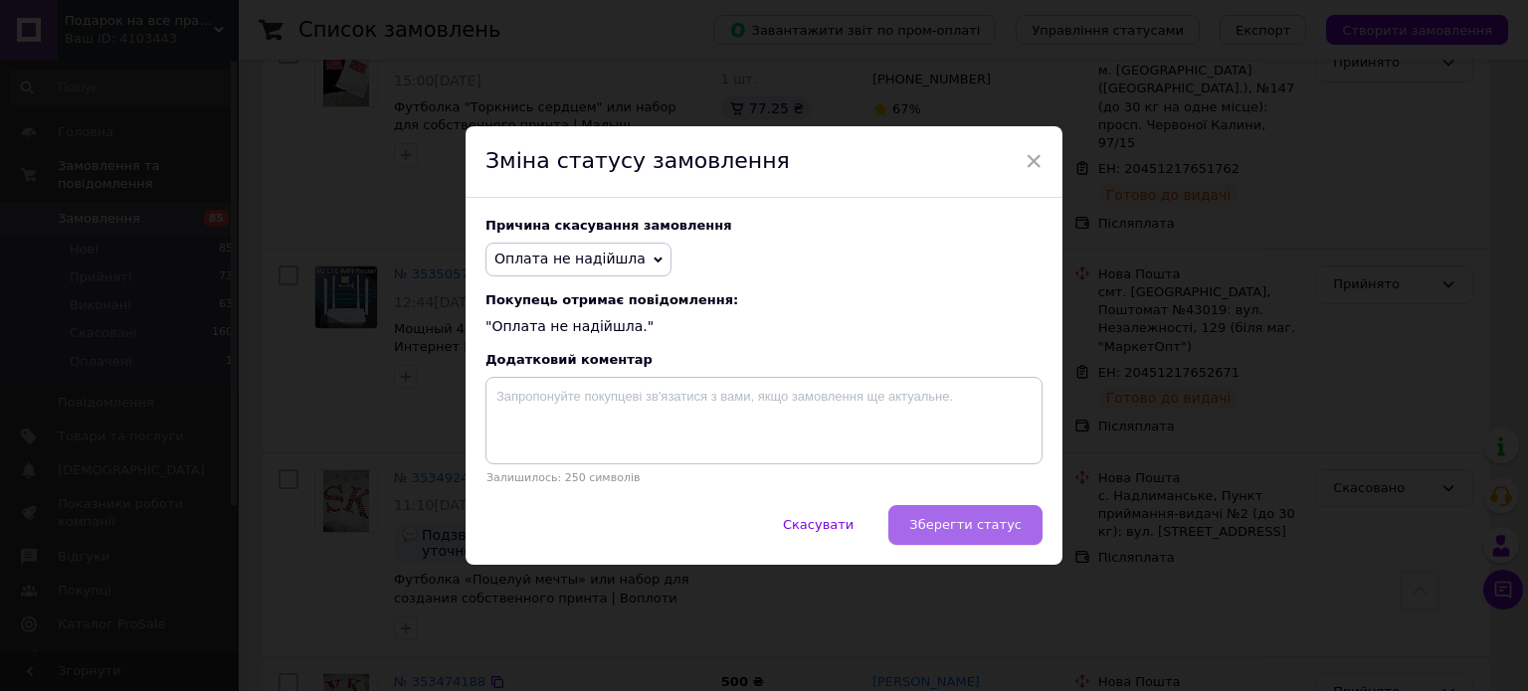
click at [1007, 522] on span "Зберегти статус" at bounding box center [965, 524] width 112 height 15
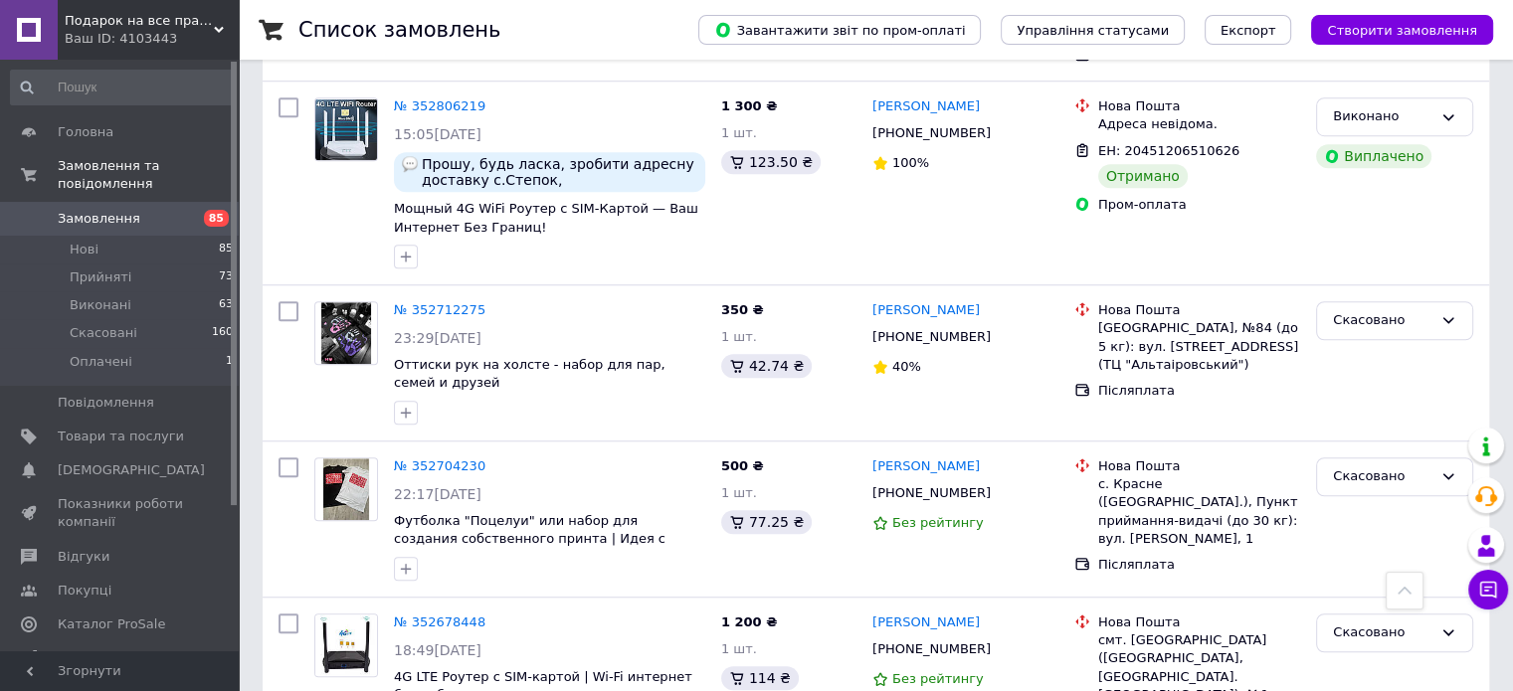
scroll to position [9450, 0]
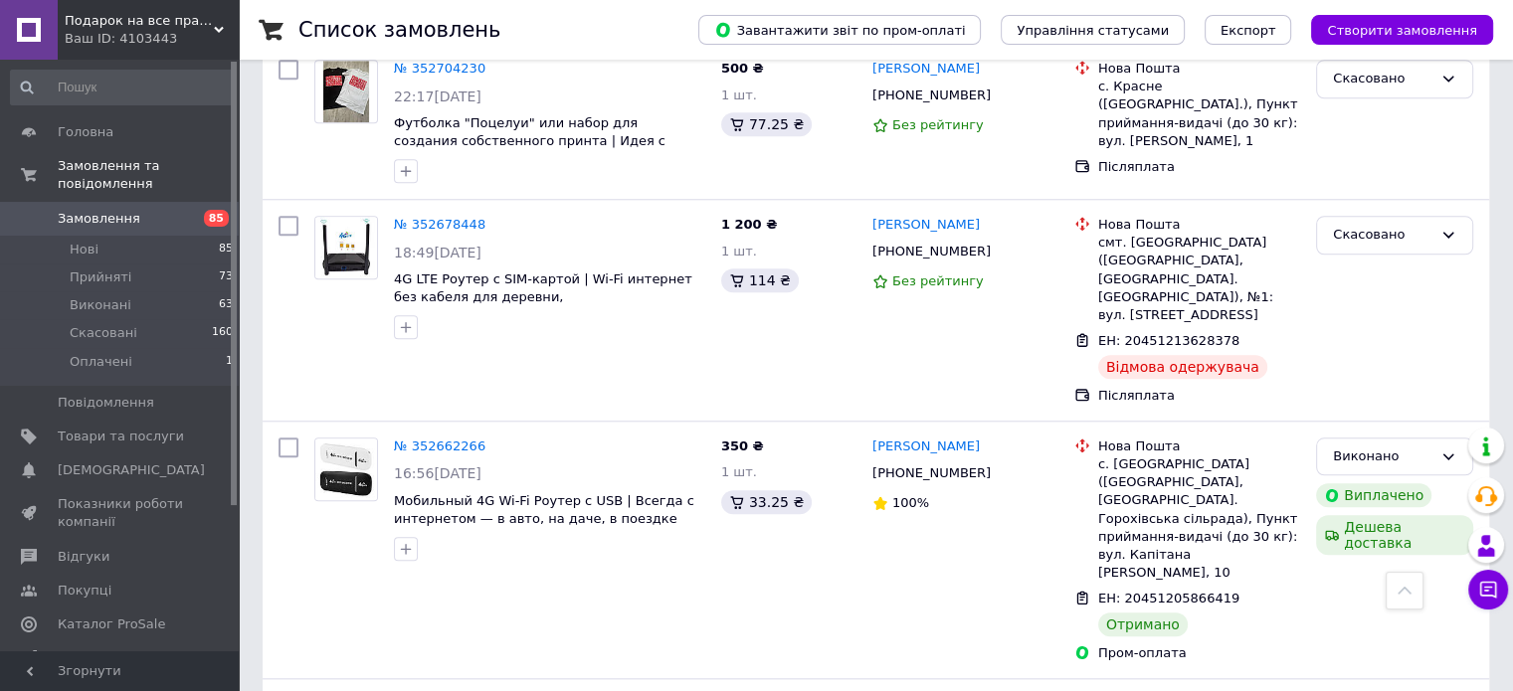
click at [191, 210] on span "85" at bounding box center [211, 219] width 55 height 18
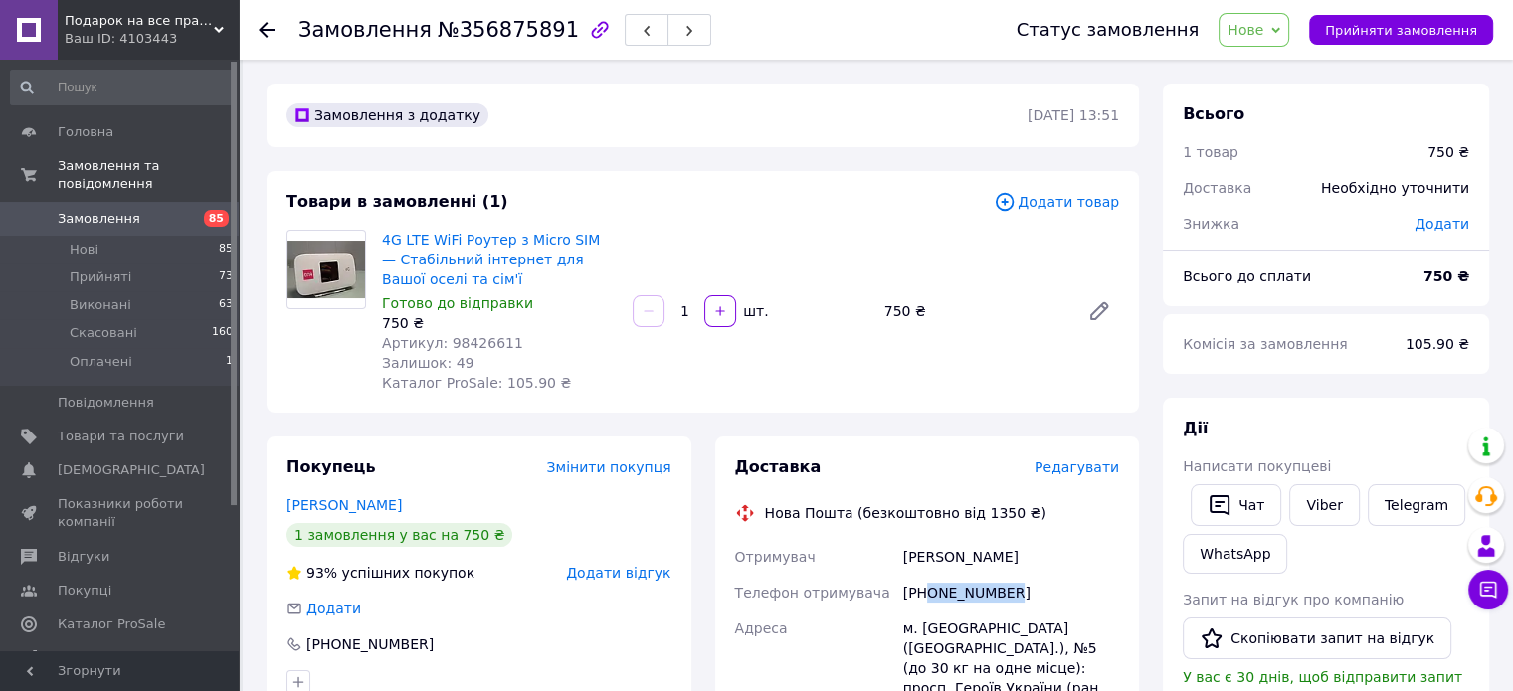
drag, startPoint x: 1005, startPoint y: 592, endPoint x: 928, endPoint y: 605, distance: 77.7
click at [928, 605] on div "[PHONE_NUMBER]" at bounding box center [1011, 593] width 224 height 36
copy div "0500700281"
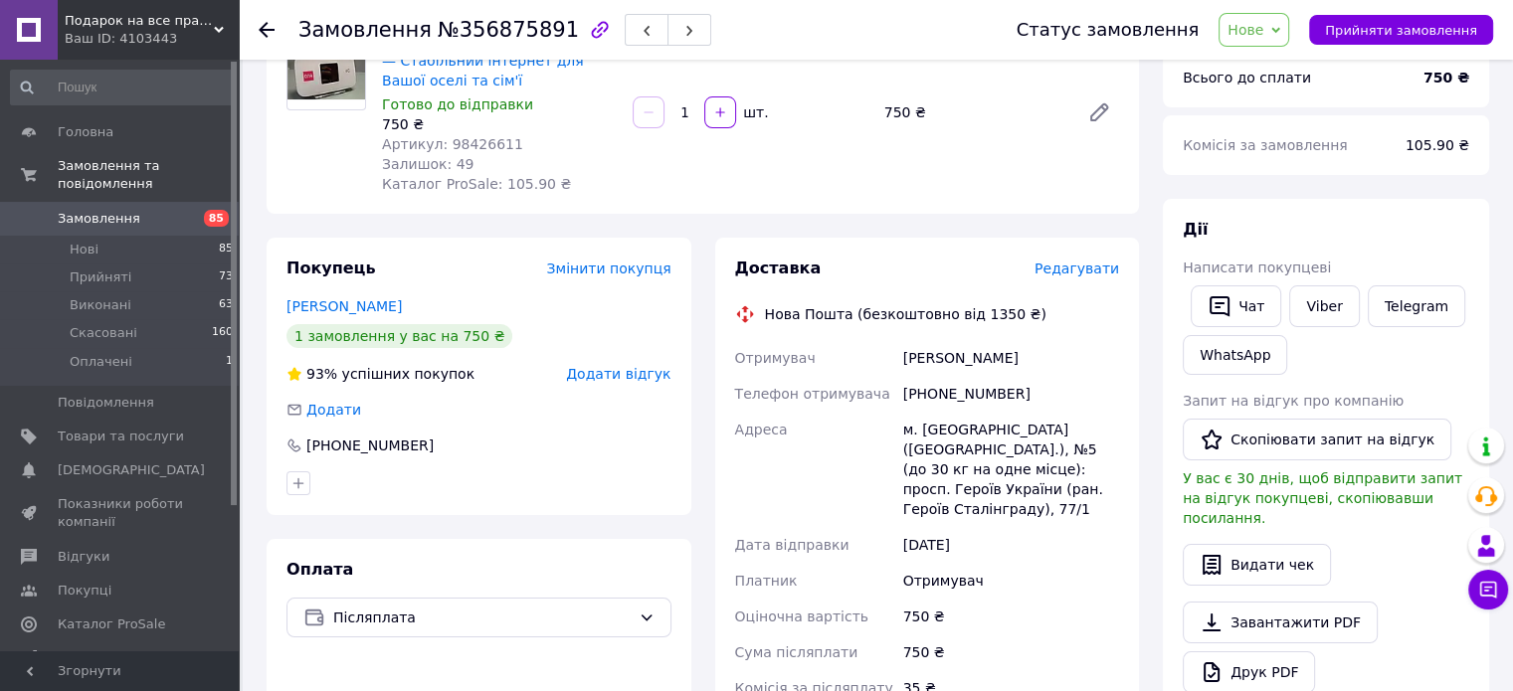
click at [935, 423] on div "м. Миколаїв (Миколаївська обл.), №5 (до 30 кг на одне місце): просп. Героїв Укр…" at bounding box center [1011, 469] width 224 height 115
copy div "Миколаїв"
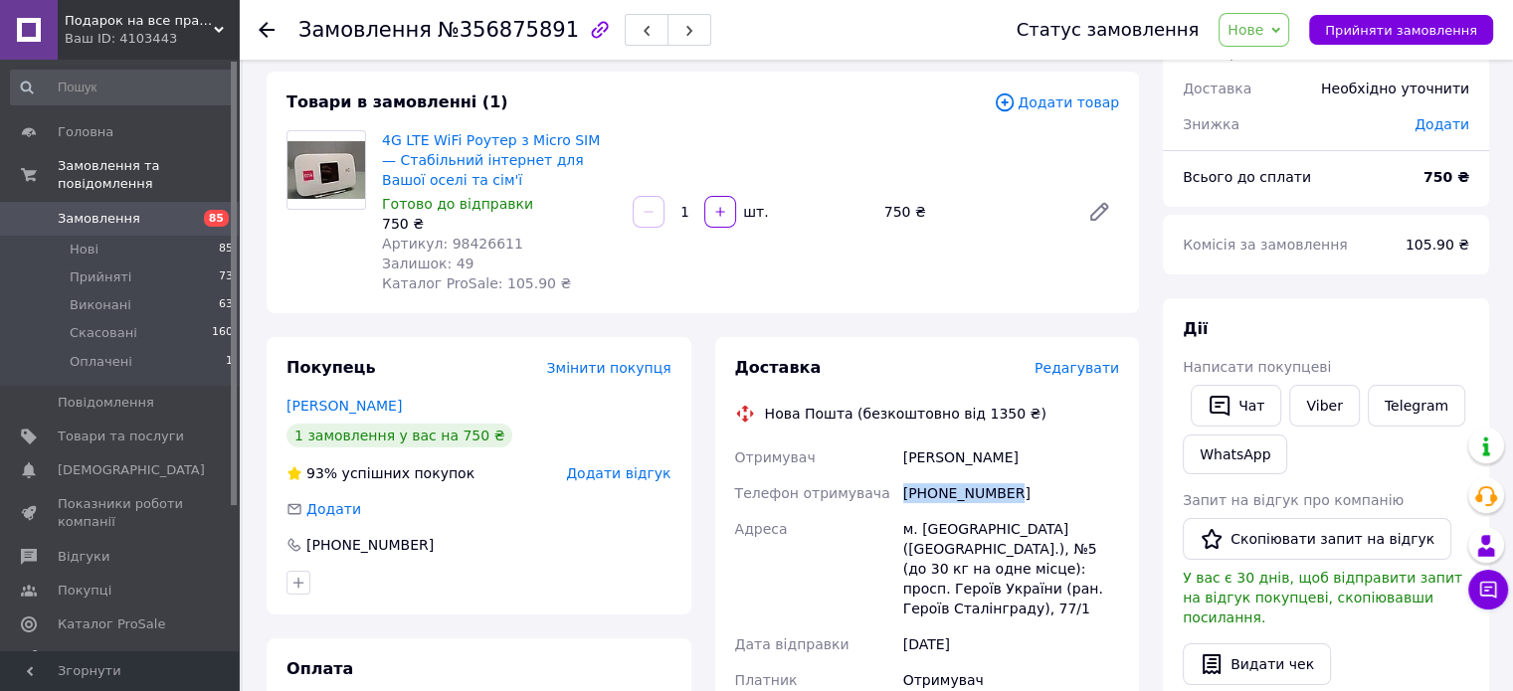
drag, startPoint x: 1000, startPoint y: 488, endPoint x: 870, endPoint y: 507, distance: 130.7
click at [870, 507] on div "Отримувач Карлинський Йонатан Телефон отримувача +380500700281 Адреса м. Микола…" at bounding box center [927, 651] width 393 height 422
copy div "Телефон отримувача +380500700281"
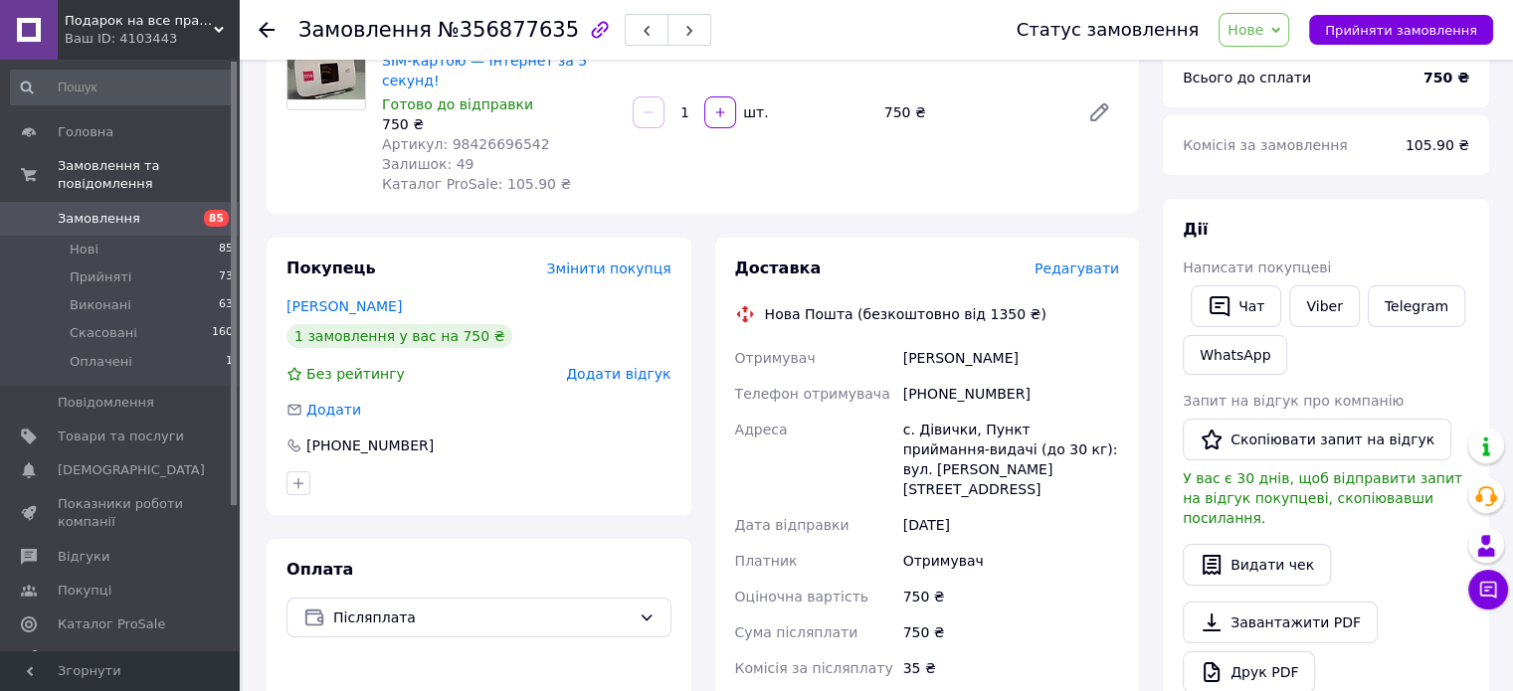
scroll to position [298, 0]
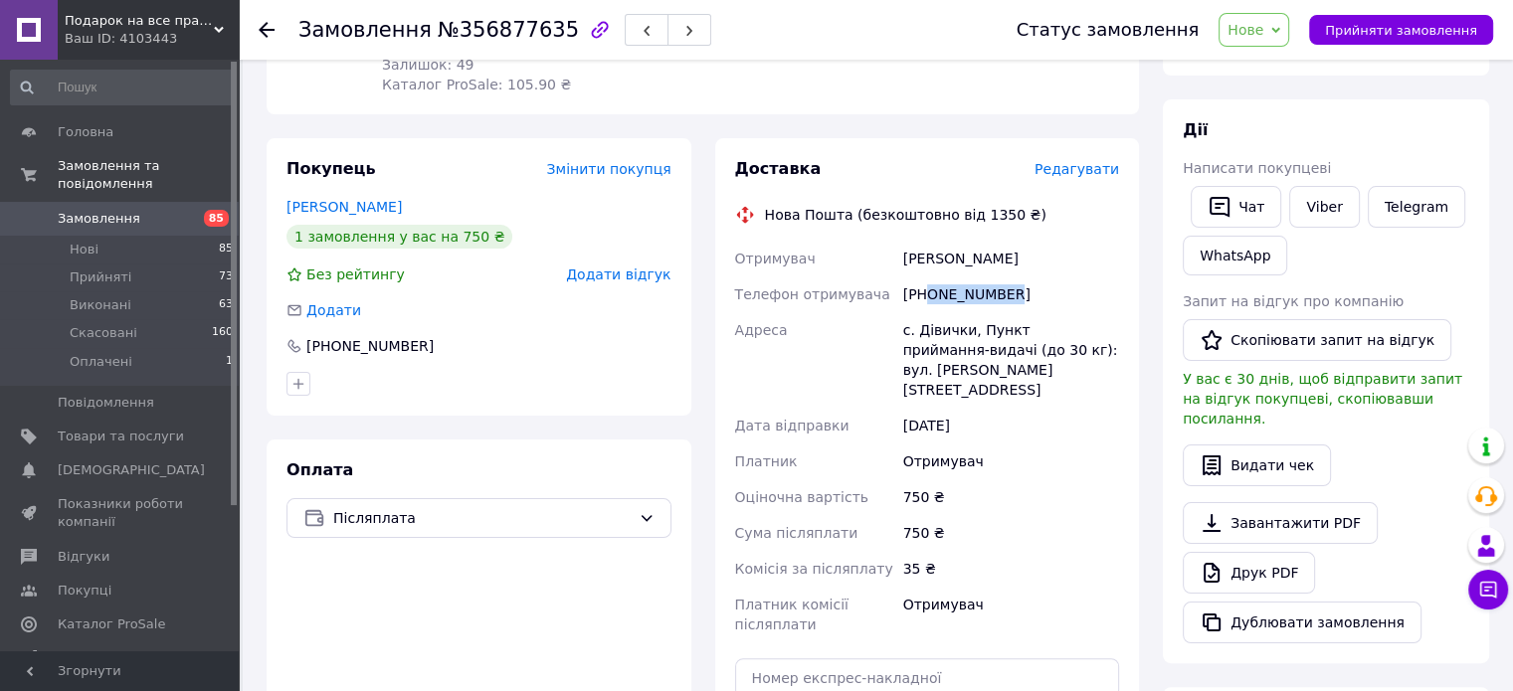
drag, startPoint x: 998, startPoint y: 285, endPoint x: 924, endPoint y: 279, distance: 73.9
click at [924, 279] on div "+380994985136" at bounding box center [1011, 295] width 224 height 36
copy div "0994985136"
click at [933, 312] on div "с. Дівички, Пункт приймання-видачі (до 30 кг): вул. Гагаріна, 6-А" at bounding box center [1011, 359] width 224 height 95
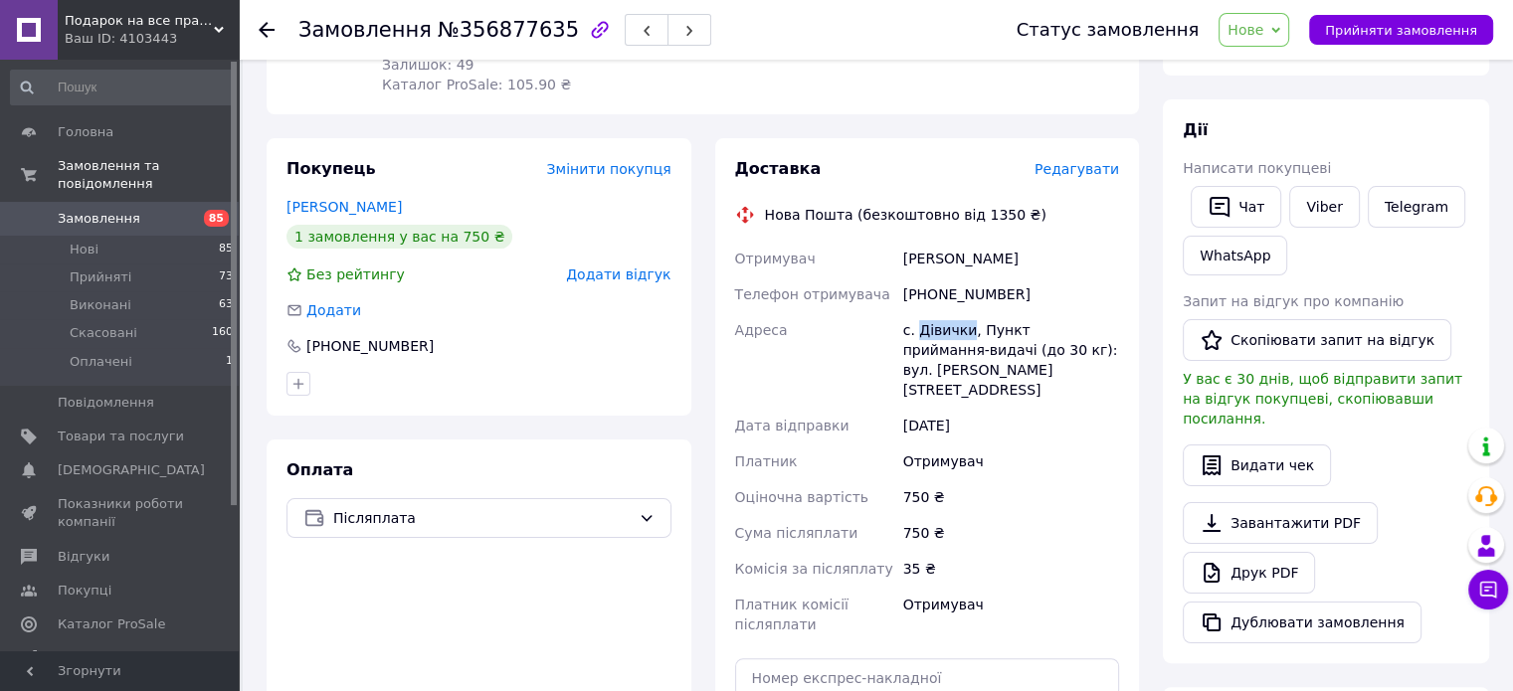
copy div "Дівички"
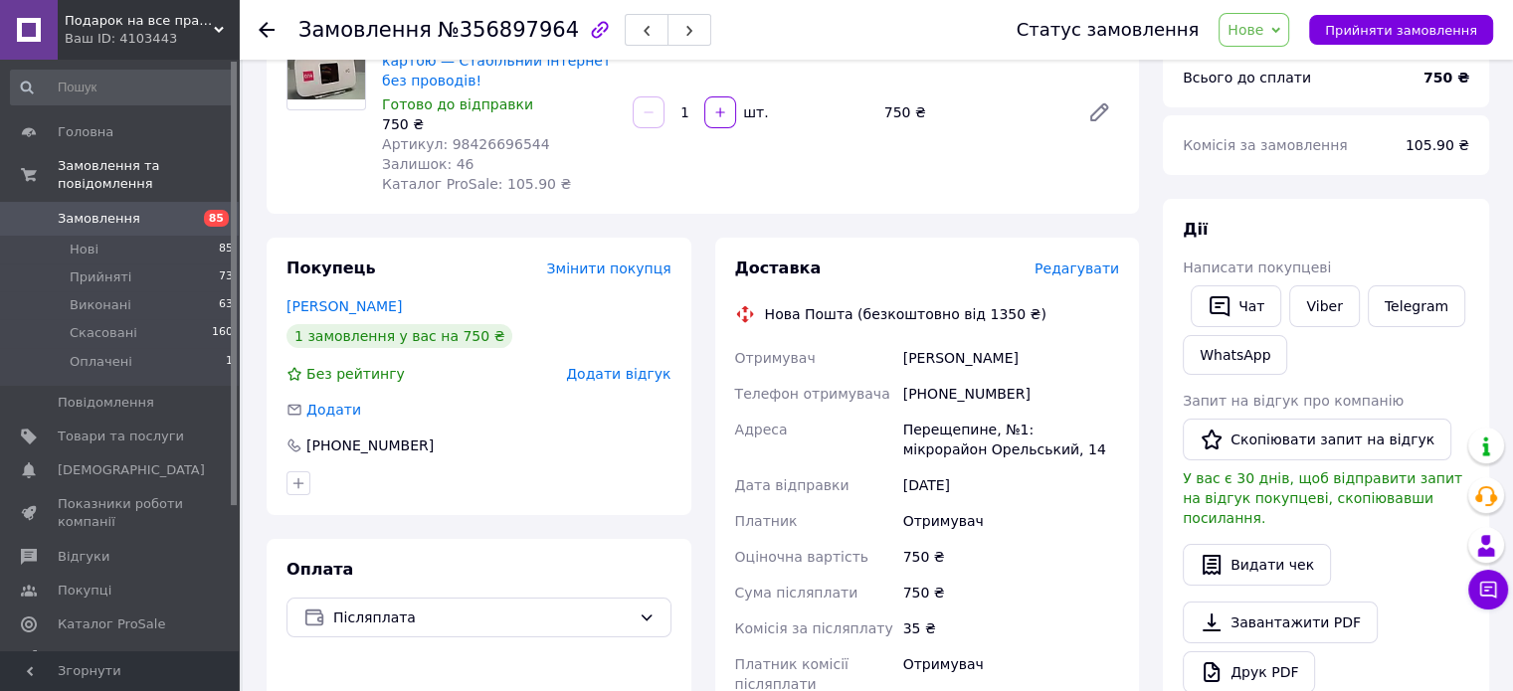
scroll to position [298, 0]
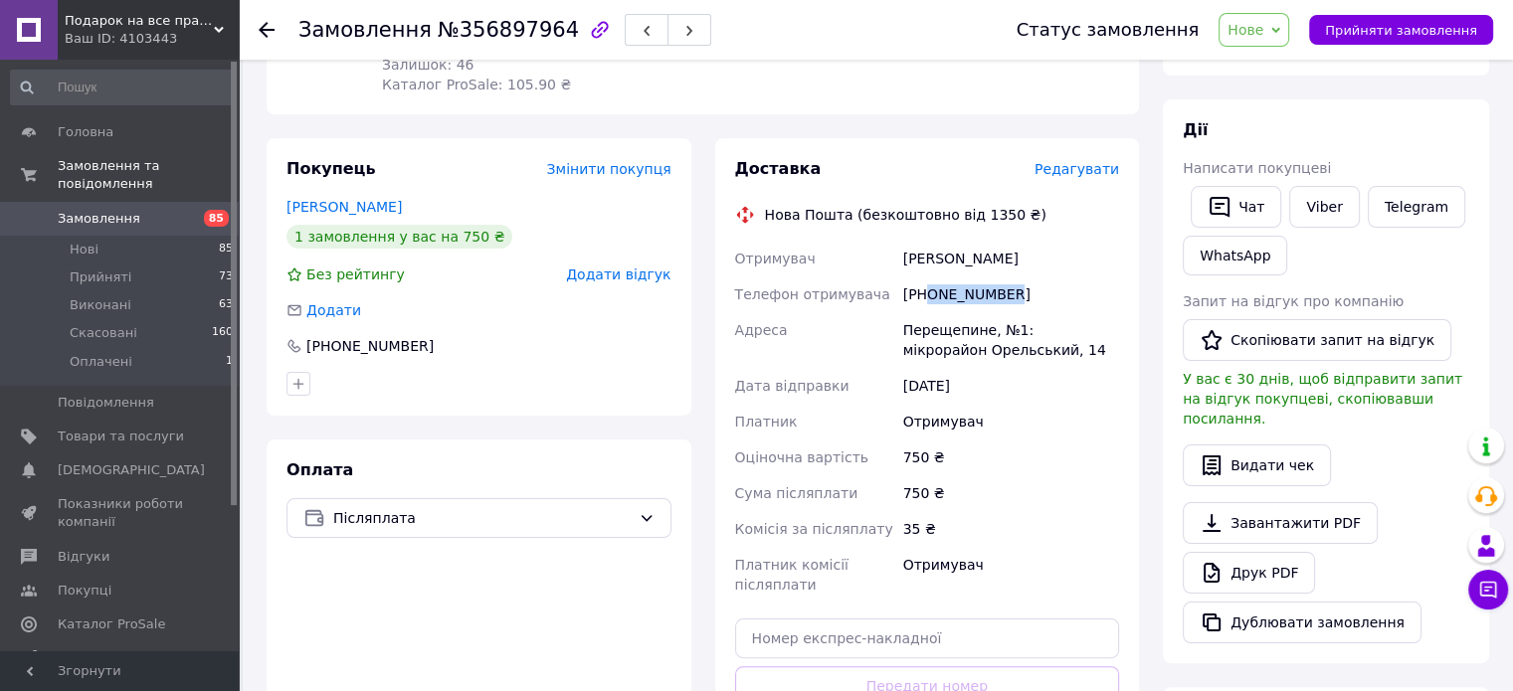
drag, startPoint x: 999, startPoint y: 278, endPoint x: 927, endPoint y: 289, distance: 72.6
click at [927, 289] on div "[PHONE_NUMBER]" at bounding box center [1011, 295] width 224 height 36
copy div "0687878801"
click at [927, 313] on div "Перещепине, №1: мікрорайон Орельський, 14" at bounding box center [1011, 340] width 224 height 56
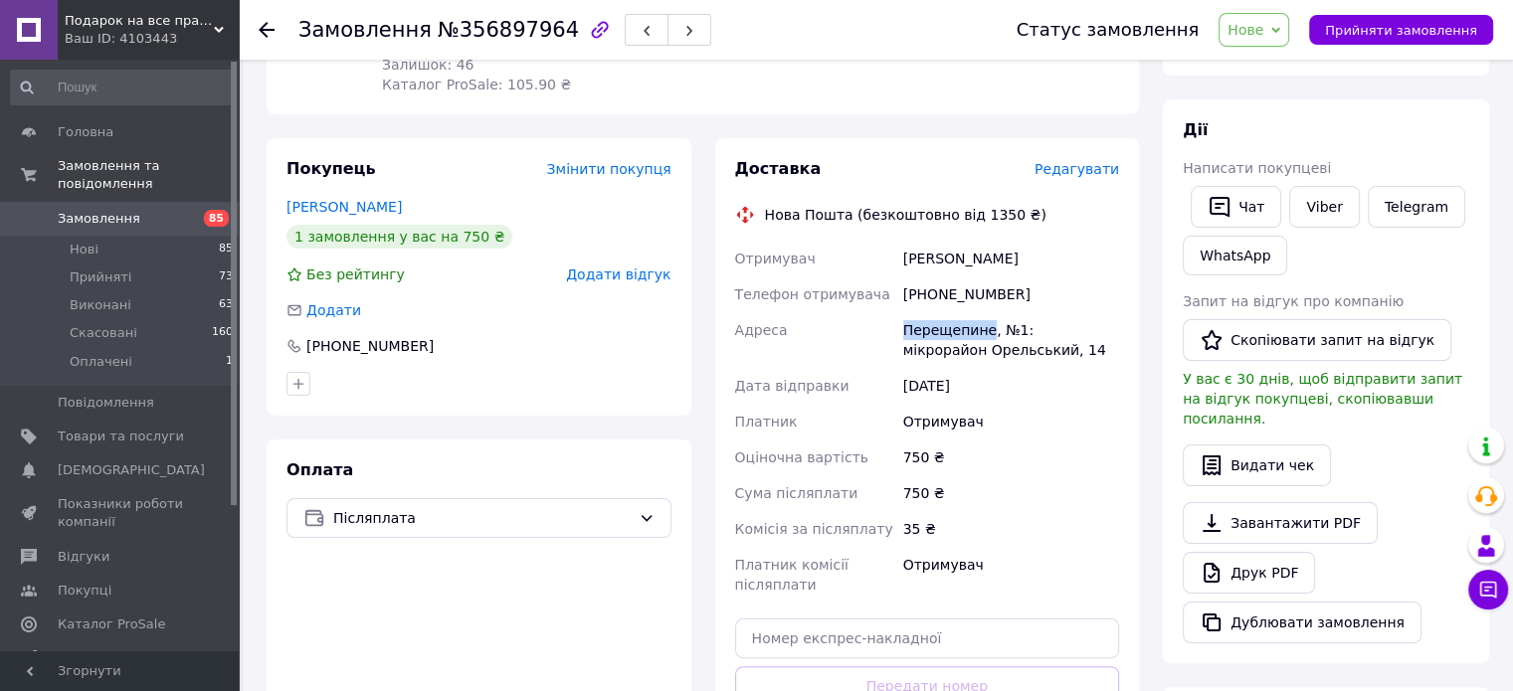
copy div "Перещепине"
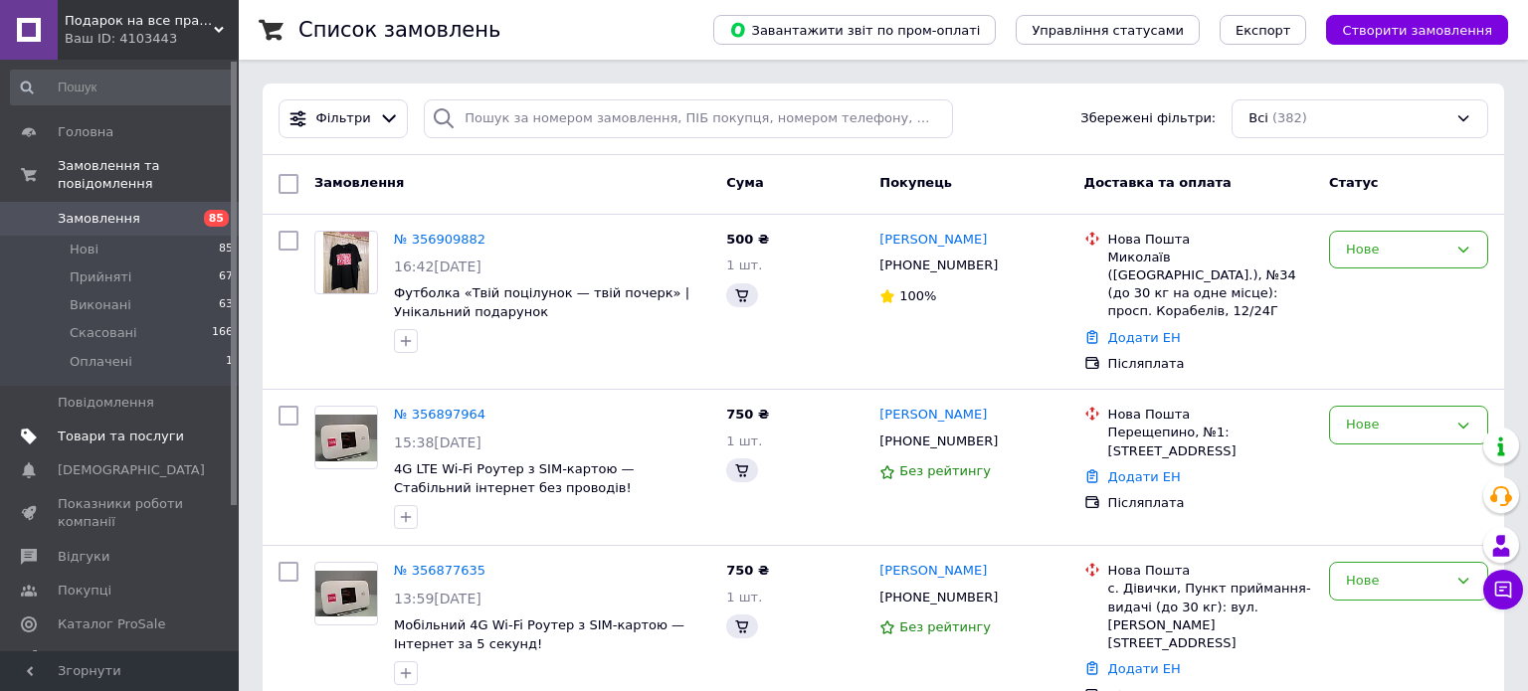
click at [50, 428] on span at bounding box center [29, 437] width 58 height 18
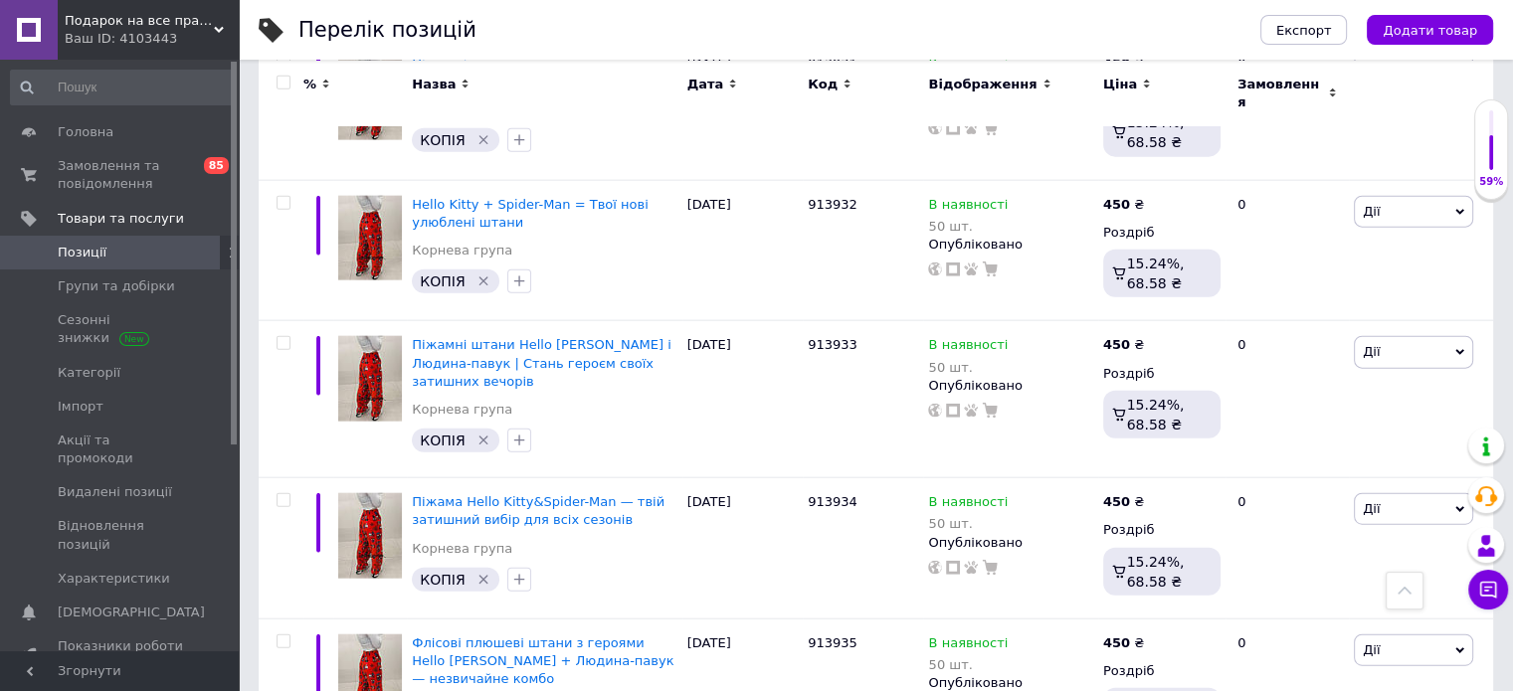
scroll to position [13883, 0]
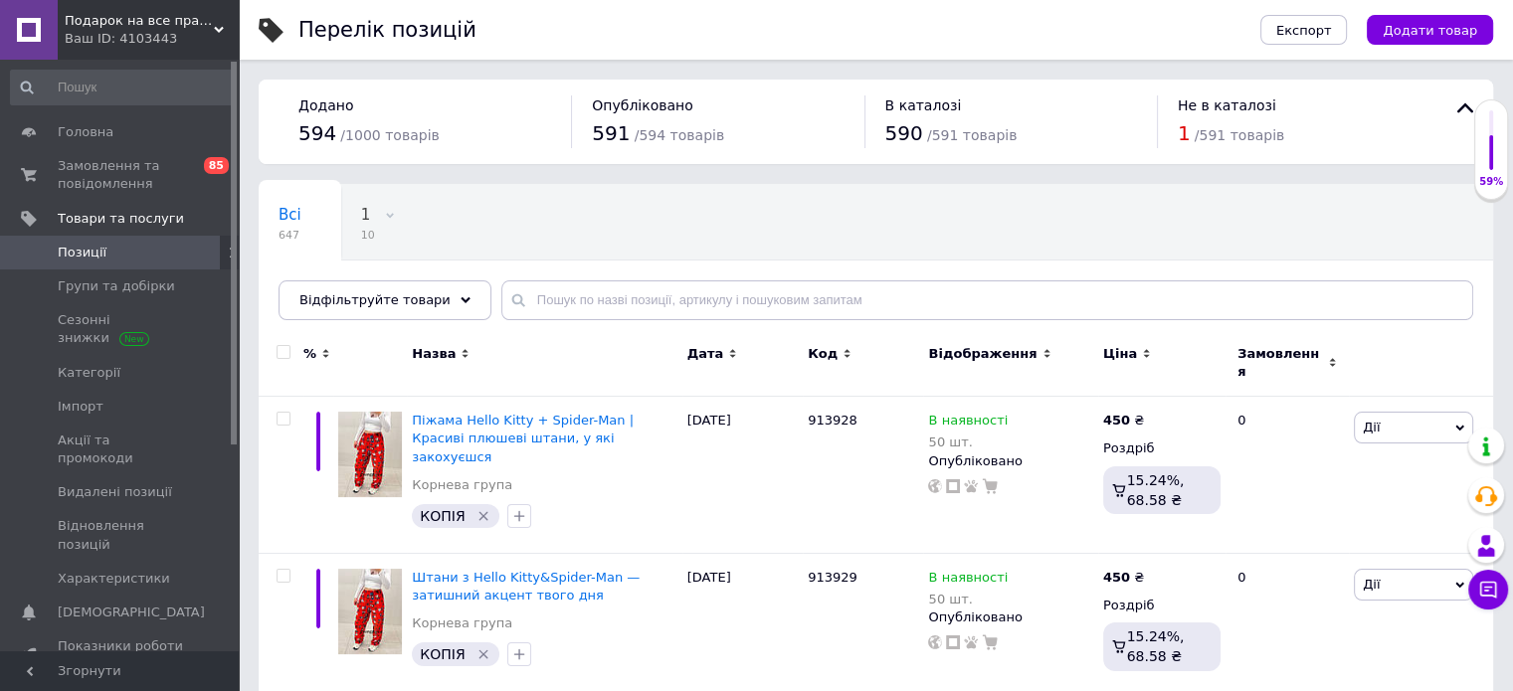
scroll to position [14398, 0]
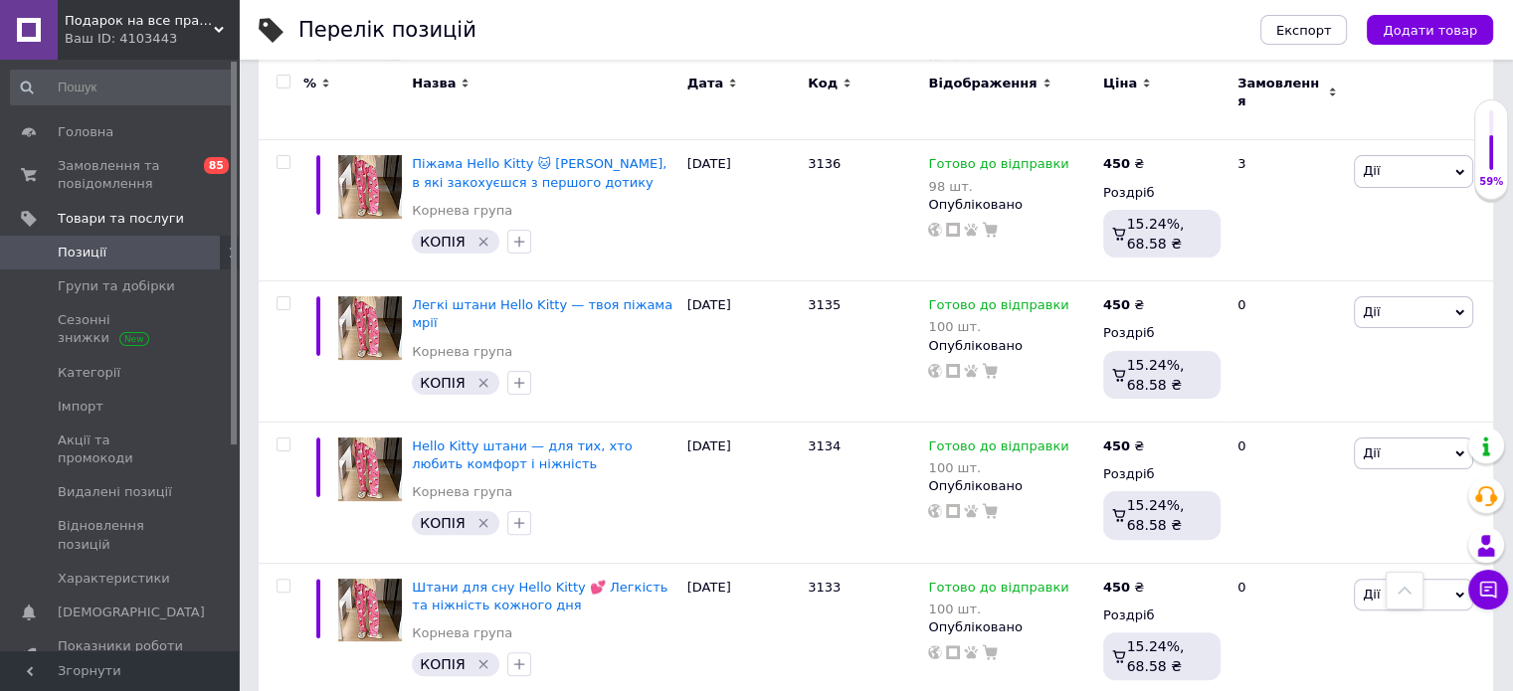
scroll to position [8479, 0]
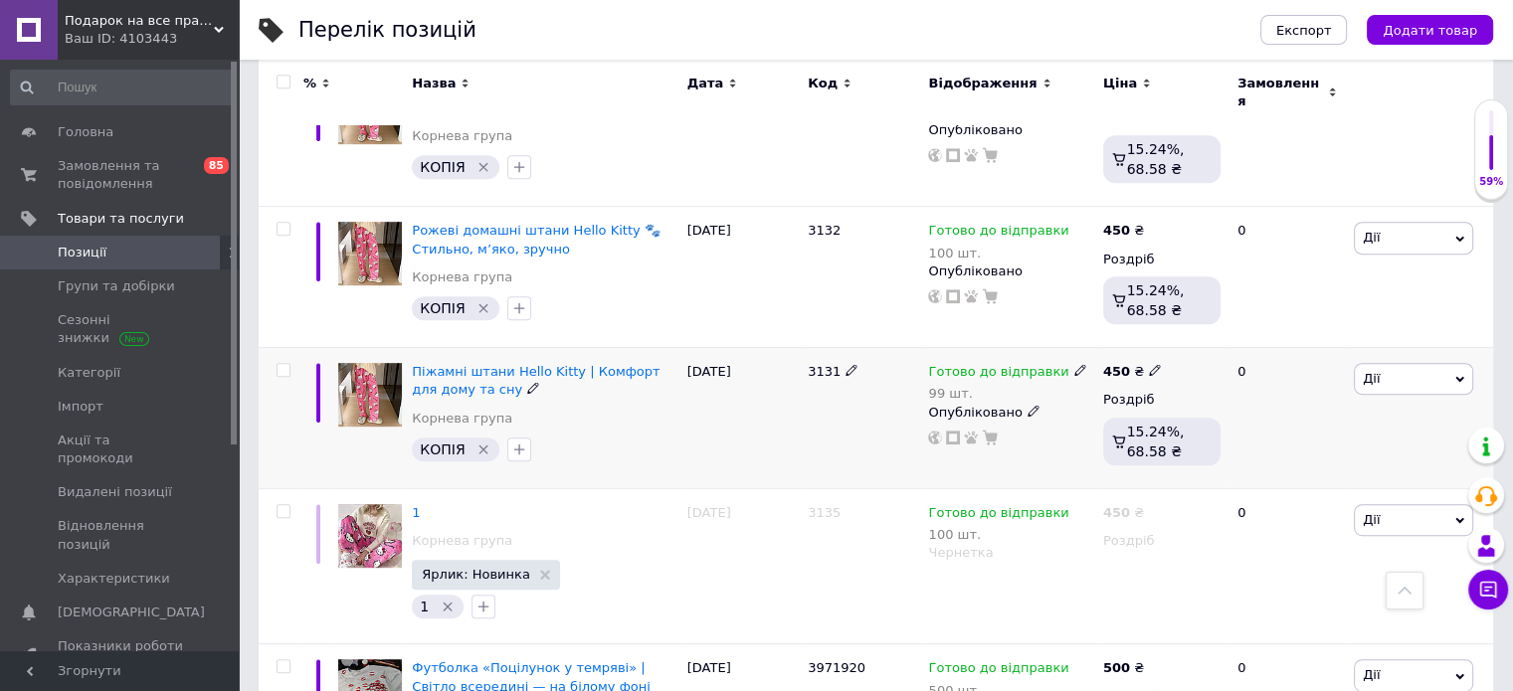
click at [272, 363] on div at bounding box center [284, 370] width 40 height 14
click at [286, 364] on input "checkbox" at bounding box center [283, 370] width 13 height 13
checkbox input "true"
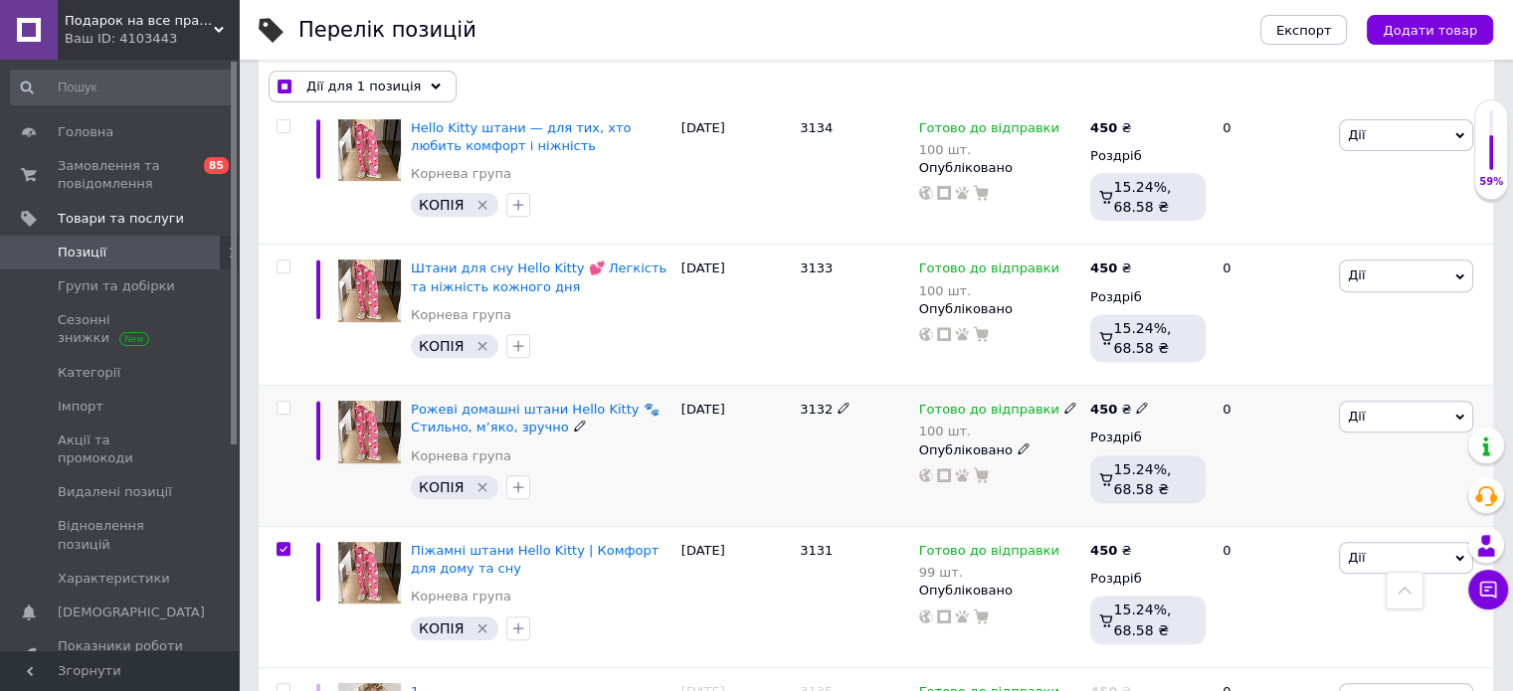
scroll to position [8206, 0]
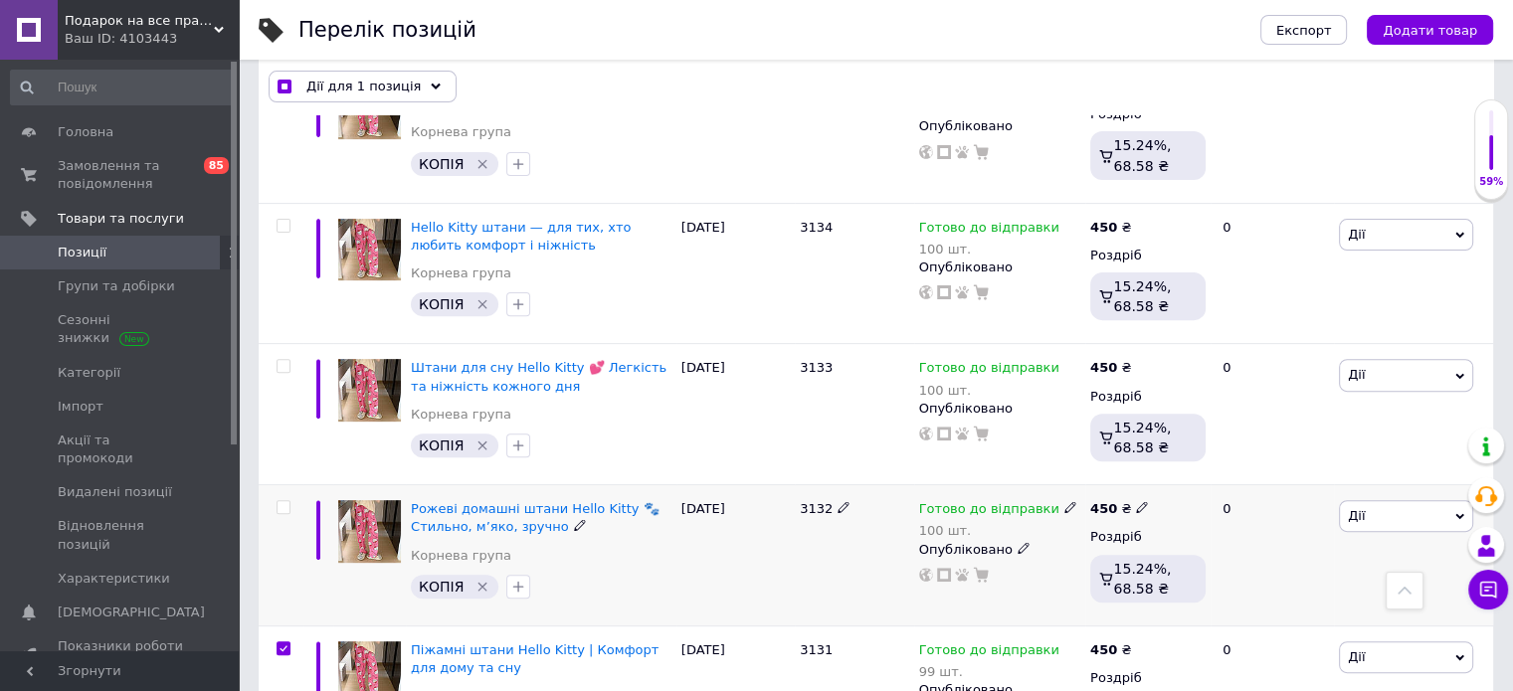
click at [281, 501] on input "checkbox" at bounding box center [283, 507] width 13 height 13
checkbox input "true"
drag, startPoint x: 281, startPoint y: 255, endPoint x: 289, endPoint y: 241, distance: 16.0
click at [284, 344] on div at bounding box center [281, 414] width 45 height 141
click at [282, 112] on div "Дії для 2 позиції Вибрати усі 647 позицій Вибрані всі 647 позицій Скасувати обр…" at bounding box center [876, 88] width 1234 height 52
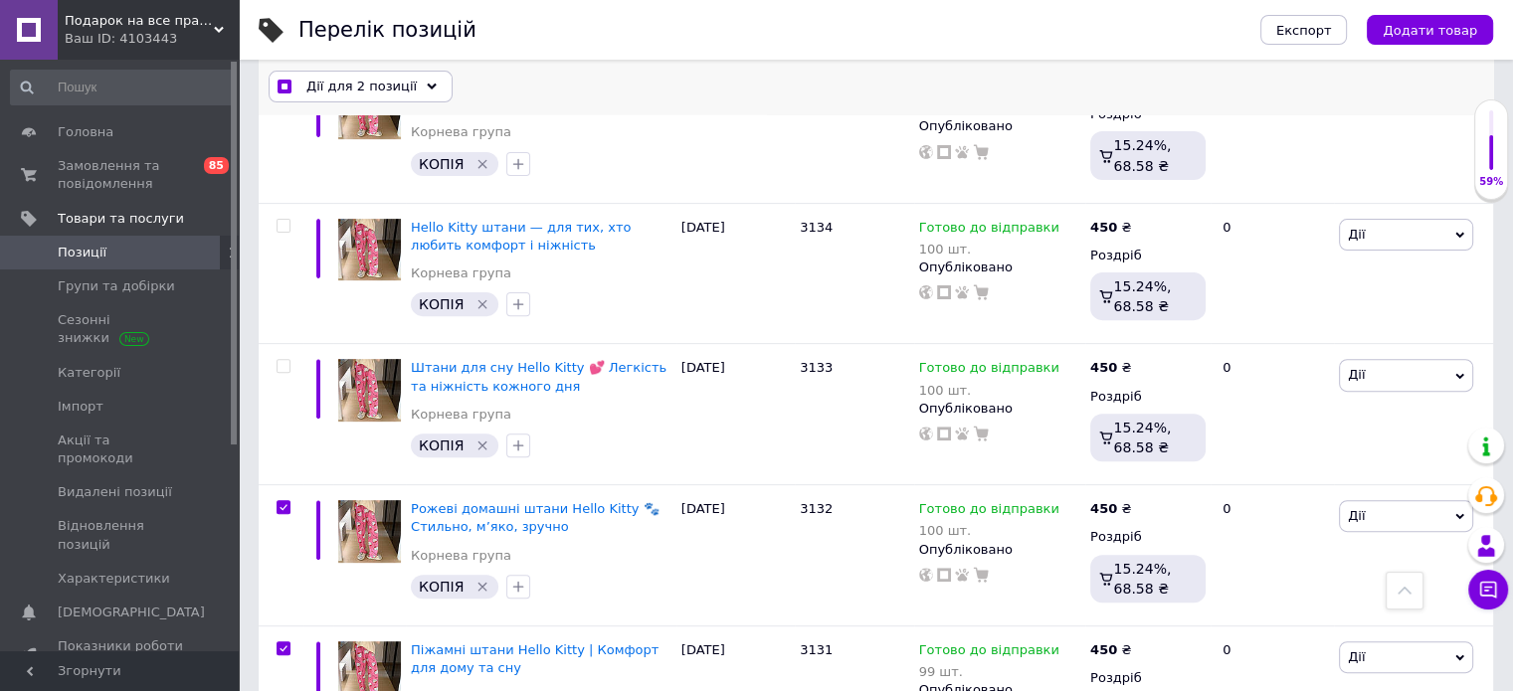
checkbox input "true"
click at [282, 220] on input "checkbox" at bounding box center [283, 226] width 13 height 13
checkbox input "true"
click at [279, 360] on input "checkbox" at bounding box center [283, 366] width 13 height 13
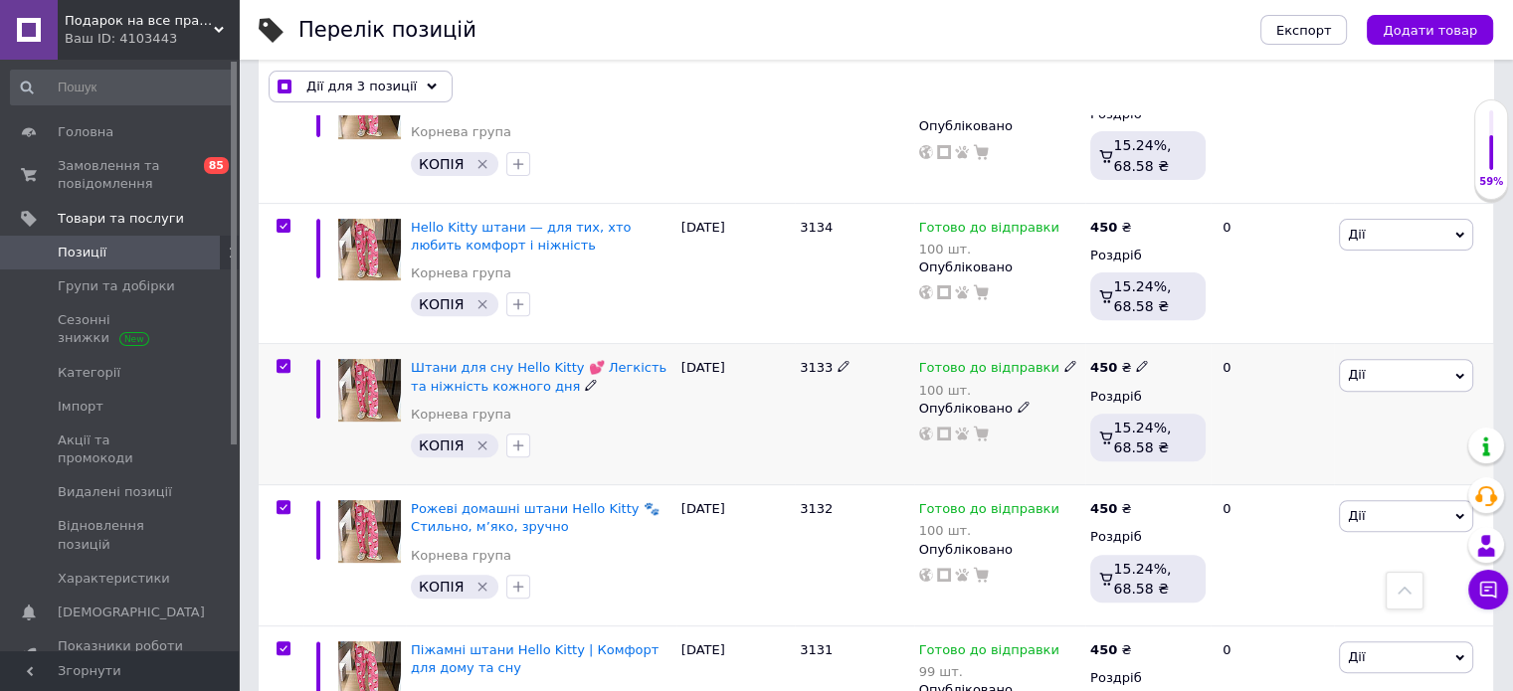
checkbox input "true"
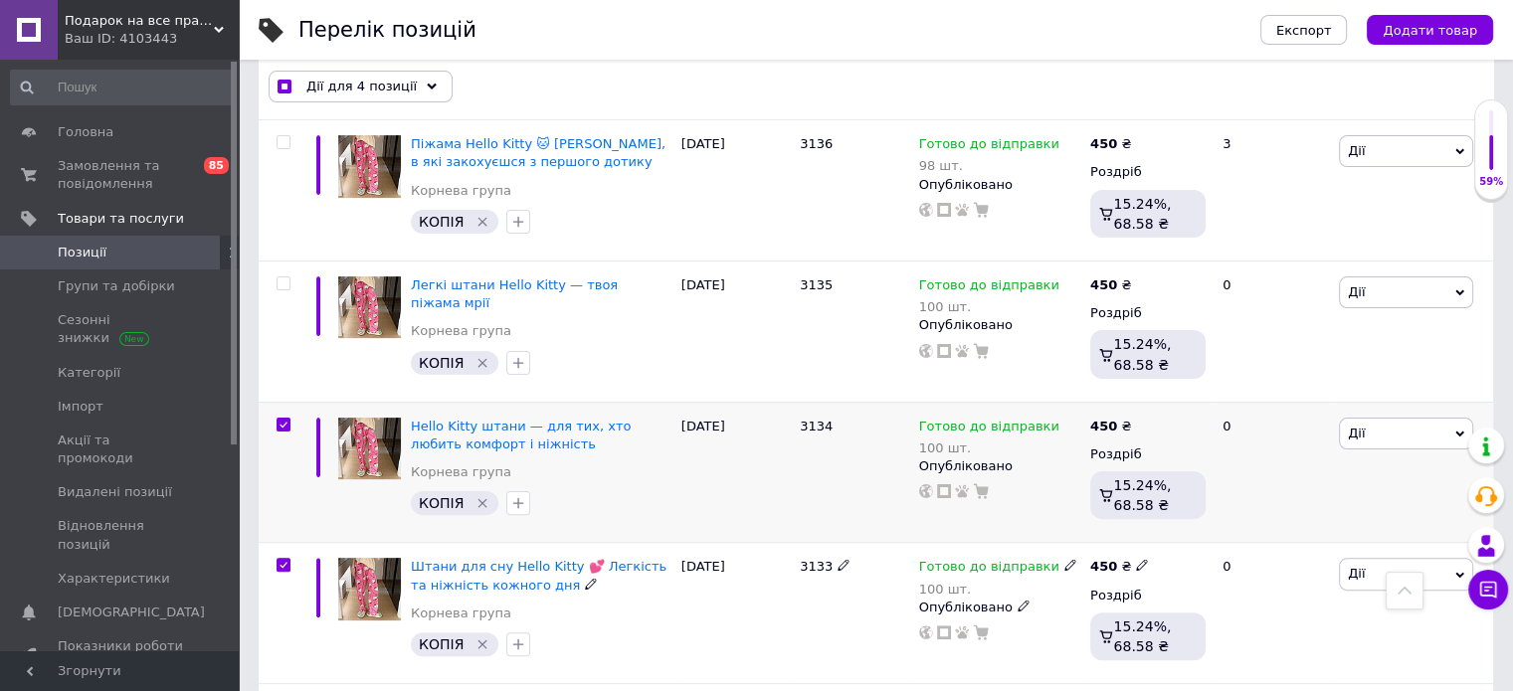
scroll to position [7808, 0]
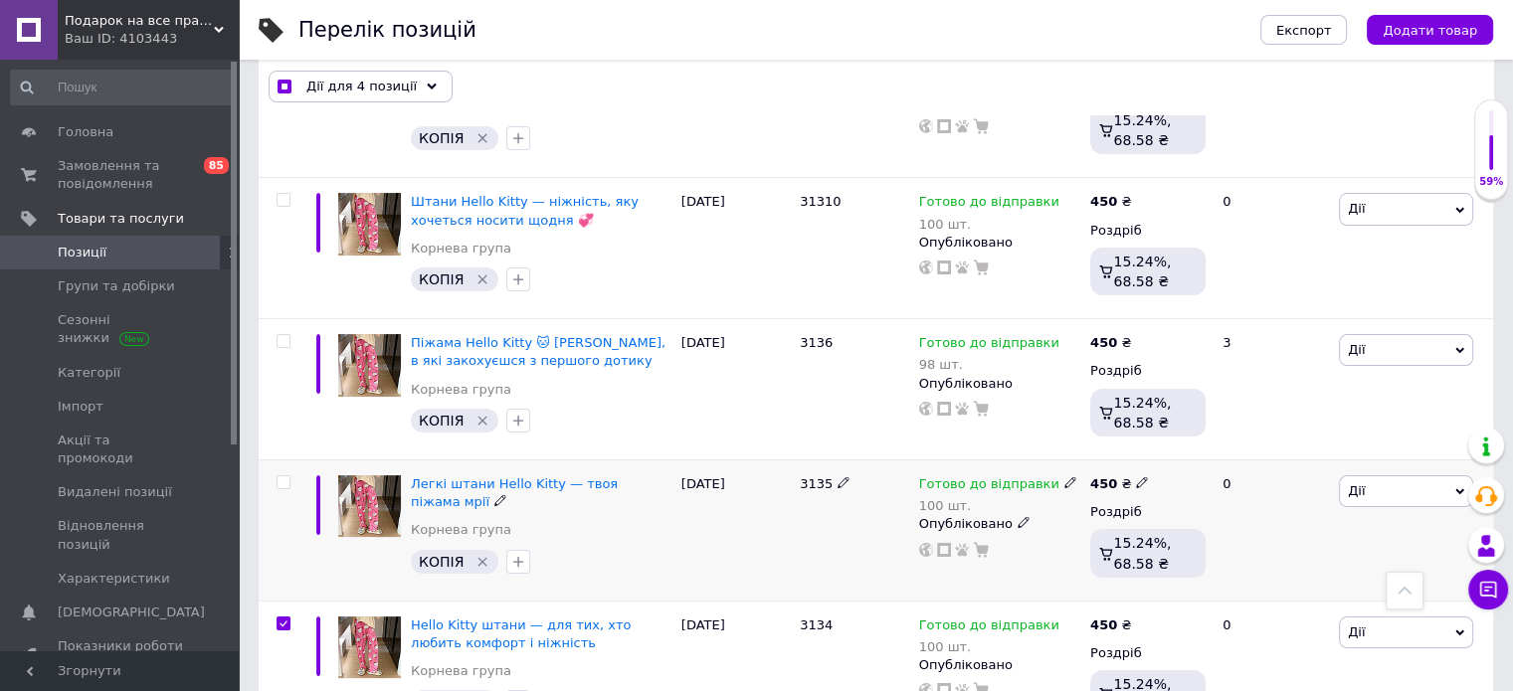
click at [279, 476] on input "checkbox" at bounding box center [283, 482] width 13 height 13
checkbox input "true"
click at [282, 335] on input "checkbox" at bounding box center [283, 341] width 13 height 13
checkbox input "true"
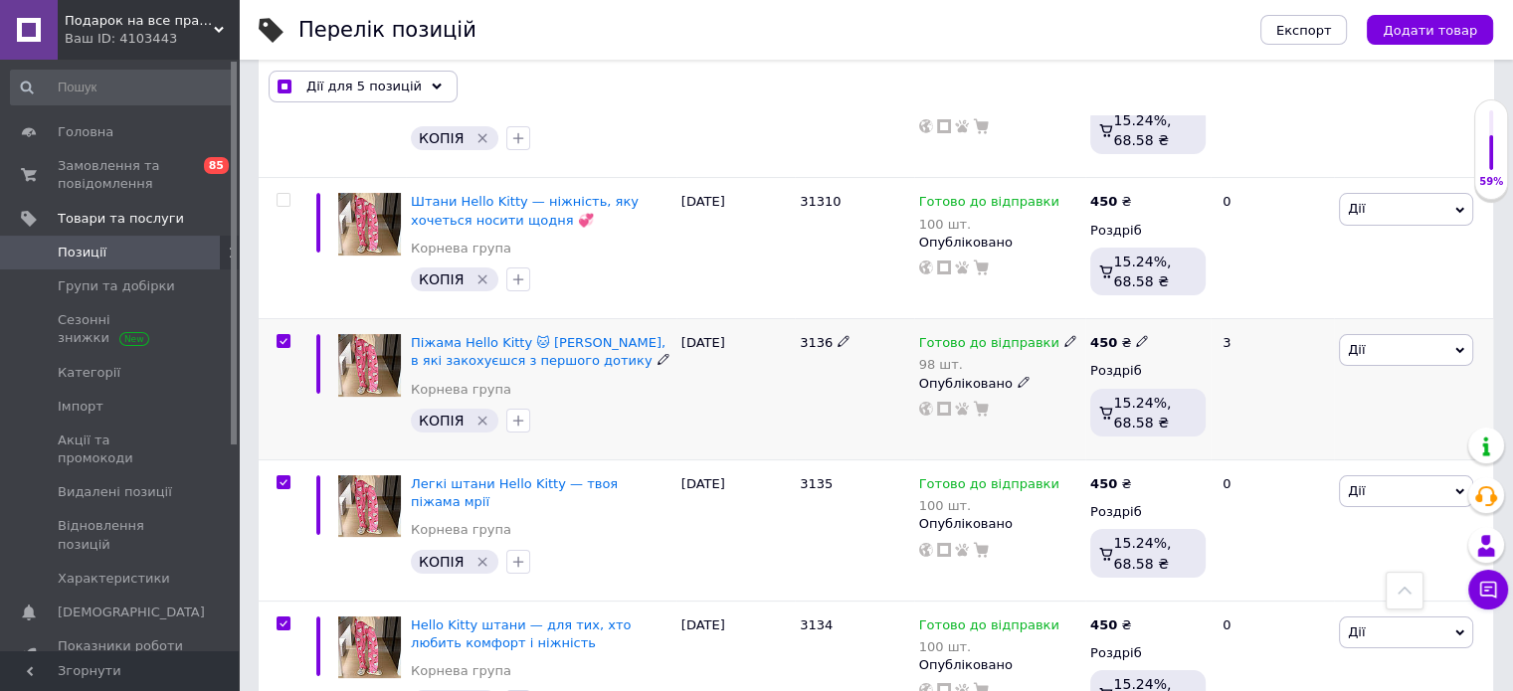
checkbox input "true"
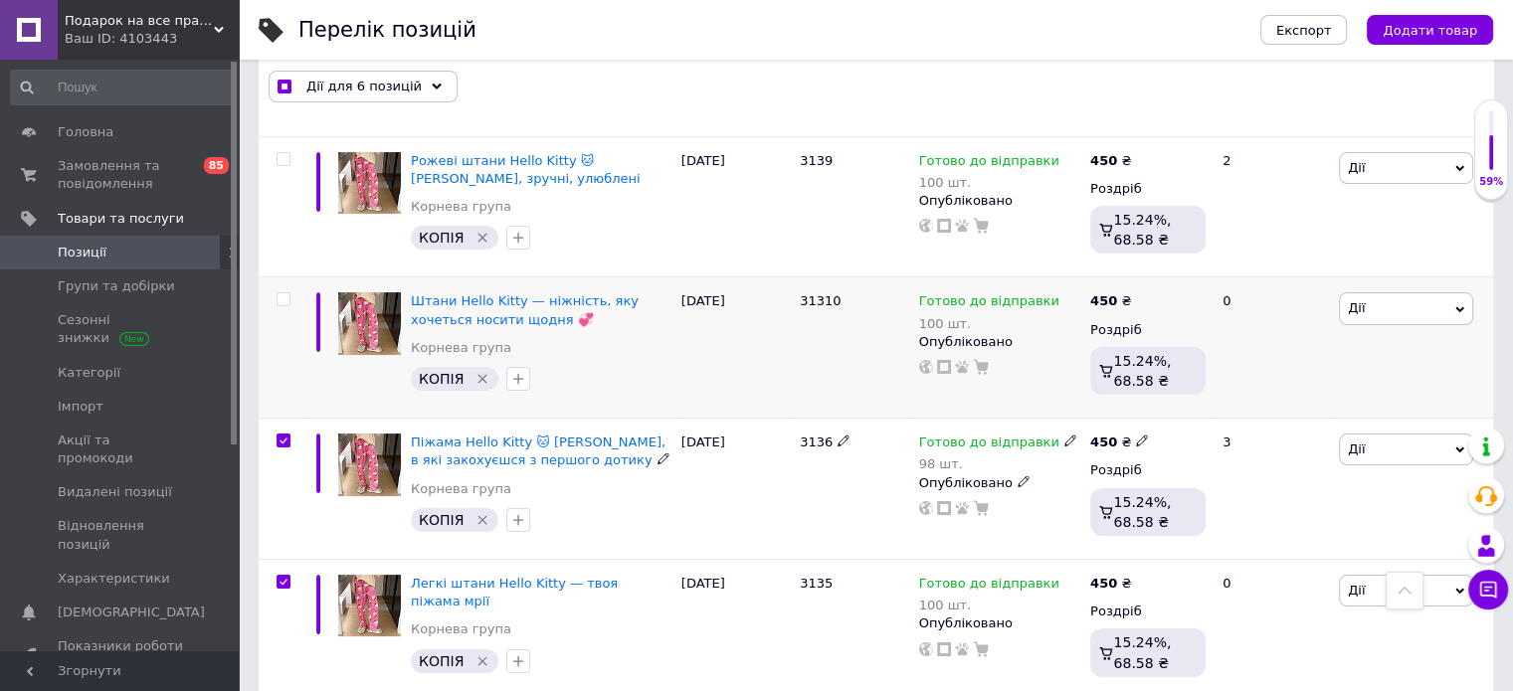
scroll to position [7510, 0]
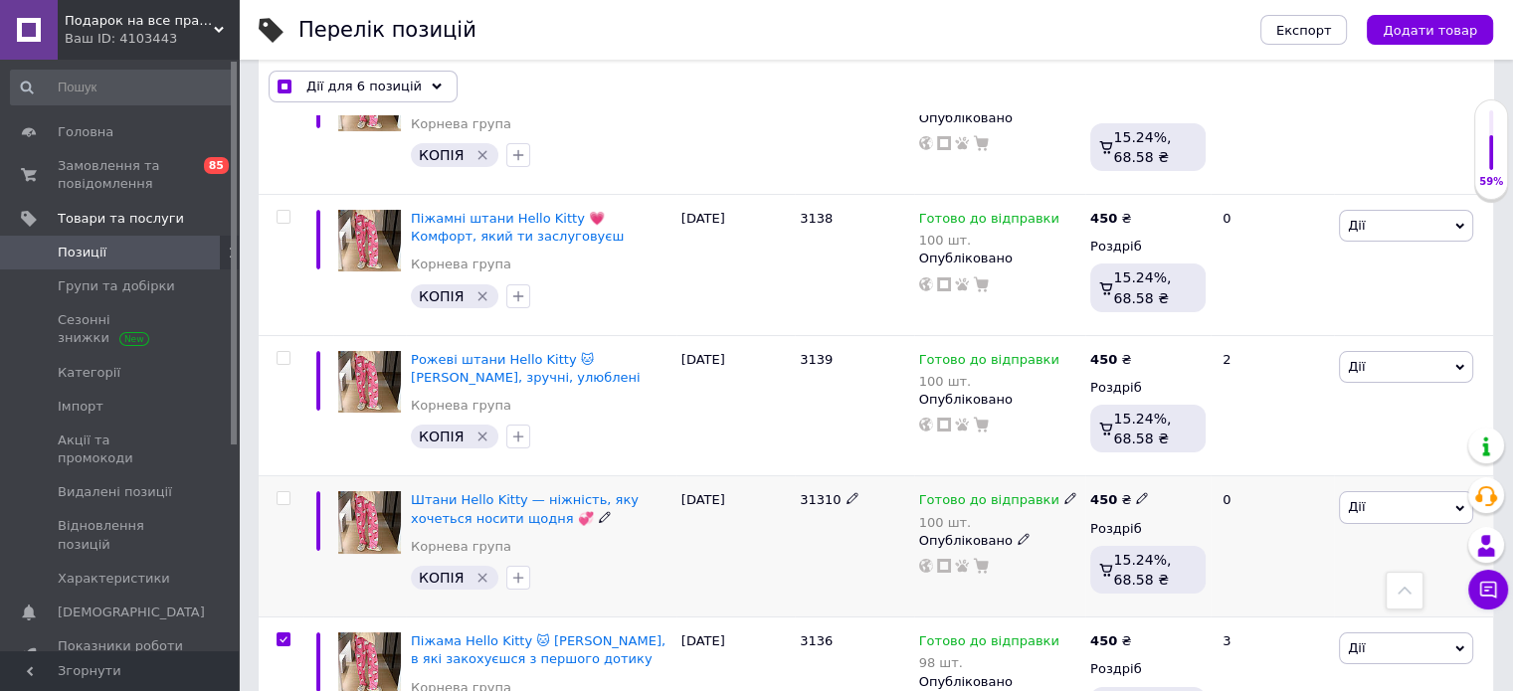
click at [286, 492] on input "checkbox" at bounding box center [283, 498] width 13 height 13
checkbox input "true"
click at [284, 352] on input "checkbox" at bounding box center [283, 358] width 13 height 13
checkbox input "true"
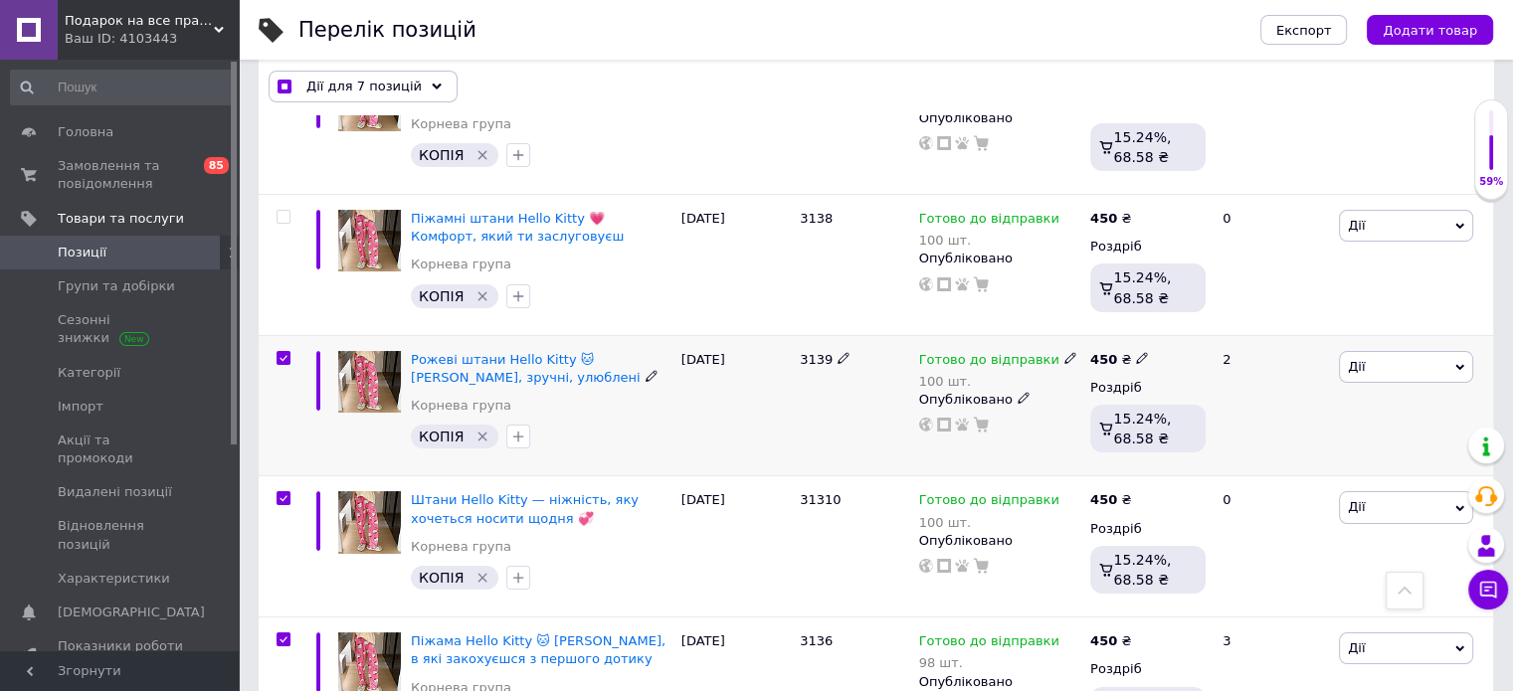
checkbox input "true"
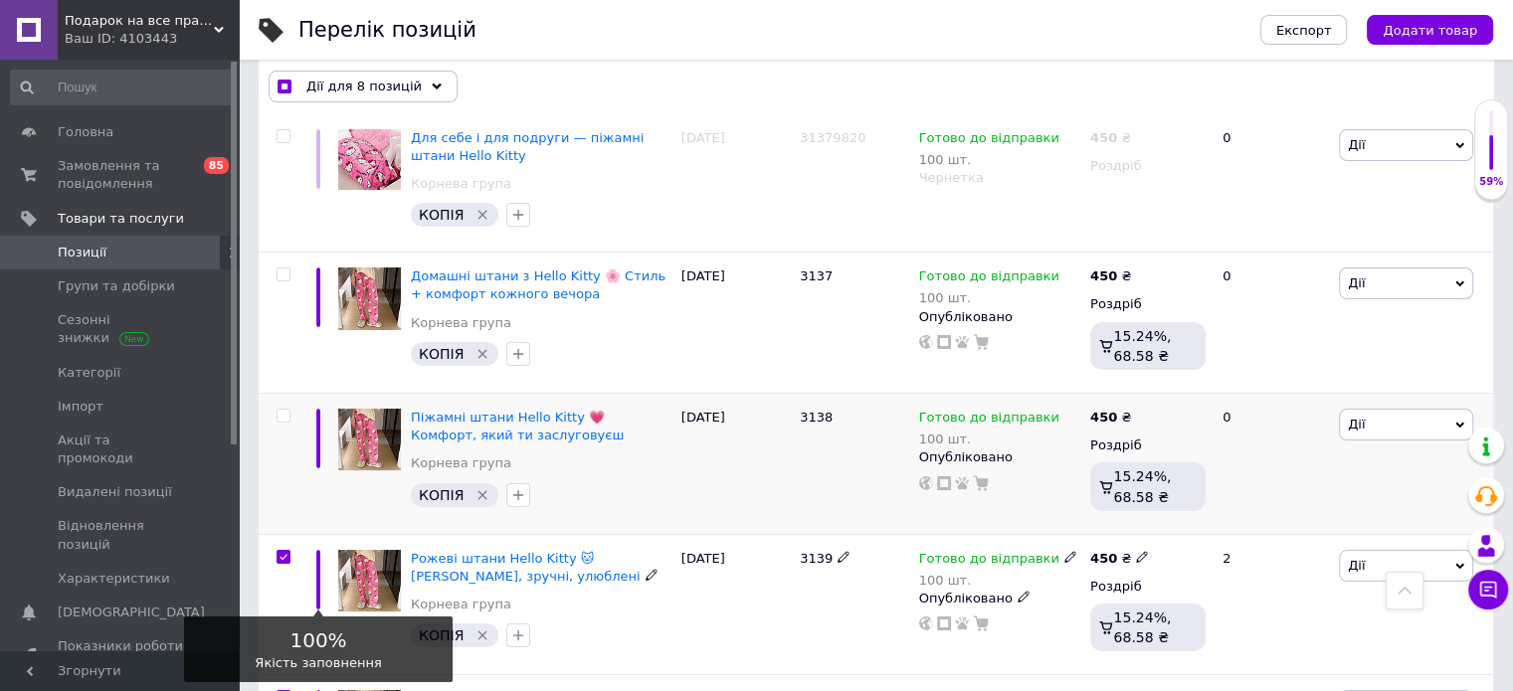
scroll to position [7212, 0]
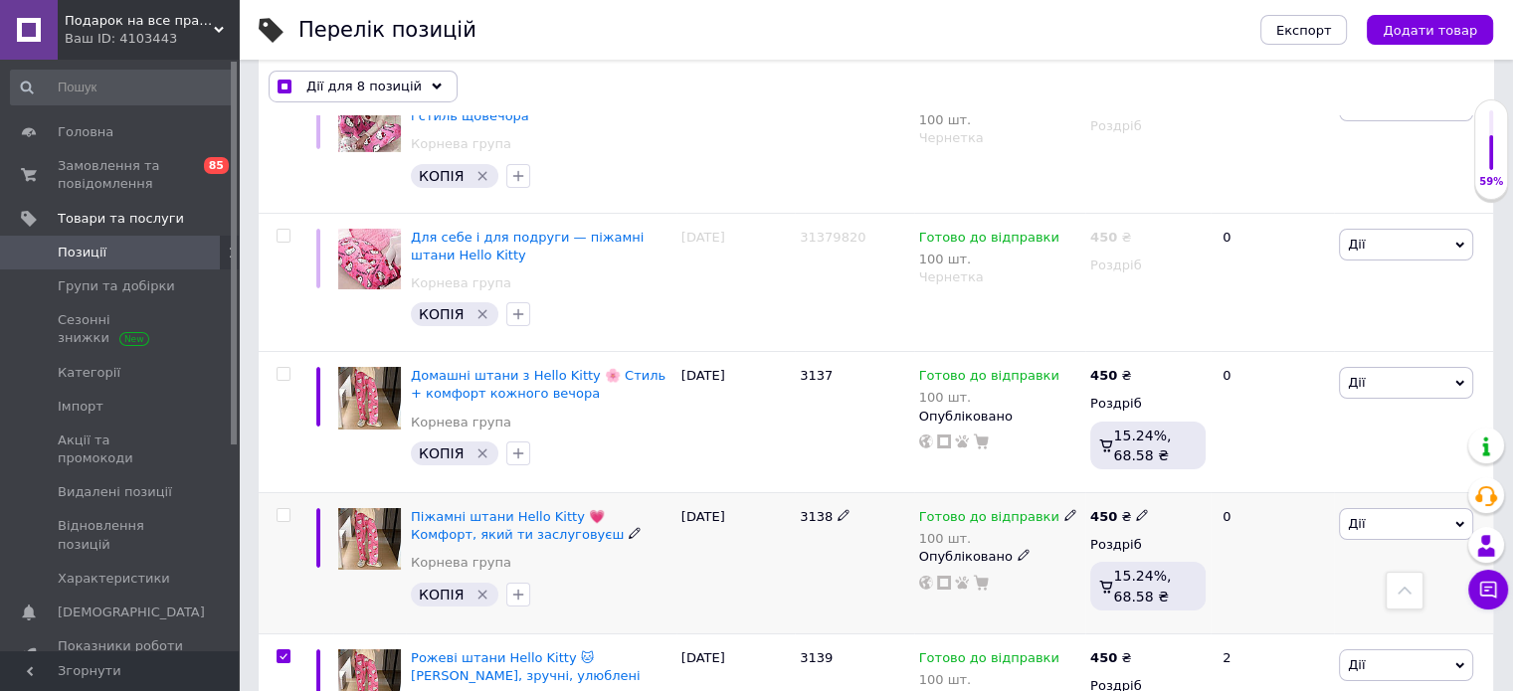
click at [289, 508] on span at bounding box center [284, 515] width 14 height 14
click at [289, 509] on input "checkbox" at bounding box center [283, 515] width 13 height 13
checkbox input "true"
click at [287, 368] on input "checkbox" at bounding box center [283, 374] width 13 height 13
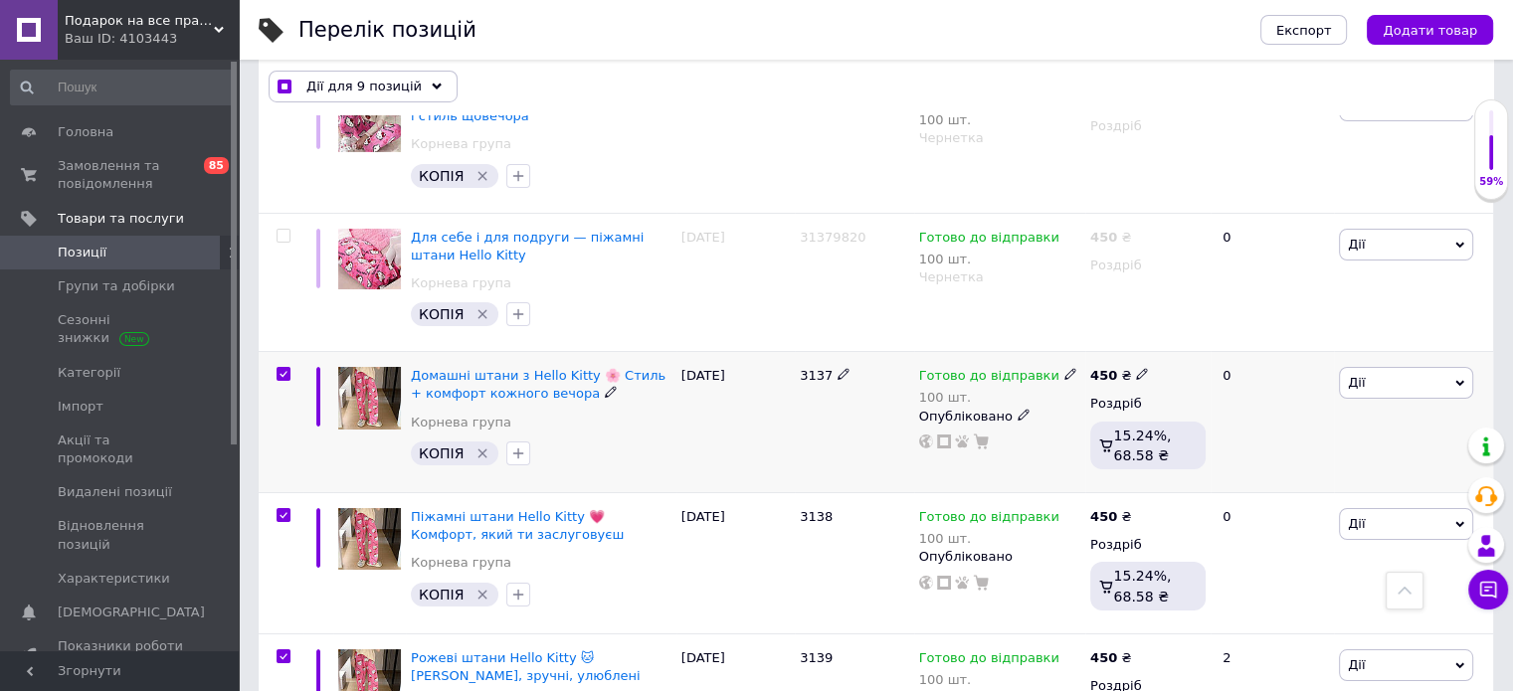
checkbox input "true"
click at [288, 230] on input "checkbox" at bounding box center [283, 236] width 13 height 13
checkbox input "true"
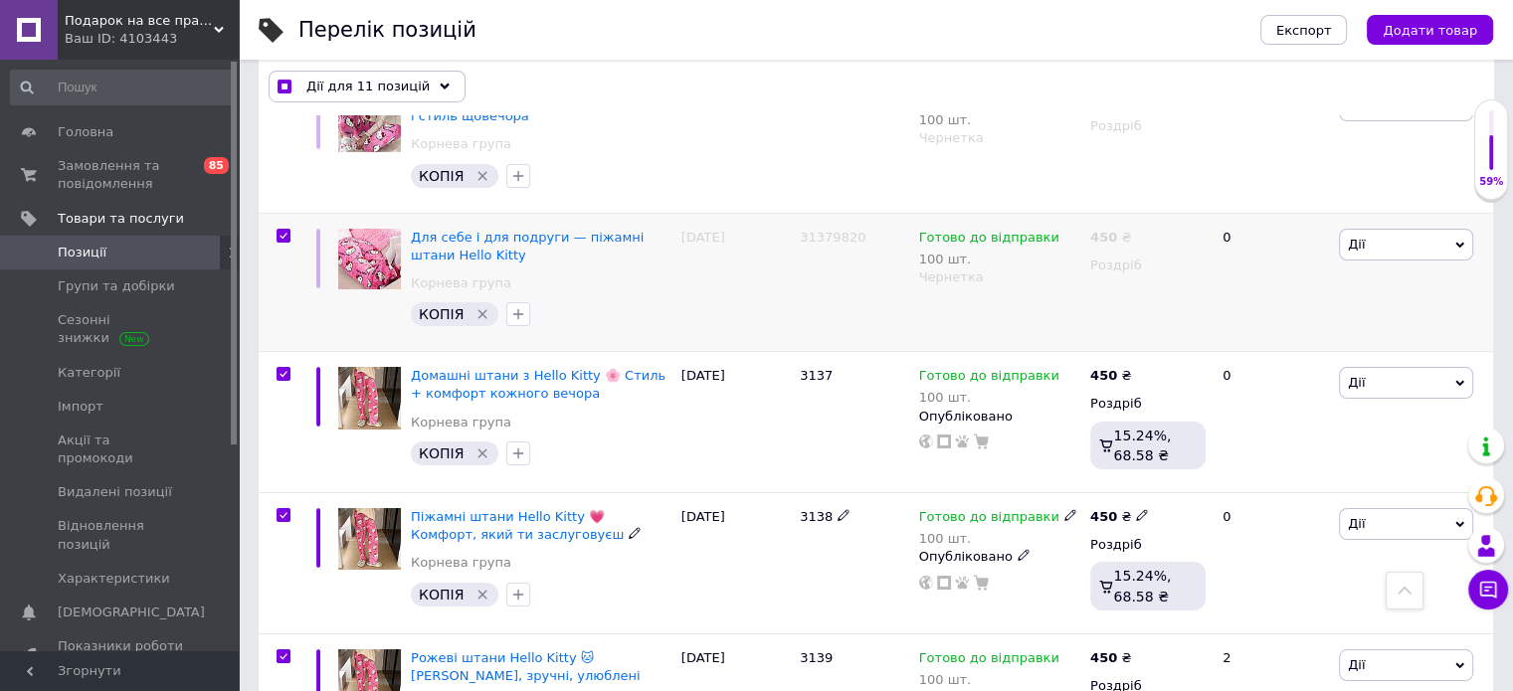
scroll to position [6913, 0]
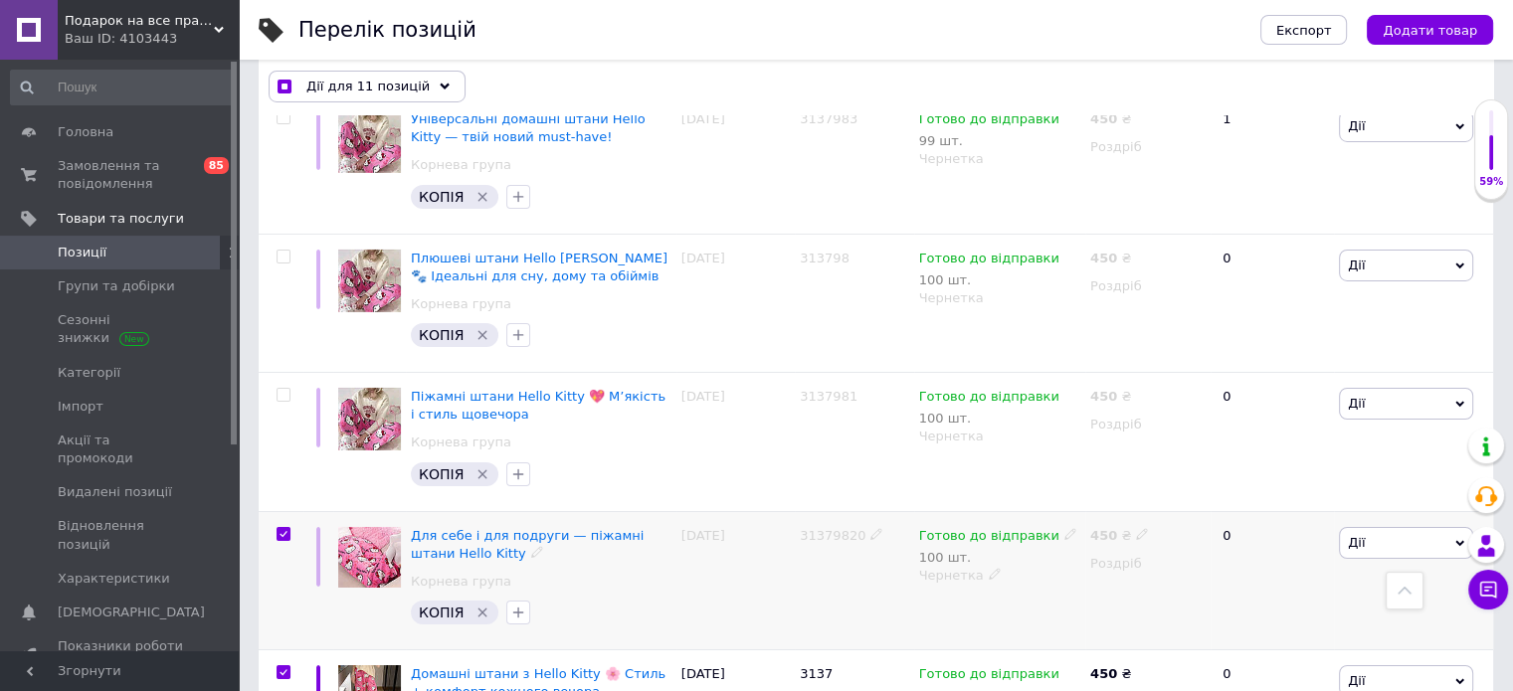
click at [285, 528] on input "checkbox" at bounding box center [283, 534] width 13 height 13
checkbox input "false"
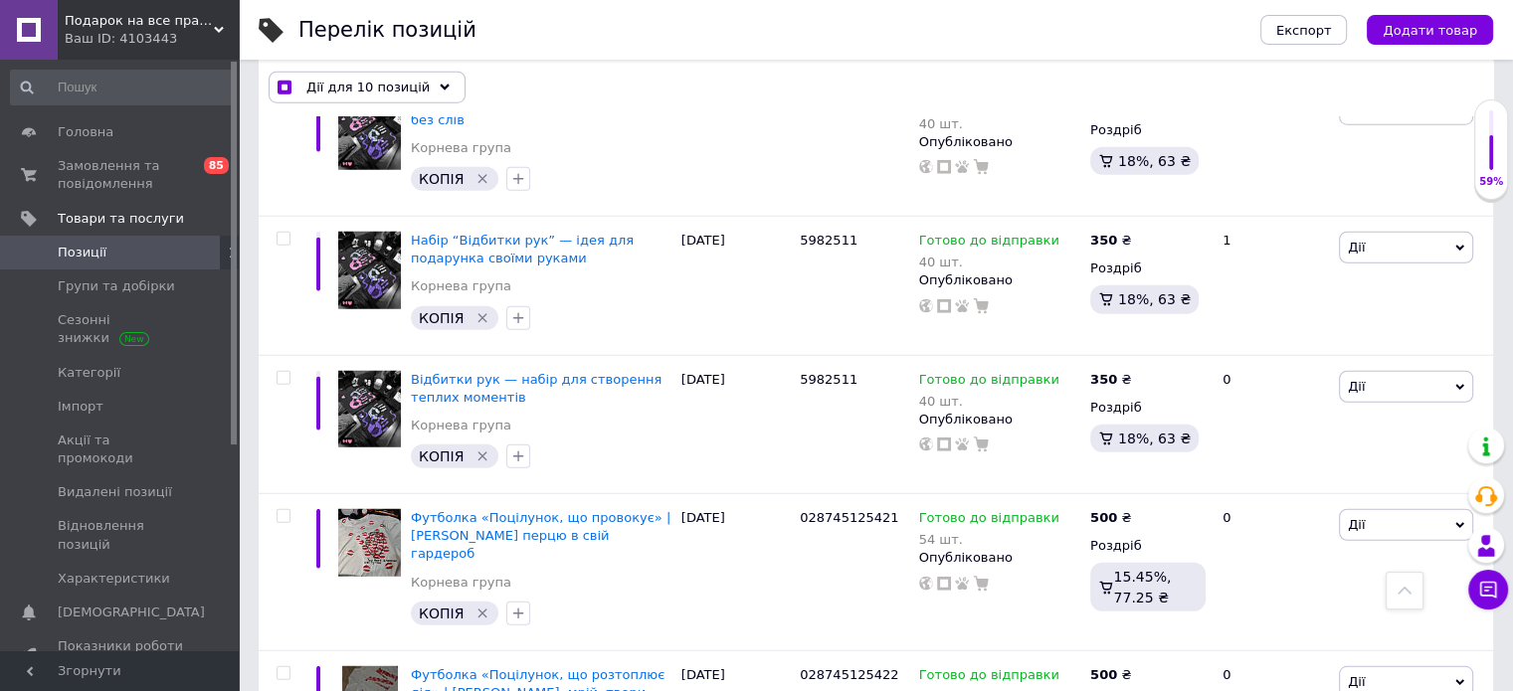
scroll to position [13695, 0]
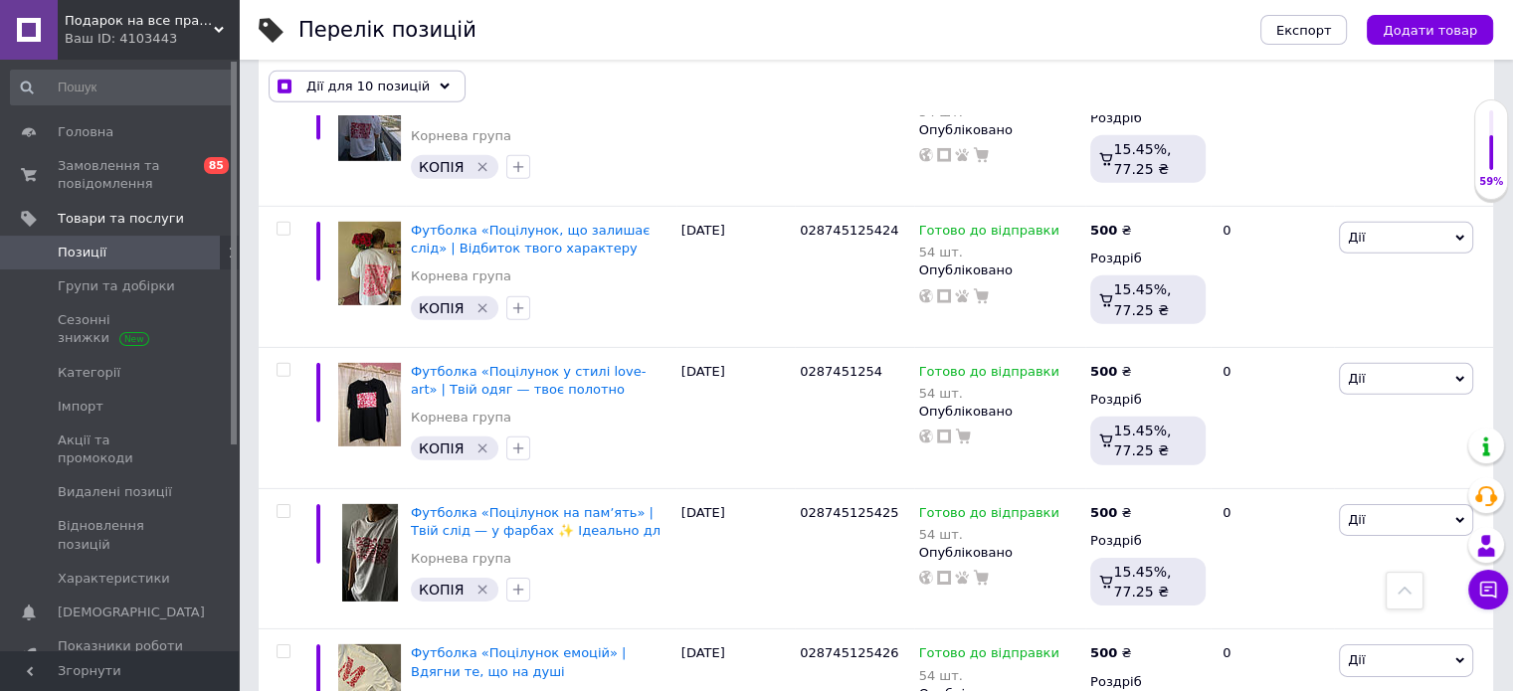
checkbox input "true"
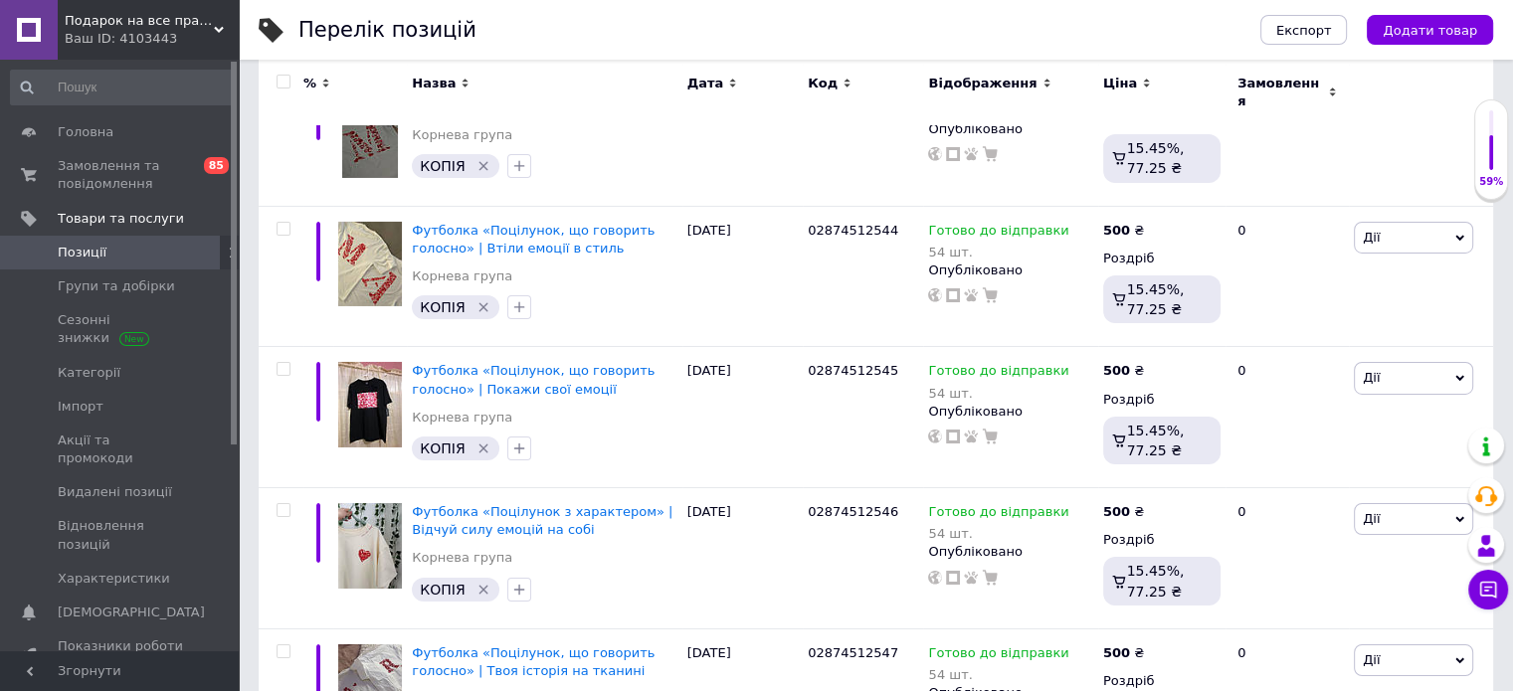
scroll to position [13808, 0]
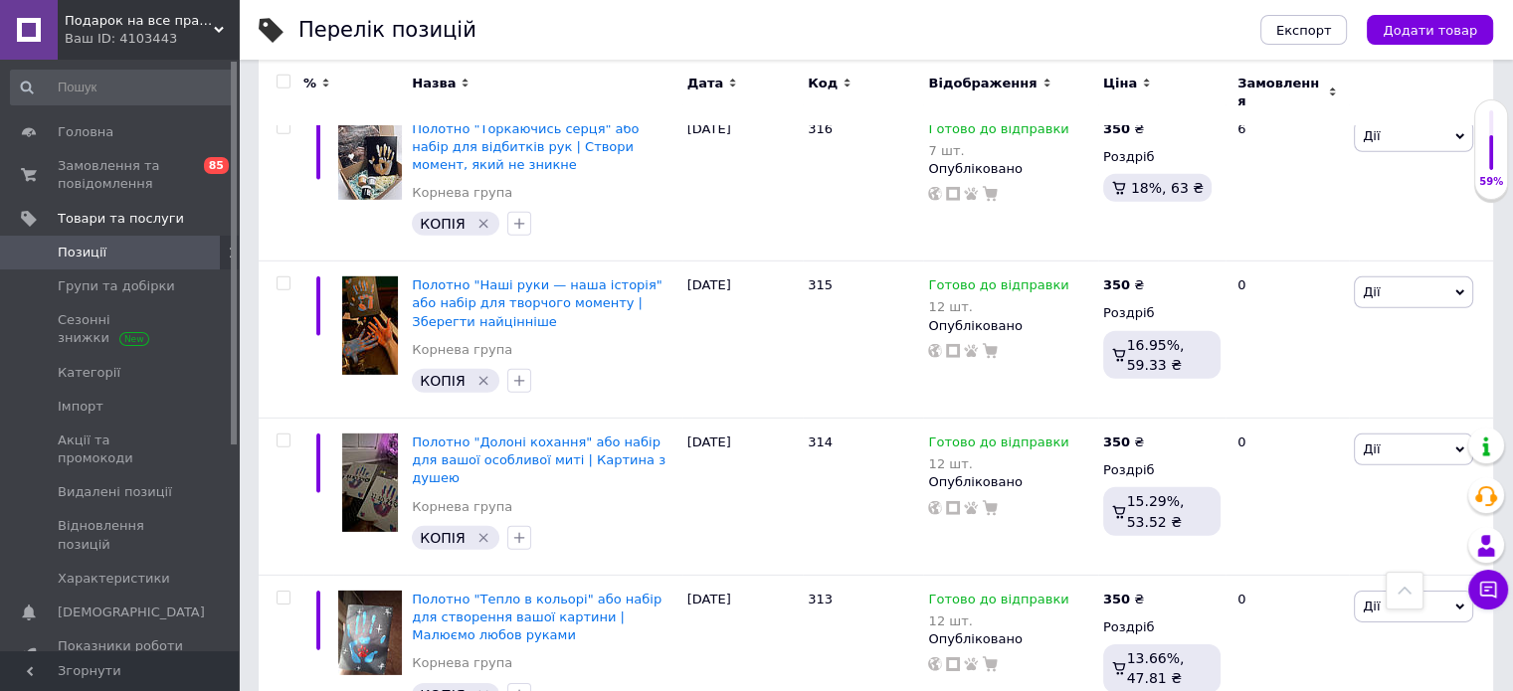
scroll to position [14102, 0]
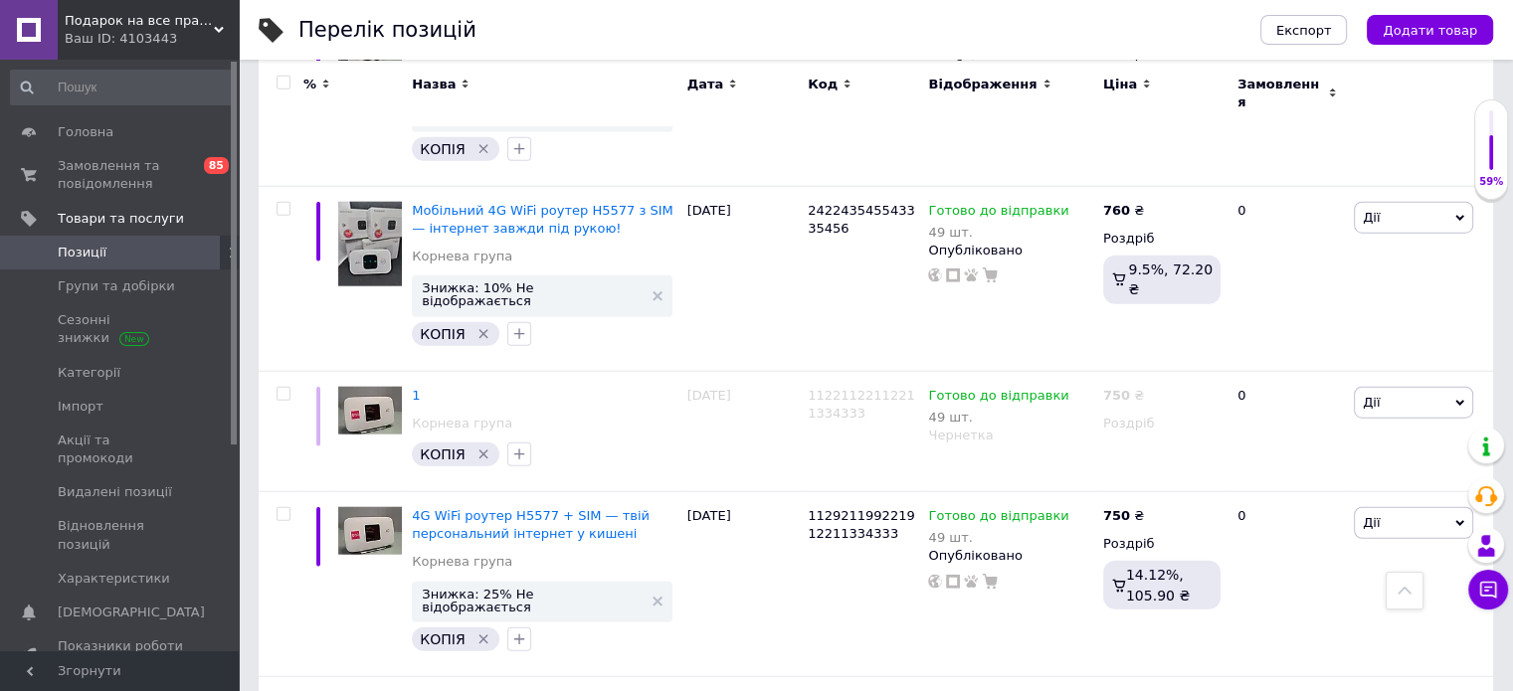
scroll to position [15726, 0]
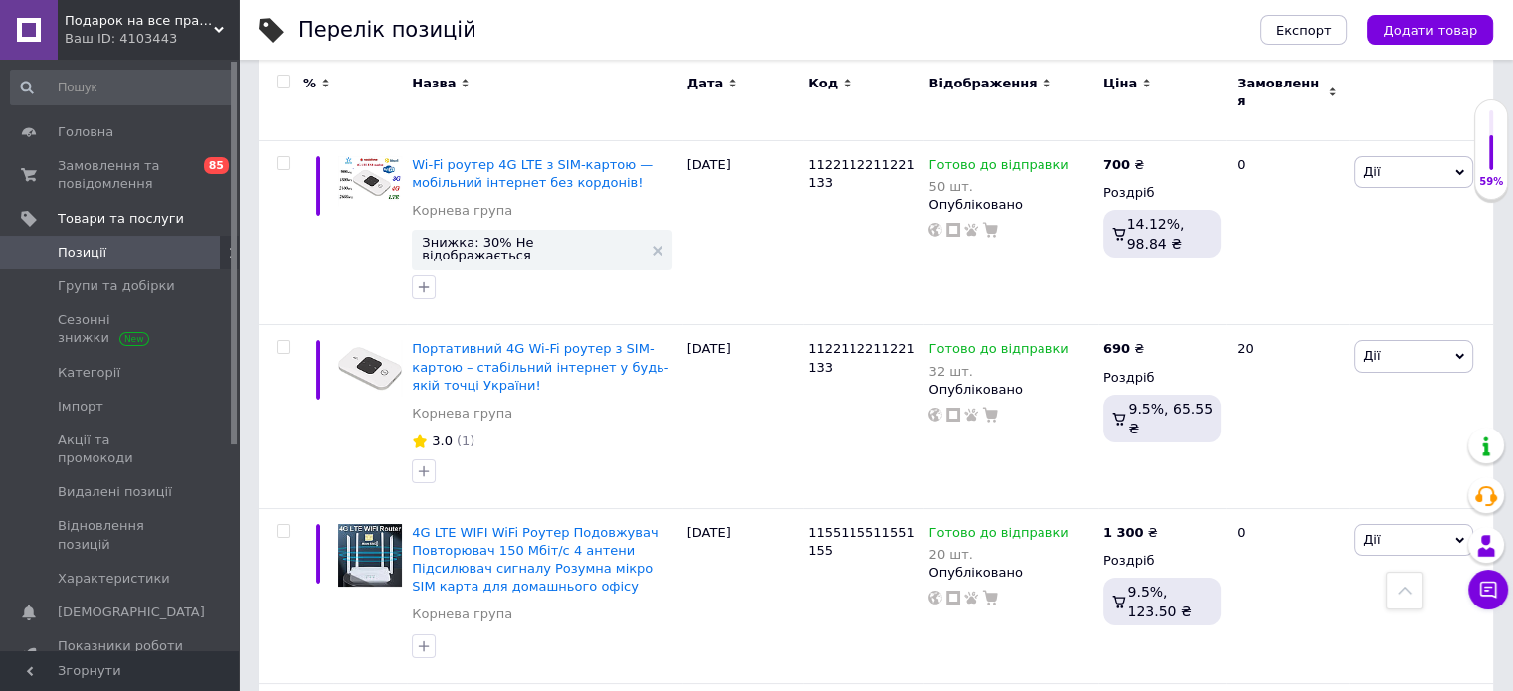
scroll to position [7547, 0]
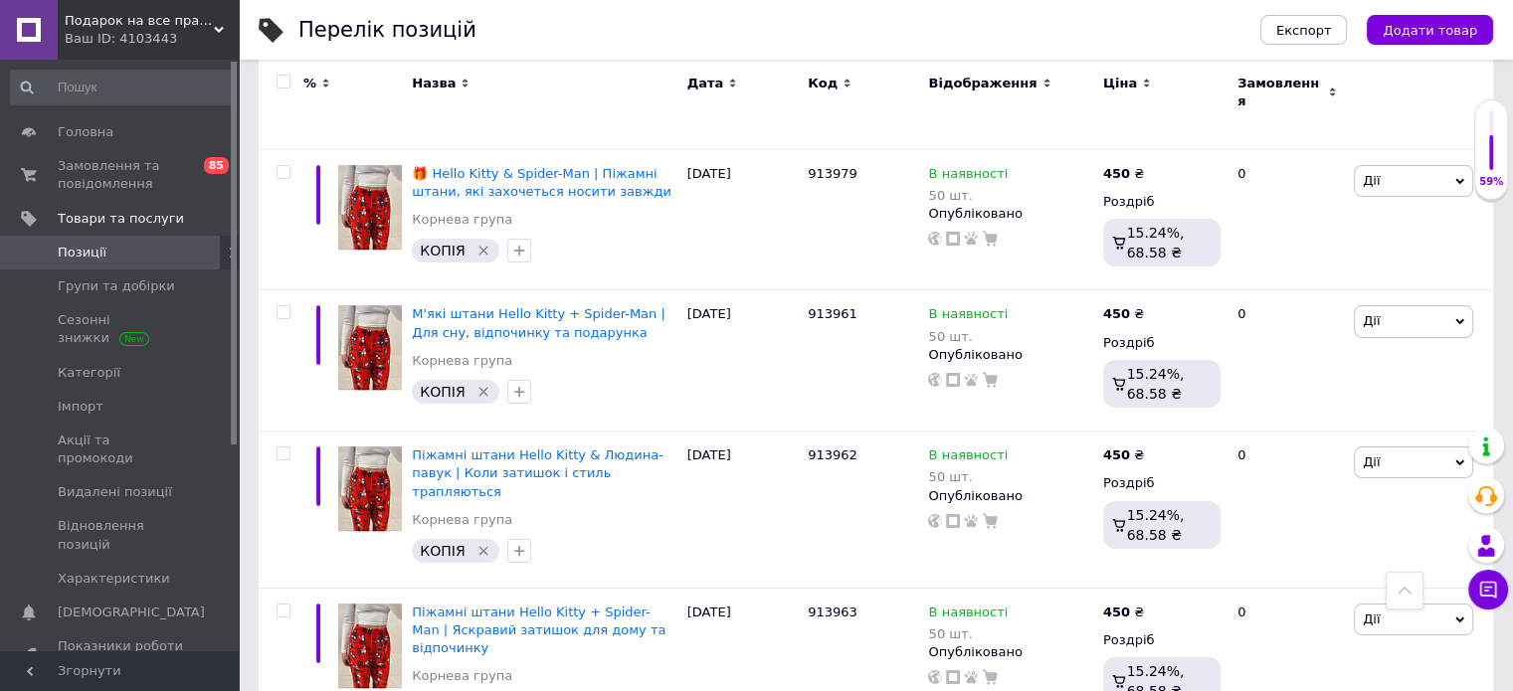
drag, startPoint x: 1510, startPoint y: 387, endPoint x: 1518, endPoint y: 394, distance: 10.6
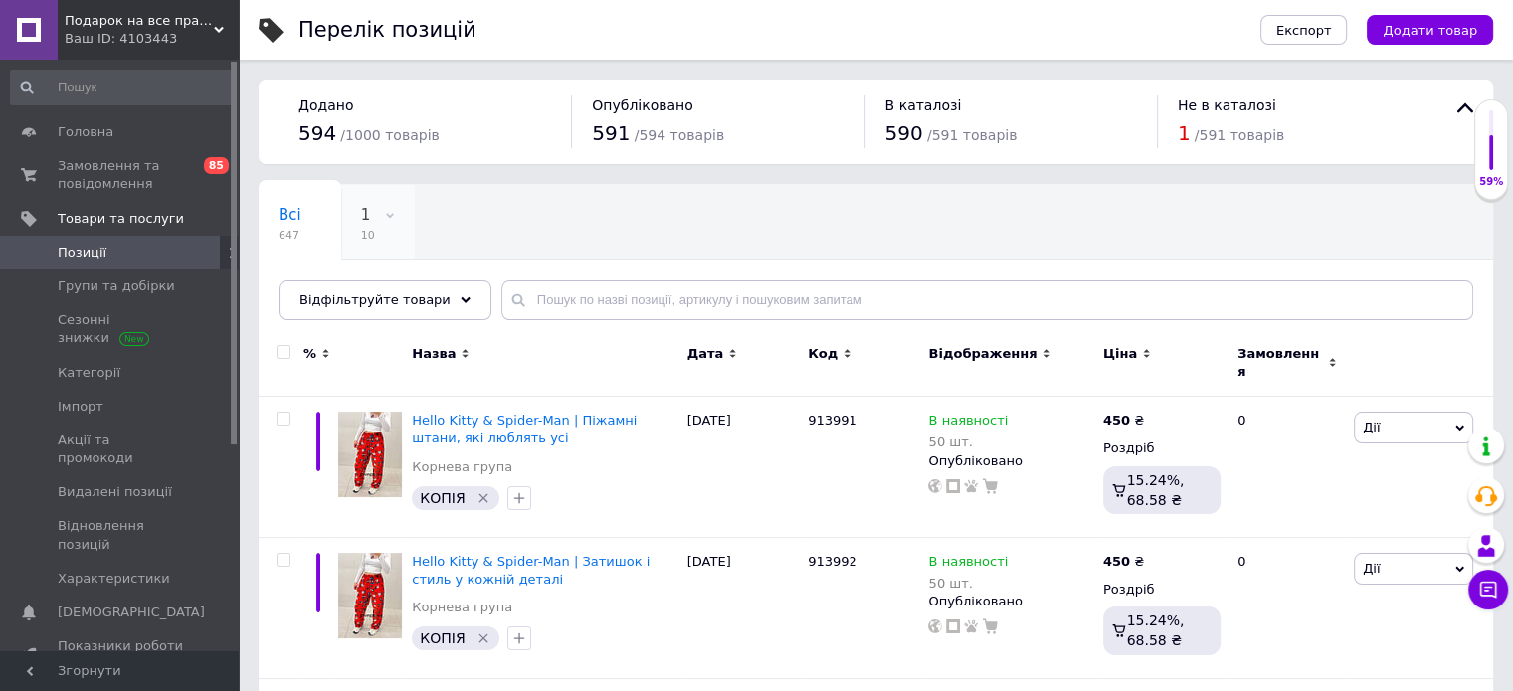
click at [366, 236] on span "10" at bounding box center [368, 235] width 14 height 15
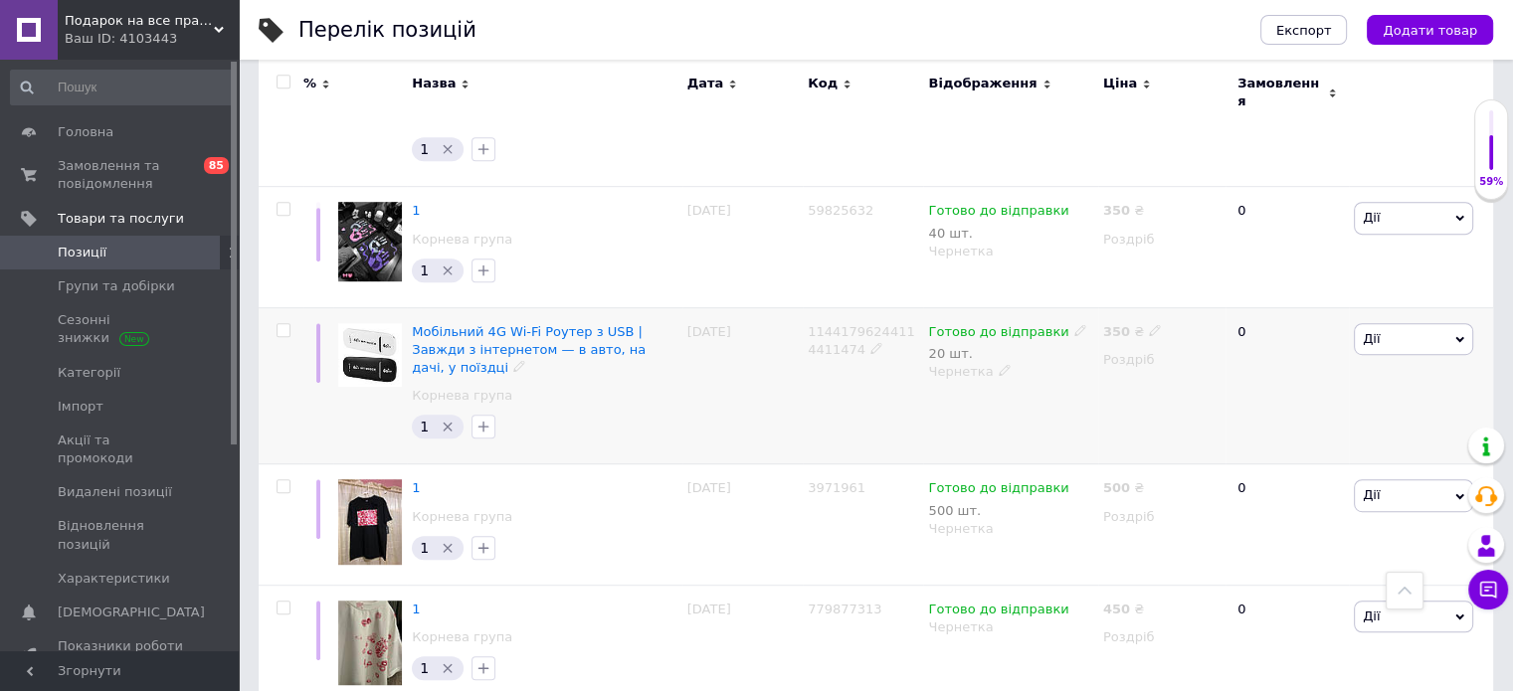
scroll to position [545, 0]
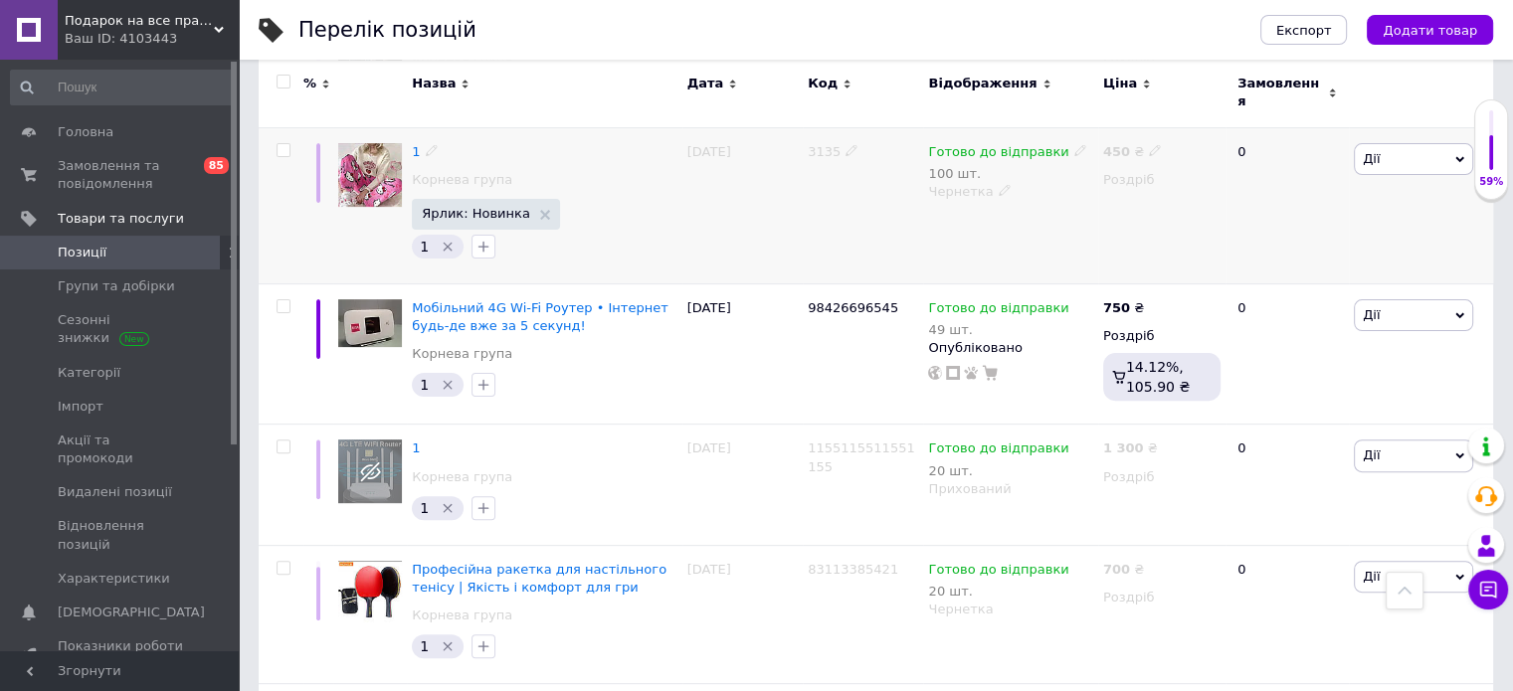
click at [397, 158] on img at bounding box center [370, 175] width 64 height 64
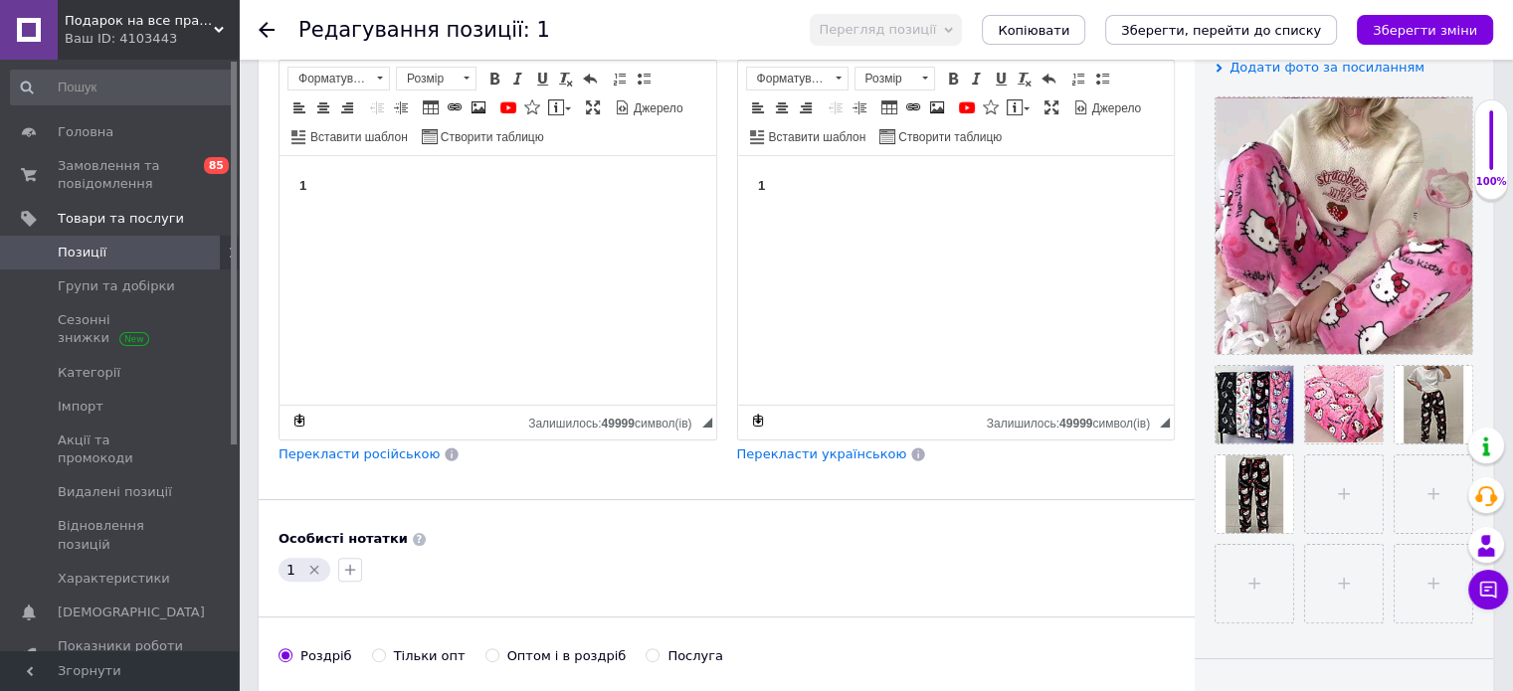
scroll to position [298, 0]
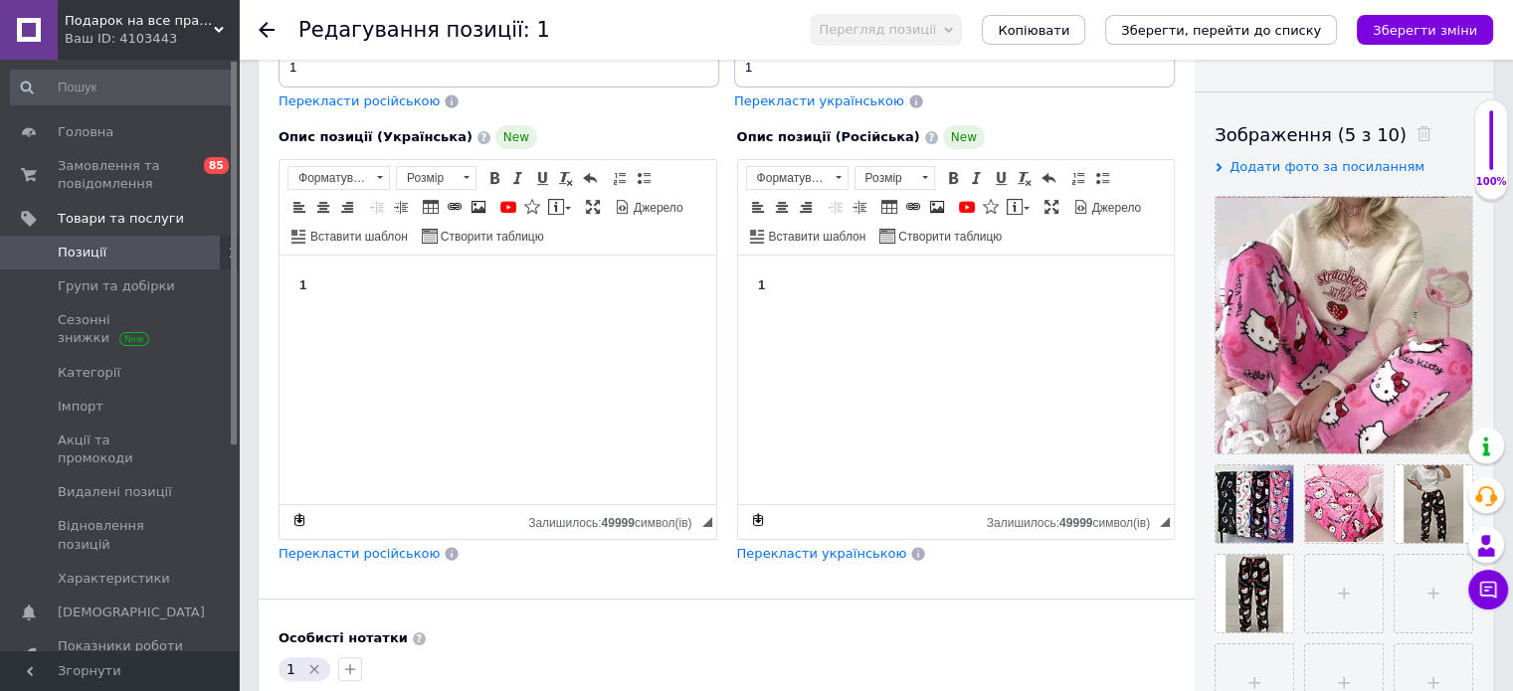
click at [269, 39] on div at bounding box center [279, 30] width 40 height 60
click at [270, 35] on icon at bounding box center [267, 30] width 16 height 16
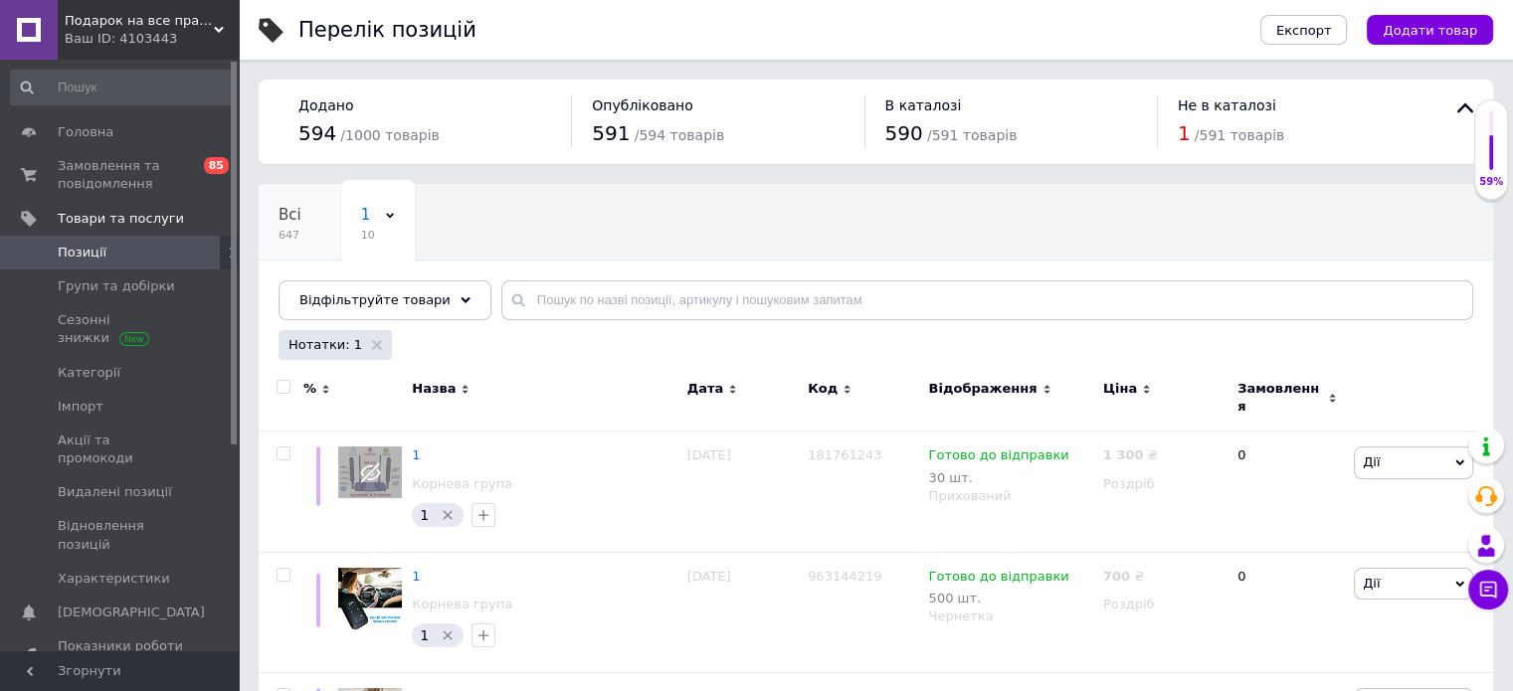
click at [299, 215] on div "Всі 647" at bounding box center [300, 223] width 83 height 76
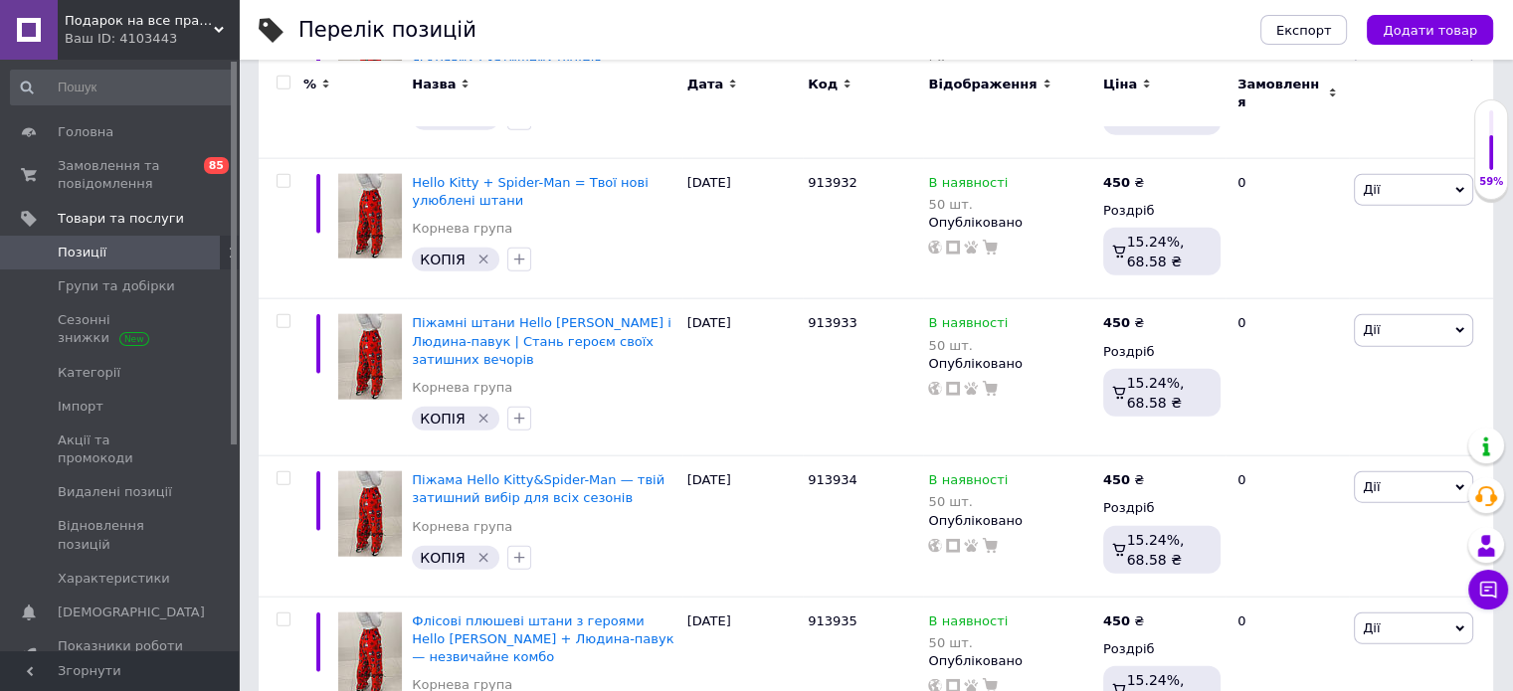
scroll to position [13883, 0]
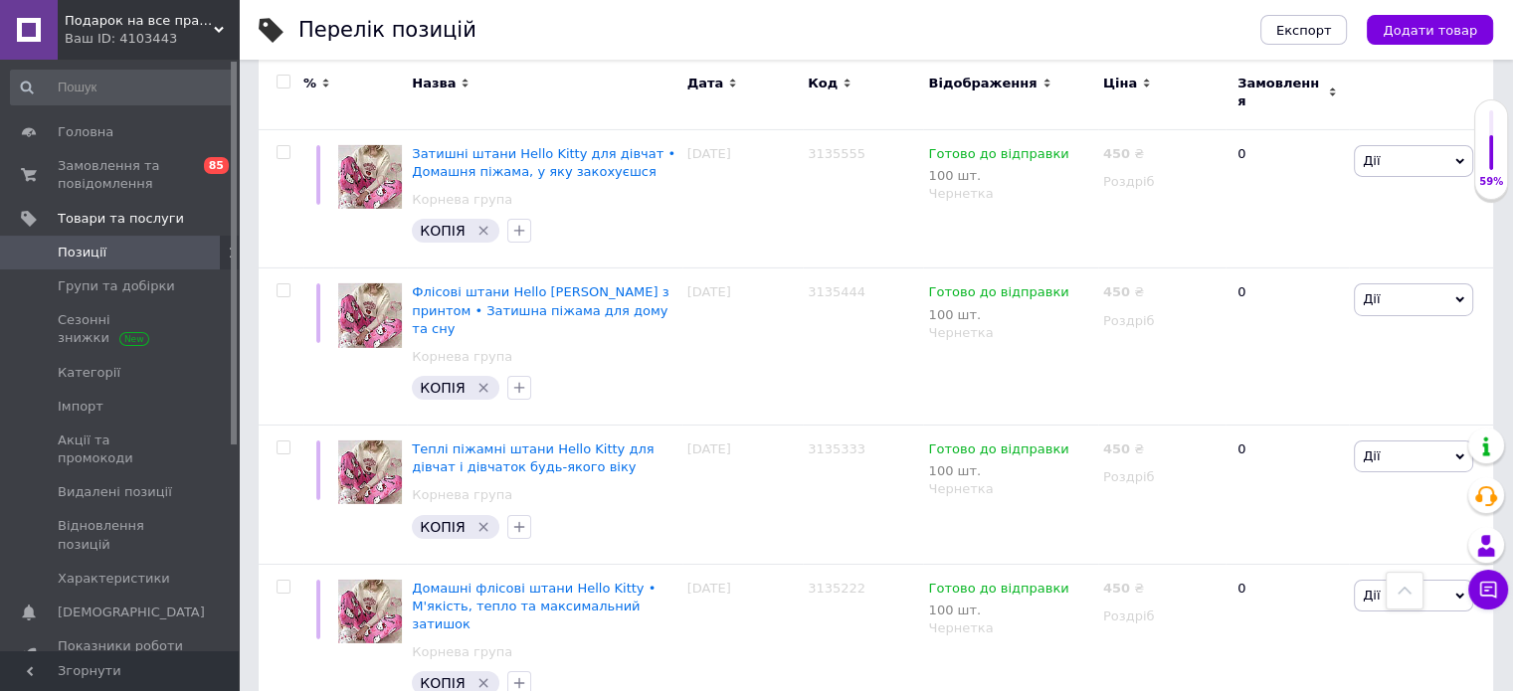
scroll to position [14398, 0]
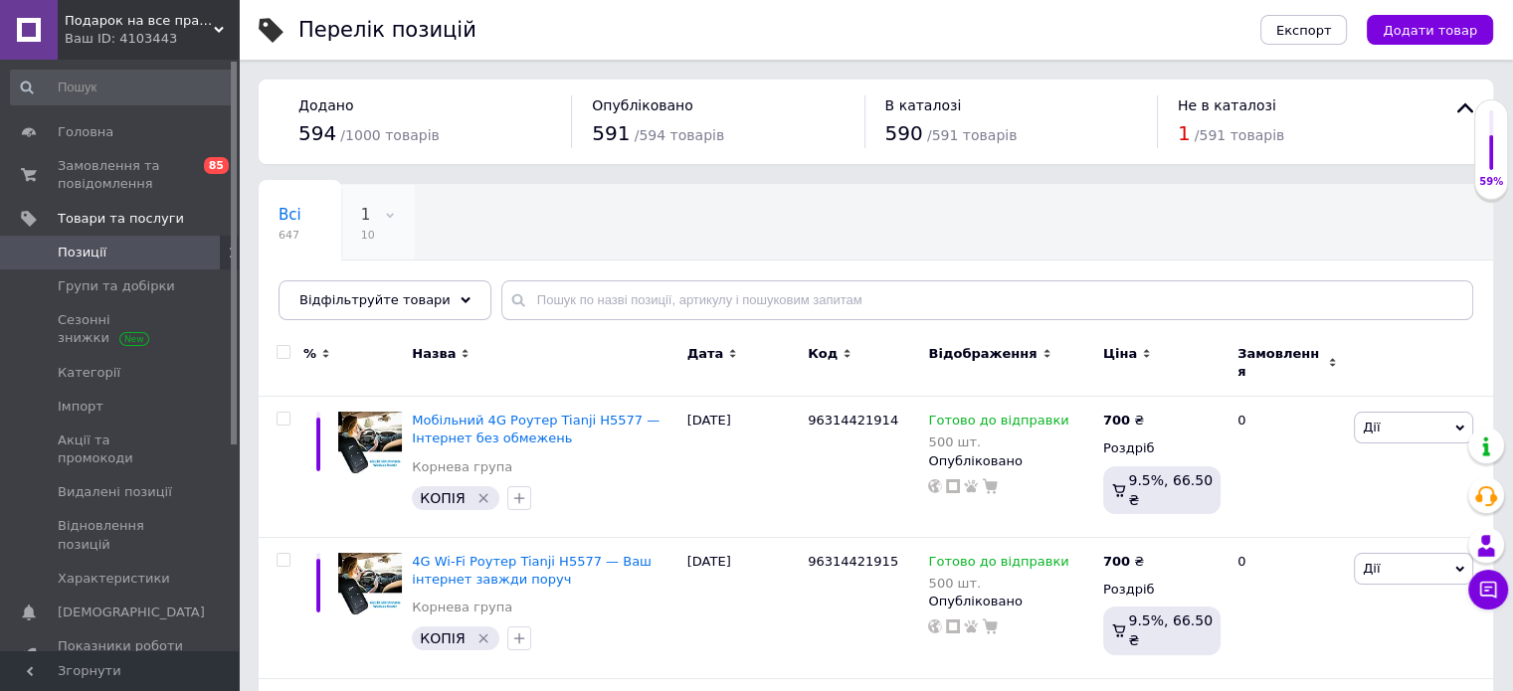
click at [367, 216] on div "1 10" at bounding box center [378, 223] width 74 height 76
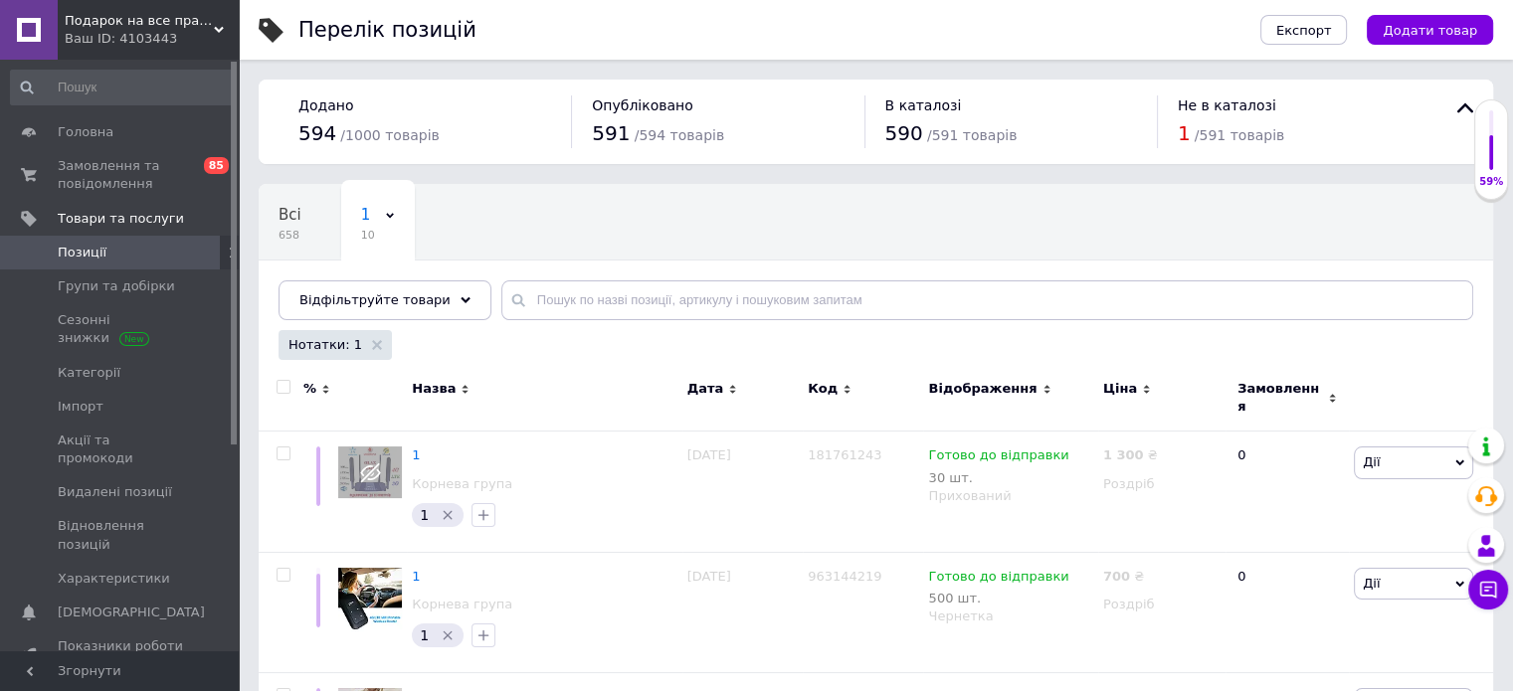
click at [302, 232] on div "Всі 658" at bounding box center [300, 223] width 83 height 76
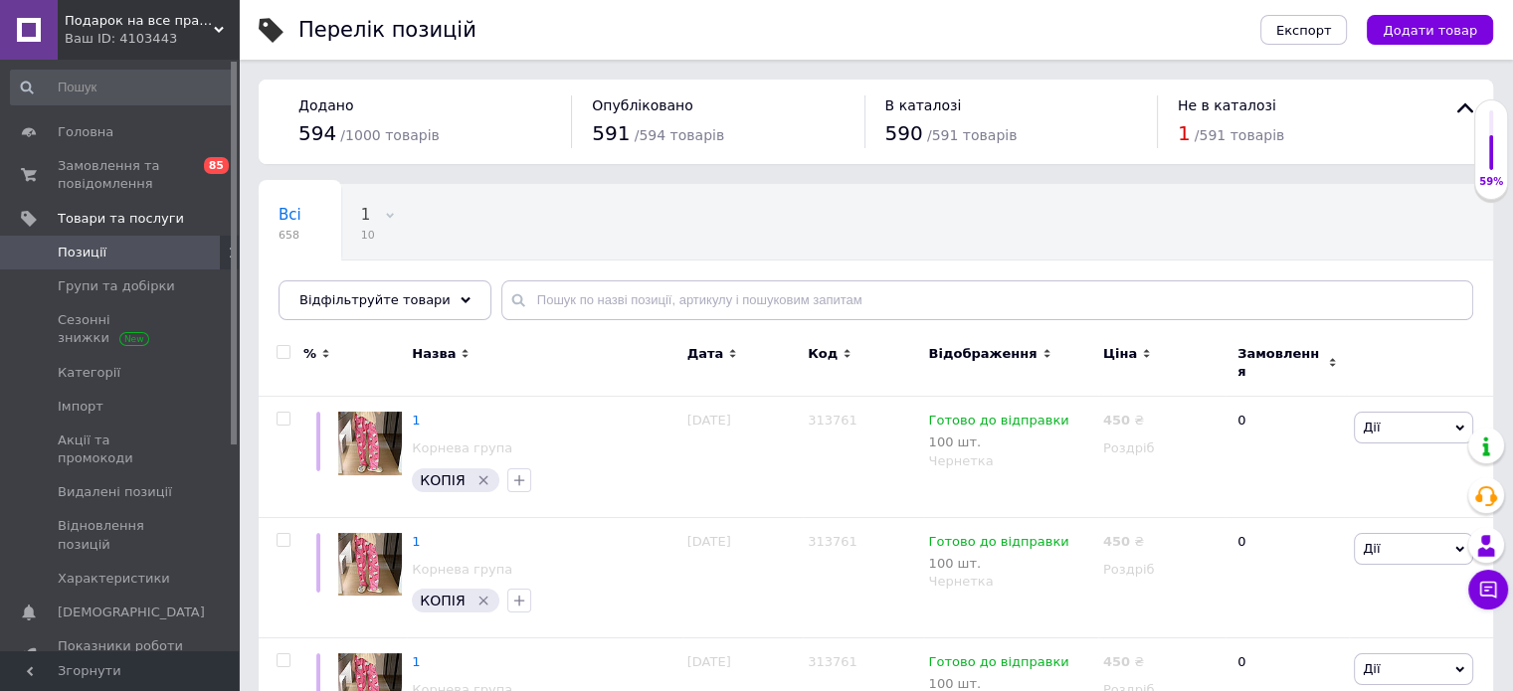
click at [442, 345] on span "Назва" at bounding box center [434, 354] width 44 height 18
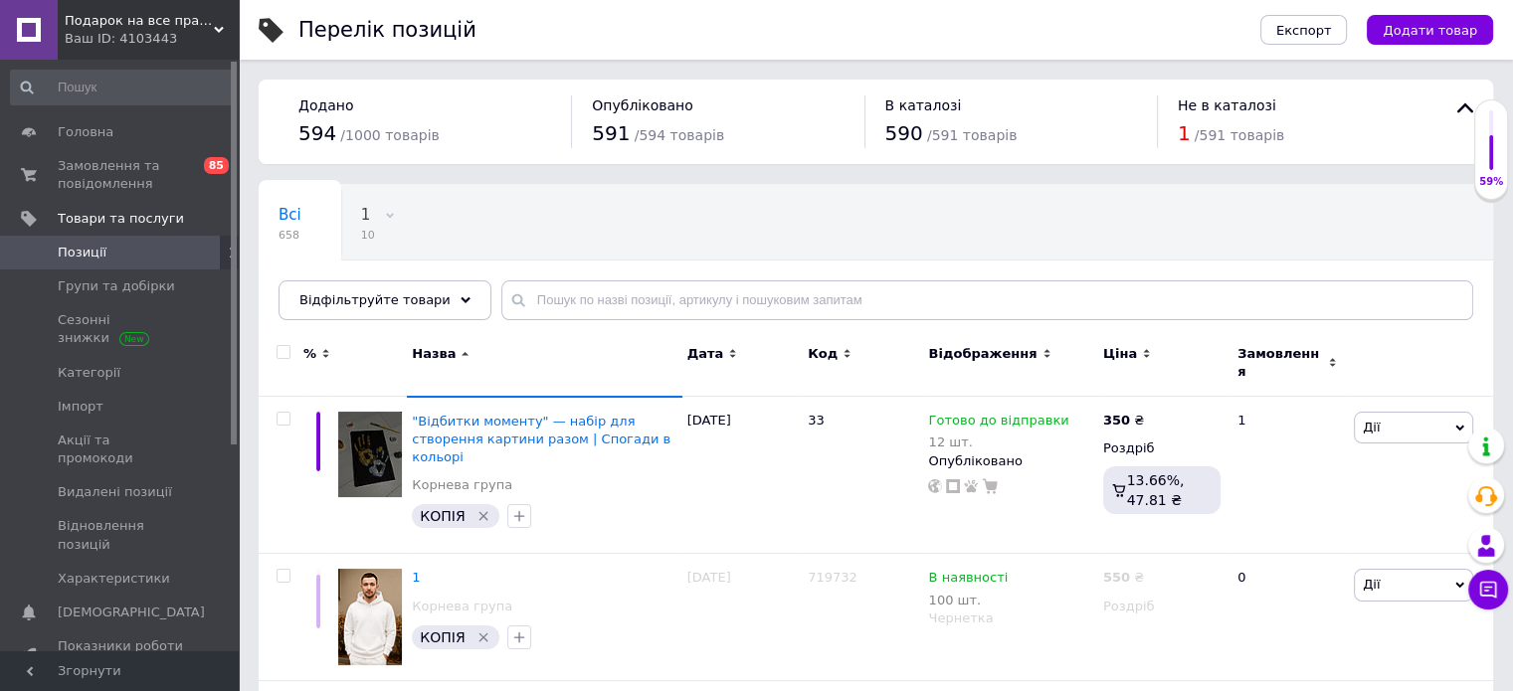
click at [976, 349] on span "Відображення" at bounding box center [982, 354] width 108 height 18
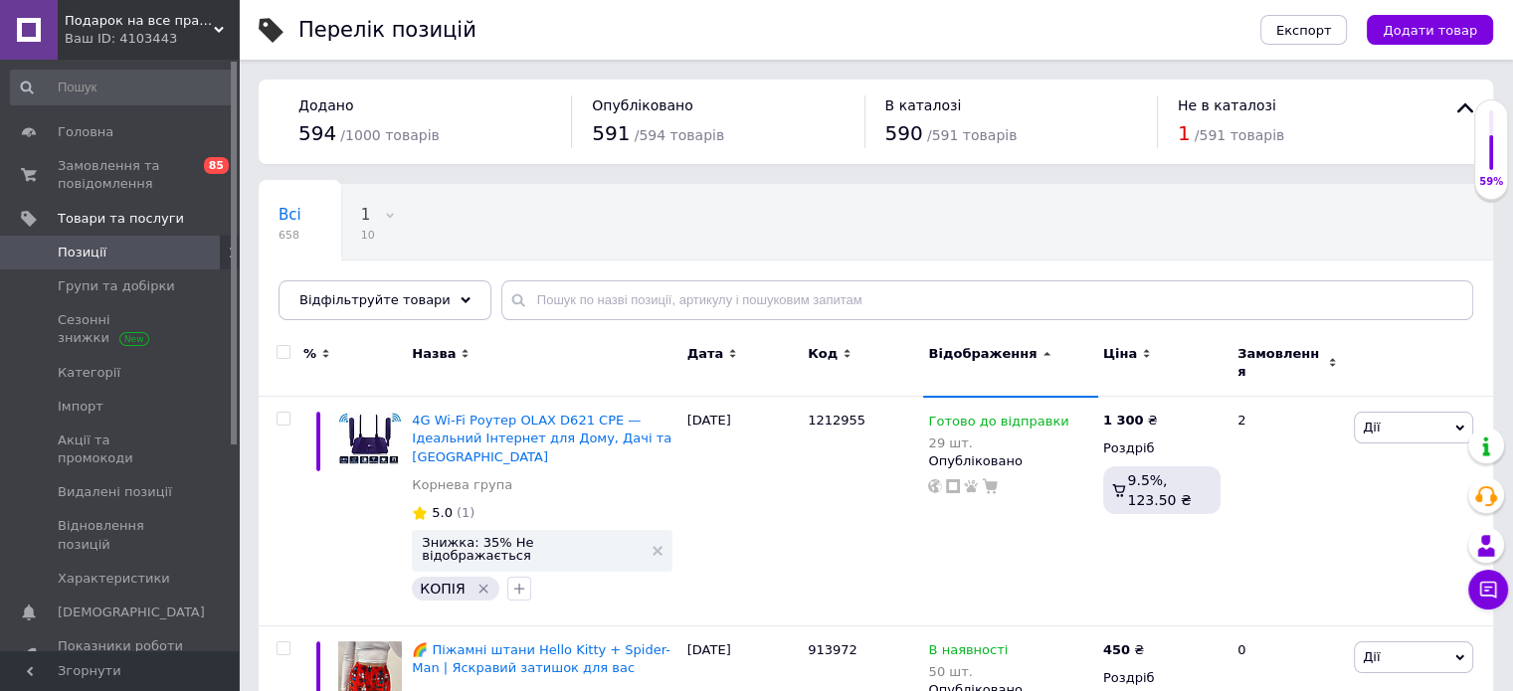
click at [1014, 353] on span "Відображення" at bounding box center [982, 354] width 108 height 18
